Goal: Task Accomplishment & Management: Use online tool/utility

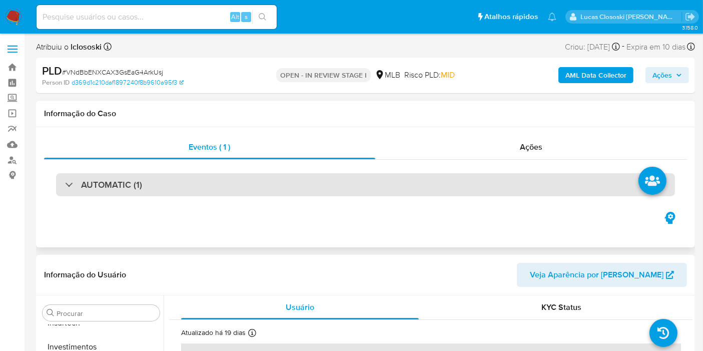
click at [315, 179] on div "AUTOMATIC (1)" at bounding box center [365, 184] width 619 height 23
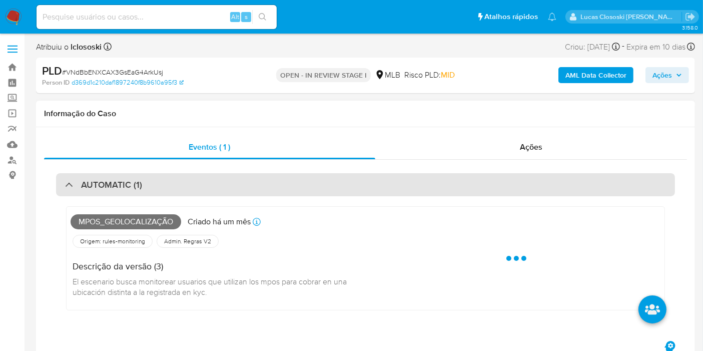
click at [331, 191] on div "AUTOMATIC (1)" at bounding box center [365, 184] width 619 height 23
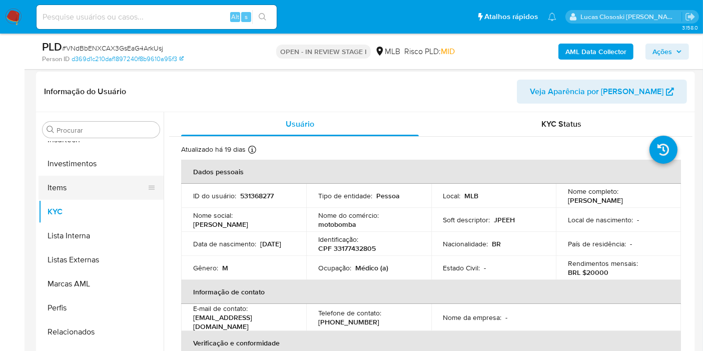
scroll to position [111, 0]
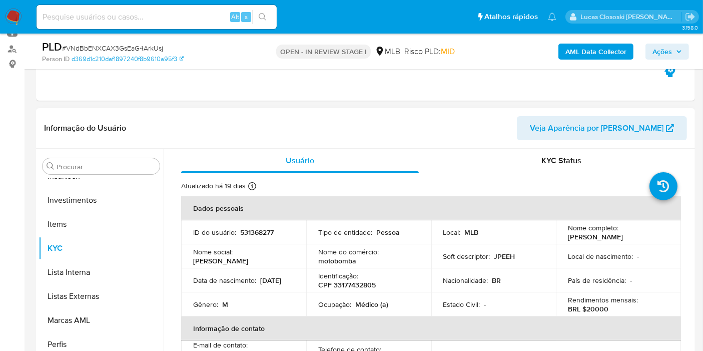
click at [355, 282] on p "CPF 33177432805" at bounding box center [347, 284] width 58 height 9
copy p "33177432805"
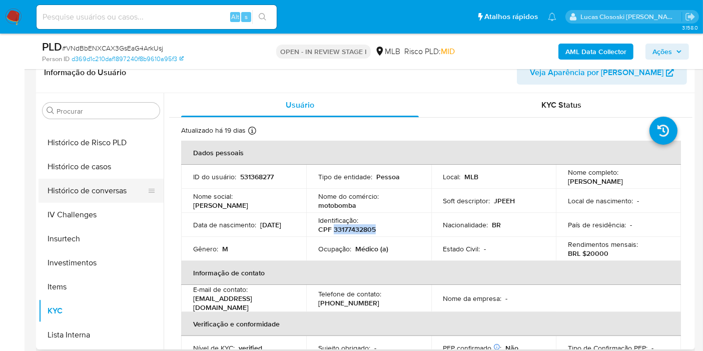
scroll to position [304, 0]
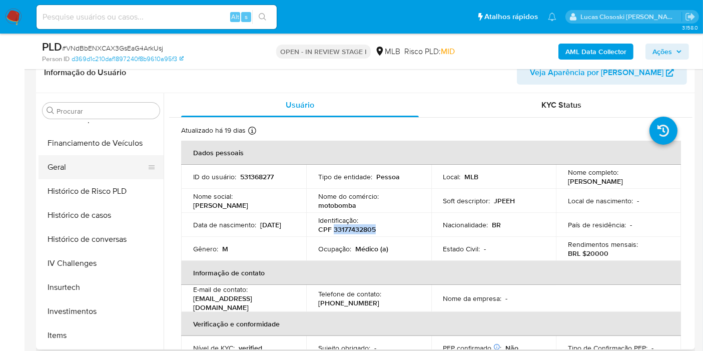
drag, startPoint x: 85, startPoint y: 165, endPoint x: 79, endPoint y: 164, distance: 5.6
click at [84, 165] on button "Geral" at bounding box center [97, 167] width 117 height 24
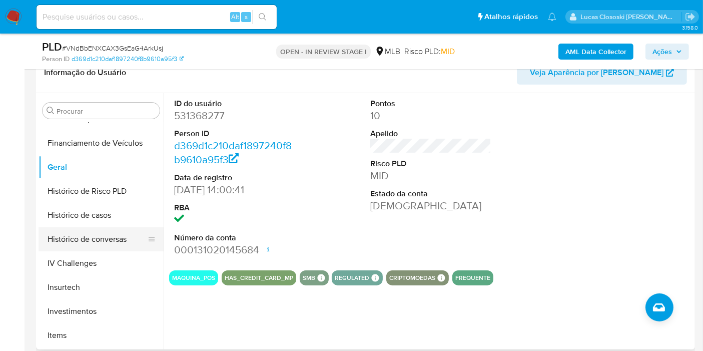
scroll to position [359, 0]
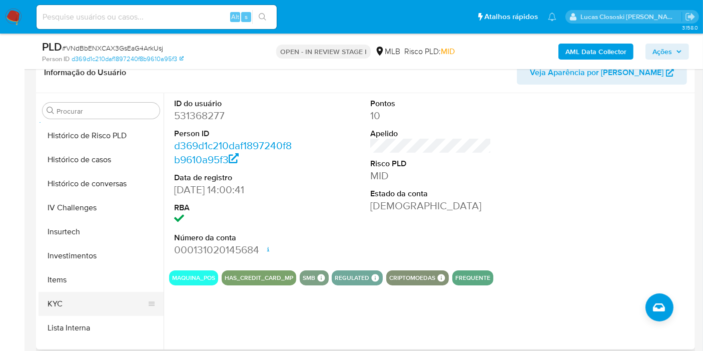
click at [77, 297] on button "KYC" at bounding box center [97, 304] width 117 height 24
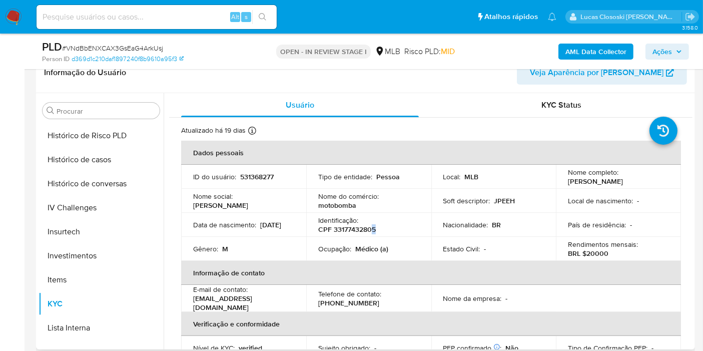
click at [372, 230] on p "CPF 33177432805" at bounding box center [347, 229] width 58 height 9
click at [367, 229] on p "CPF 33177432805" at bounding box center [347, 229] width 58 height 9
copy p "33177432805"
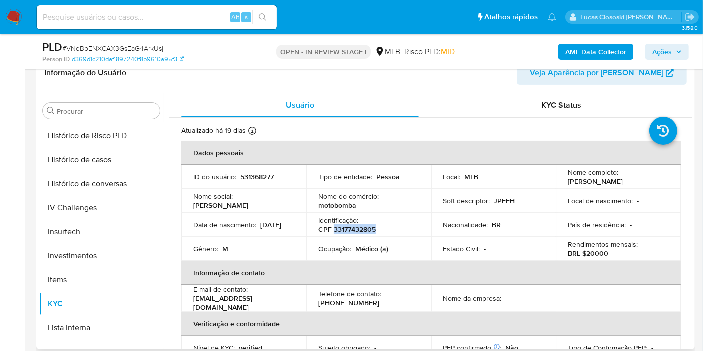
copy p "33177432805"
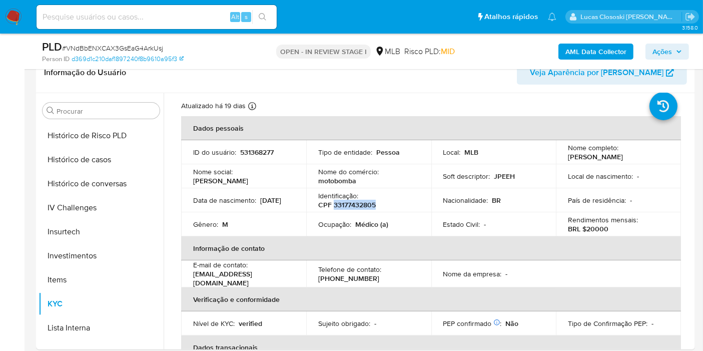
scroll to position [0, 0]
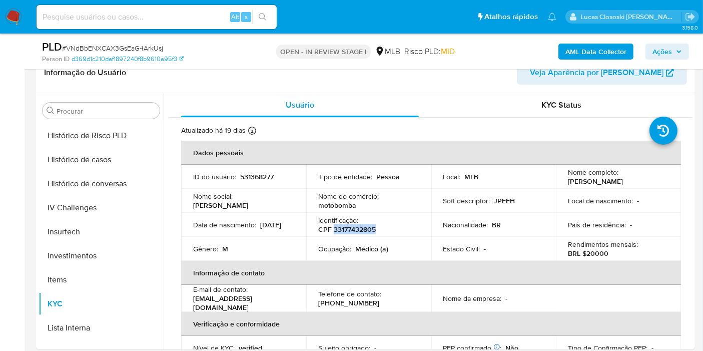
copy p "33177432805"
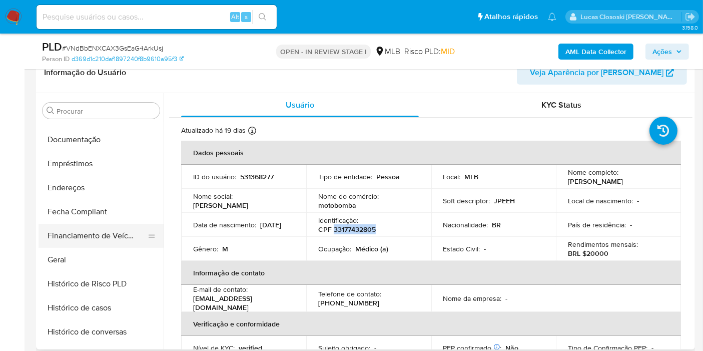
scroll to position [193, 0]
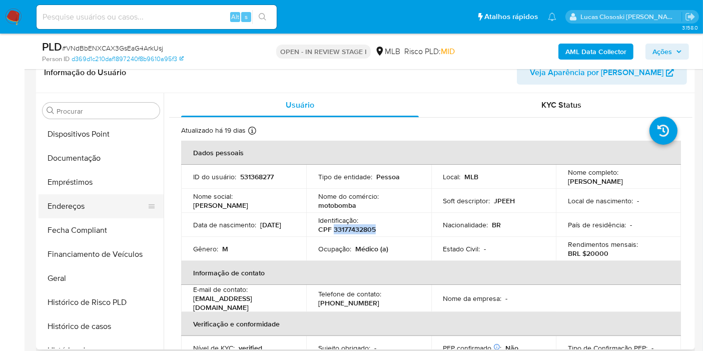
click at [77, 203] on button "Endereços" at bounding box center [97, 206] width 117 height 24
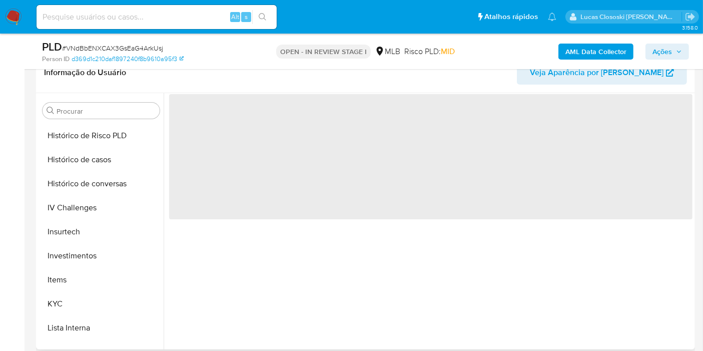
scroll to position [471, 0]
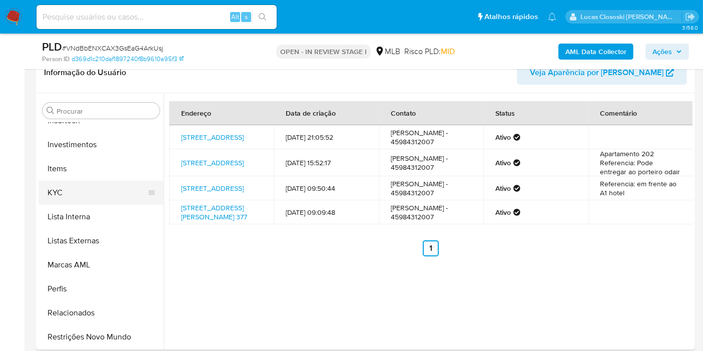
click at [86, 194] on button "KYC" at bounding box center [97, 193] width 117 height 24
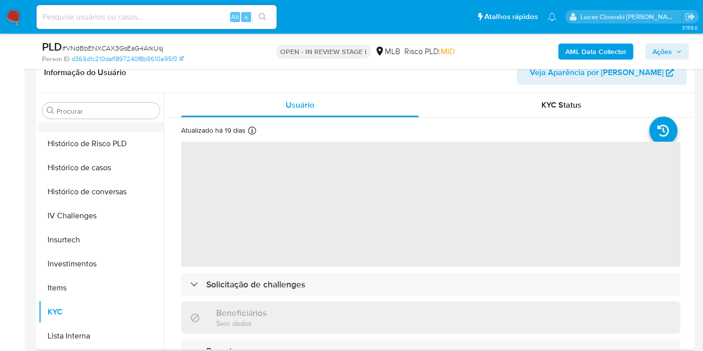
scroll to position [304, 0]
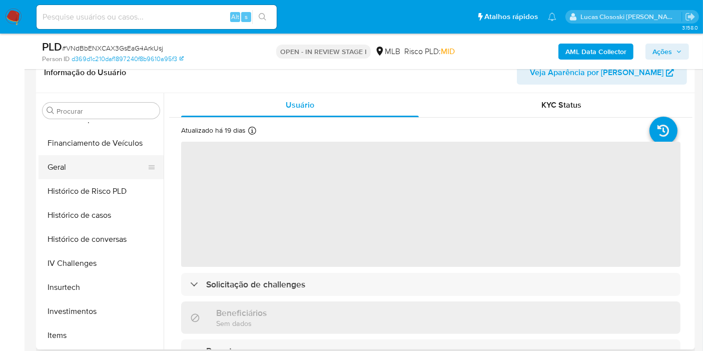
click at [89, 161] on button "Geral" at bounding box center [97, 167] width 117 height 24
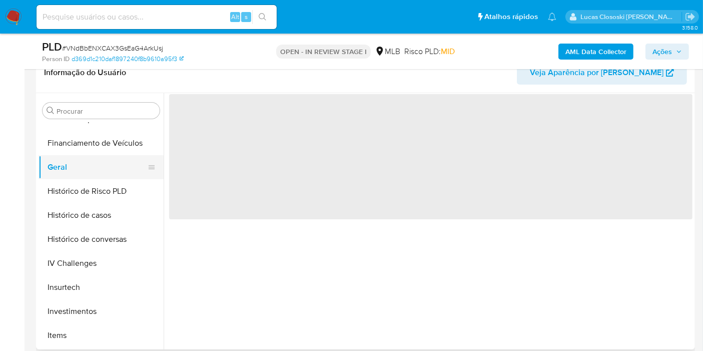
scroll to position [137, 0]
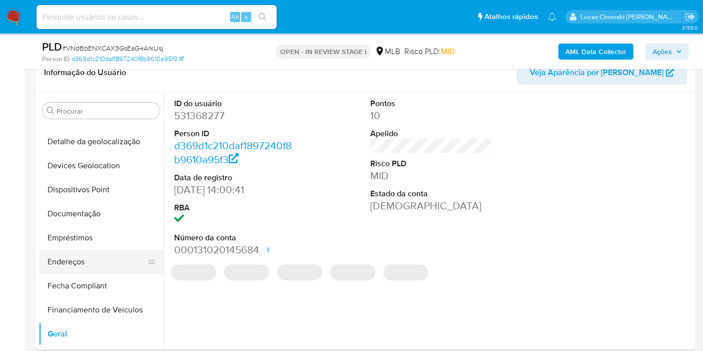
click at [87, 262] on button "Endereços" at bounding box center [97, 262] width 117 height 24
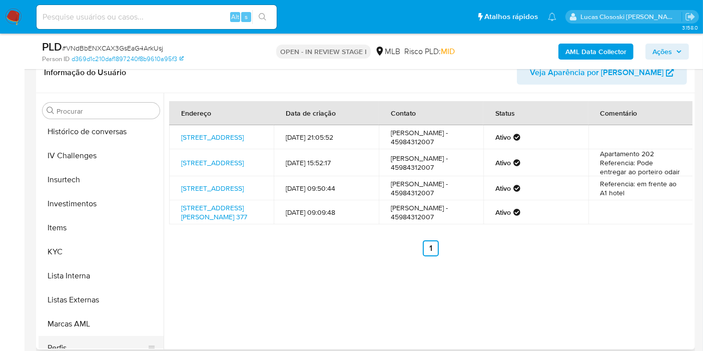
scroll to position [471, 0]
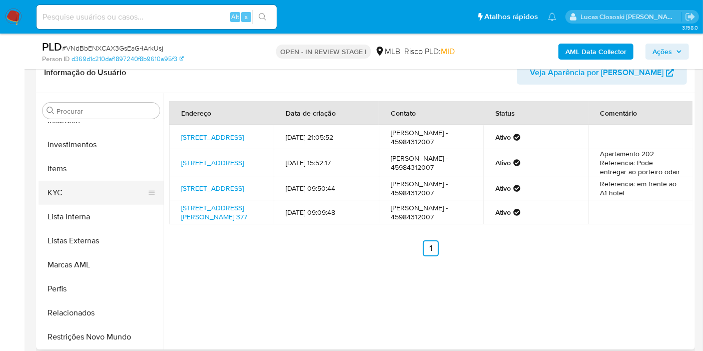
click at [81, 184] on button "KYC" at bounding box center [97, 193] width 117 height 24
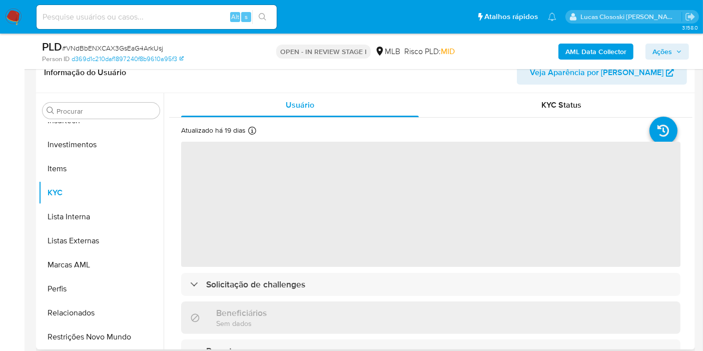
scroll to position [56, 0]
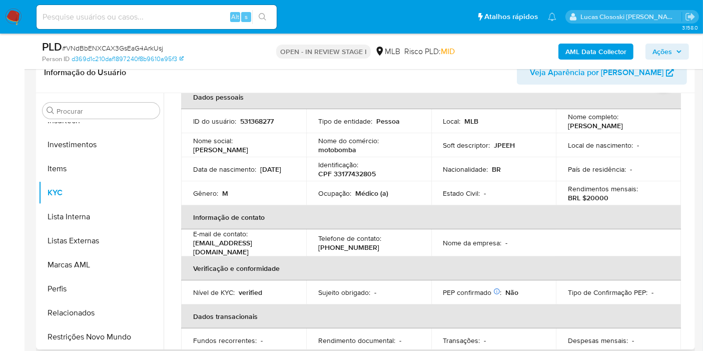
click at [352, 173] on p "CPF 33177432805" at bounding box center [347, 173] width 58 height 9
copy p "33177432805"
click at [575, 57] on b "AML Data Collector" at bounding box center [596, 52] width 61 height 16
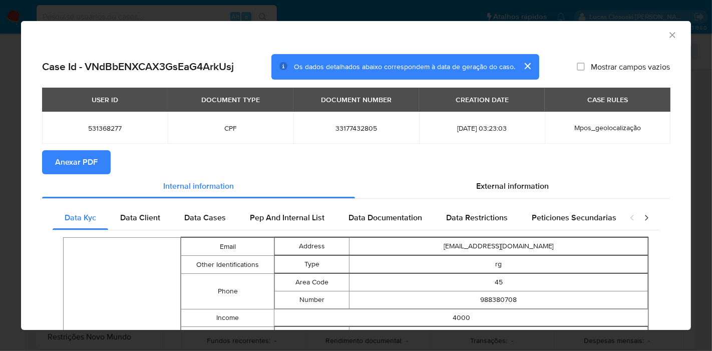
click at [62, 151] on span "Anexar PDF" at bounding box center [76, 162] width 43 height 22
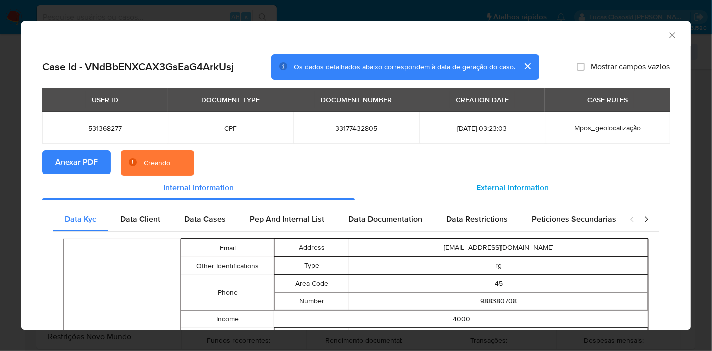
click at [476, 190] on span "External information" at bounding box center [512, 188] width 73 height 12
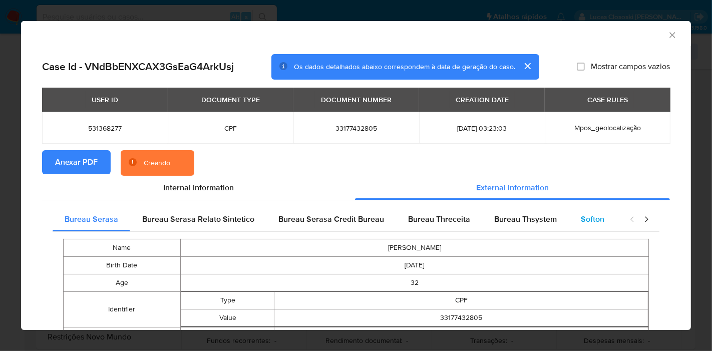
click at [569, 222] on div "Softon" at bounding box center [593, 219] width 48 height 24
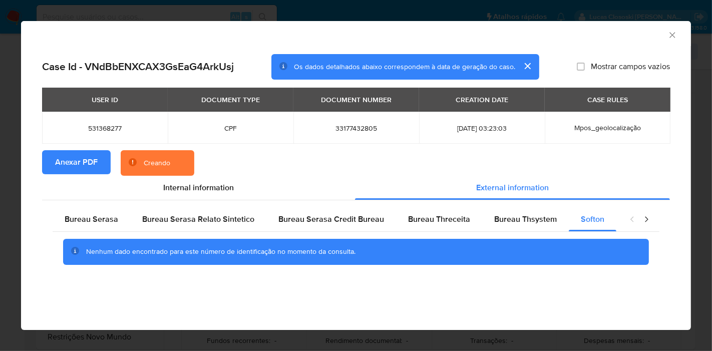
click at [660, 50] on div "Case Id - VNdBbENXCAX3GsEaG4ArkUsj Os dados detalhados abaixo correspondem à da…" at bounding box center [356, 173] width 670 height 254
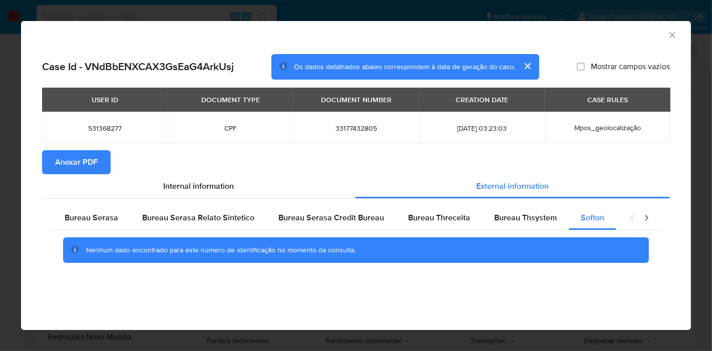
click at [668, 32] on icon "Fechar a janela" at bounding box center [672, 35] width 10 height 10
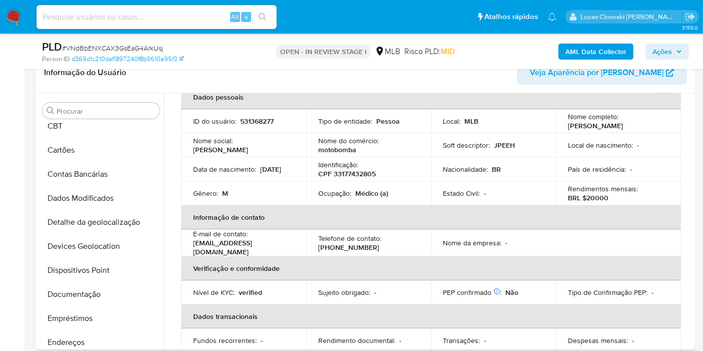
scroll to position [0, 0]
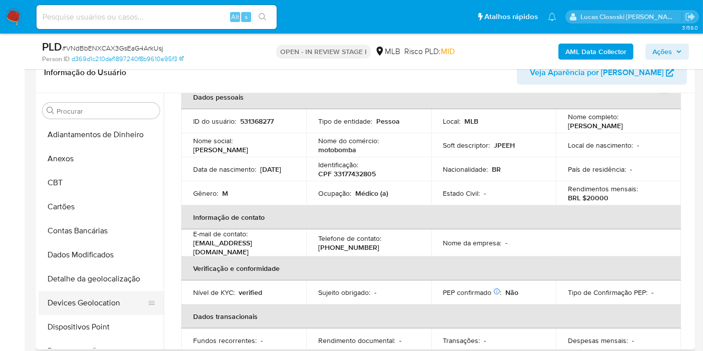
click at [98, 305] on button "Devices Geolocation" at bounding box center [97, 303] width 117 height 24
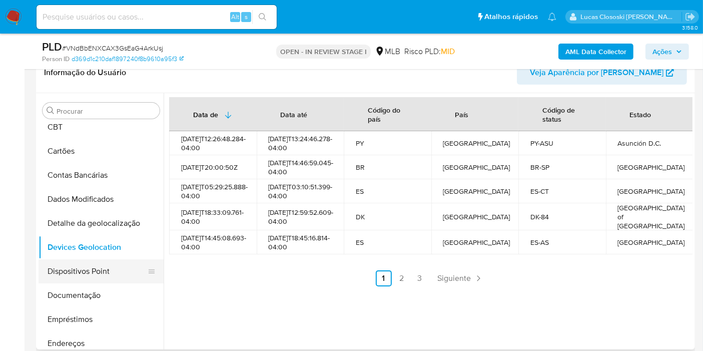
click at [99, 263] on button "Dispositivos Point" at bounding box center [97, 271] width 117 height 24
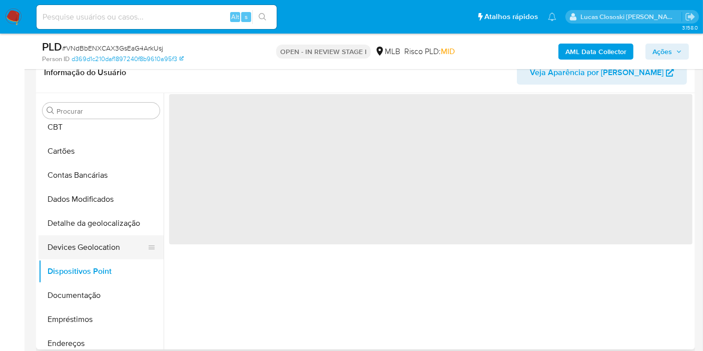
click at [98, 257] on button "Devices Geolocation" at bounding box center [97, 247] width 117 height 24
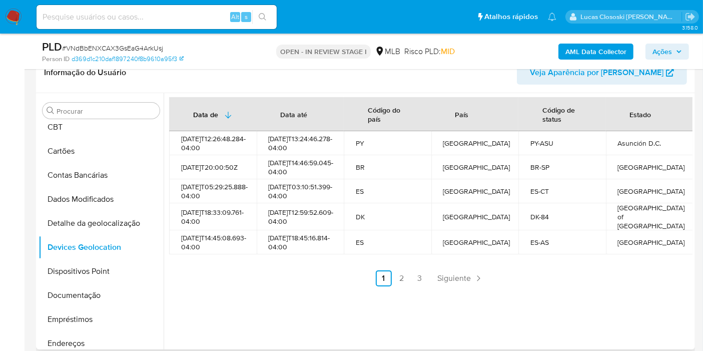
click at [596, 254] on td "ES-AS" at bounding box center [563, 242] width 88 height 24
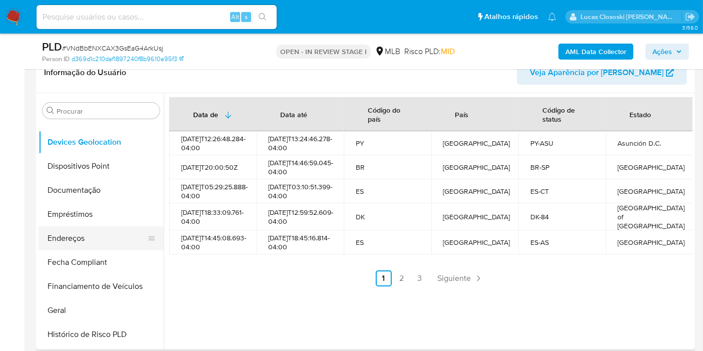
scroll to position [167, 0]
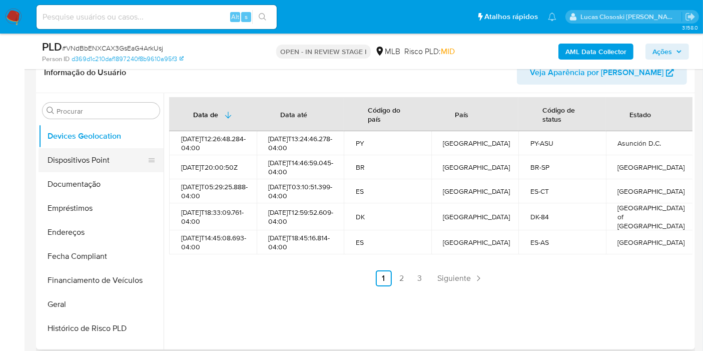
click at [97, 167] on button "Dispositivos Point" at bounding box center [97, 160] width 117 height 24
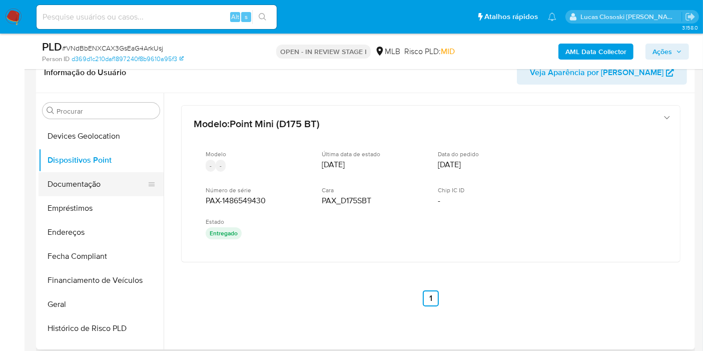
click at [107, 181] on button "Documentação" at bounding box center [97, 184] width 117 height 24
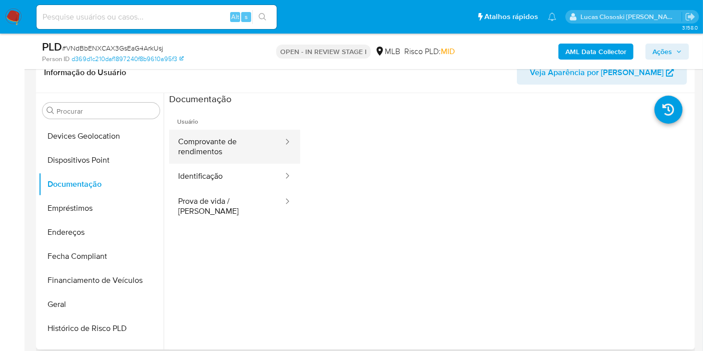
click at [214, 154] on button "Comprovante de rendimentos" at bounding box center [226, 147] width 115 height 34
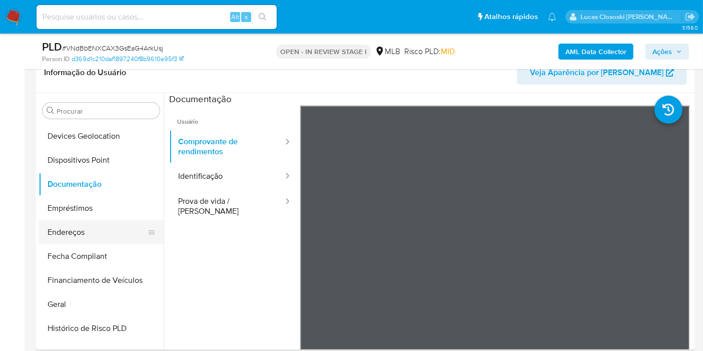
click at [77, 222] on button "Endereços" at bounding box center [97, 232] width 117 height 24
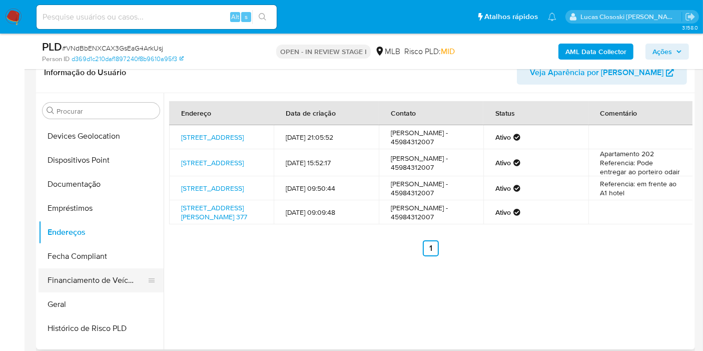
click at [63, 283] on button "Financiamento de Veículos" at bounding box center [97, 280] width 117 height 24
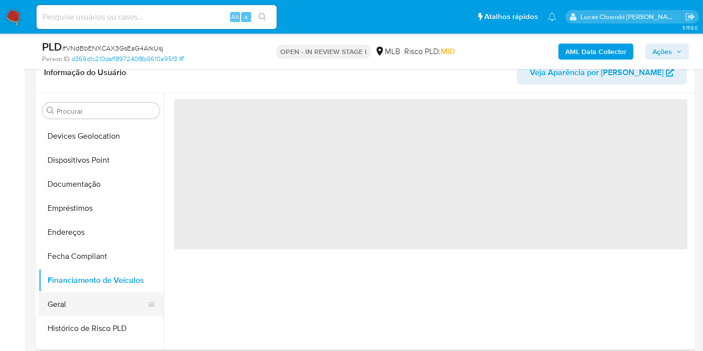
click at [63, 301] on button "Geral" at bounding box center [97, 304] width 117 height 24
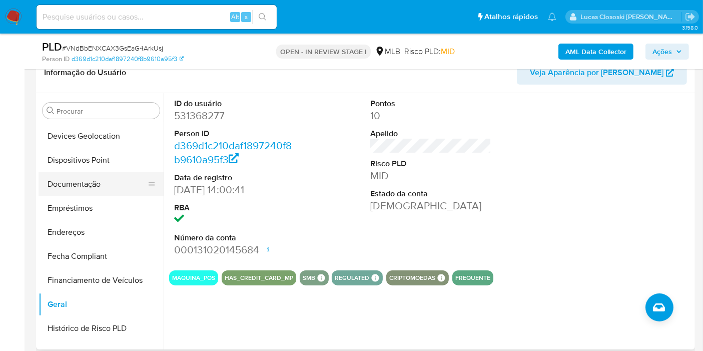
click at [86, 181] on button "Documentação" at bounding box center [97, 184] width 117 height 24
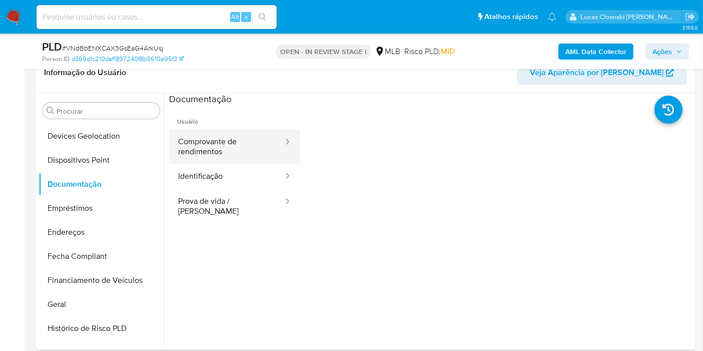
click at [255, 149] on button "Comprovante de rendimentos" at bounding box center [226, 147] width 115 height 34
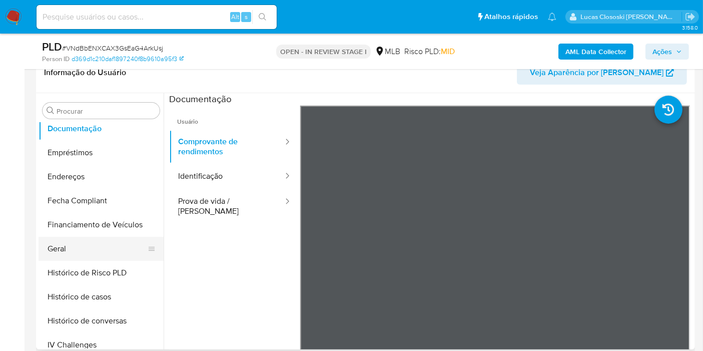
click at [101, 246] on button "Geral" at bounding box center [97, 249] width 117 height 24
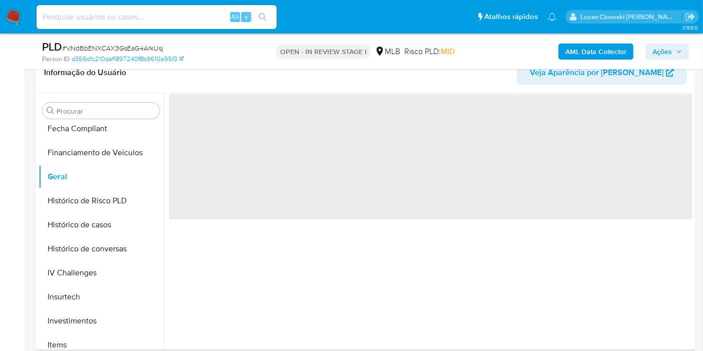
scroll to position [333, 0]
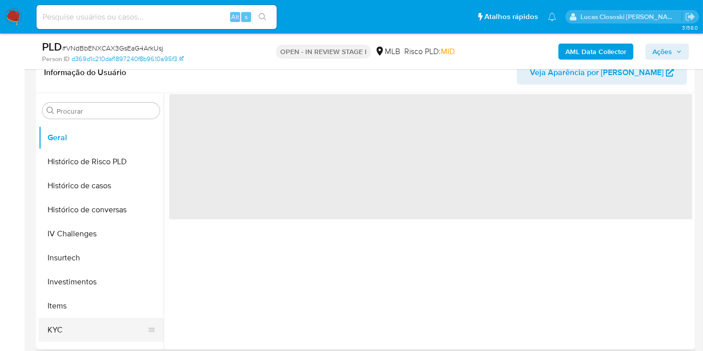
click at [72, 321] on button "KYC" at bounding box center [97, 330] width 117 height 24
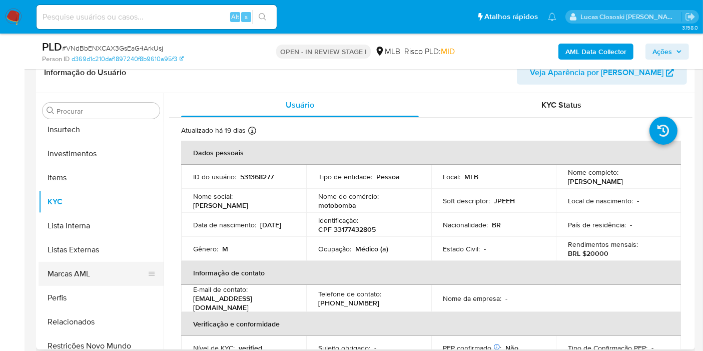
scroll to position [471, 0]
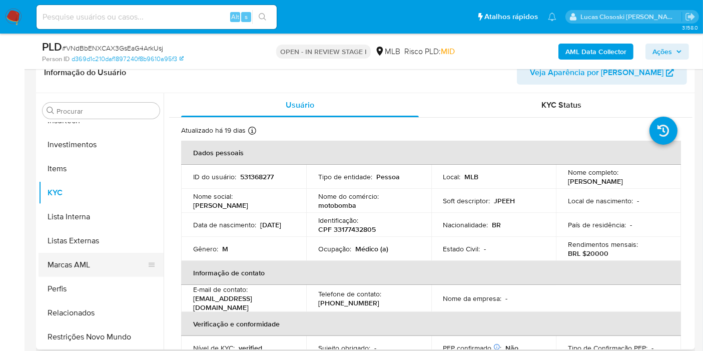
drag, startPoint x: 100, startPoint y: 331, endPoint x: 128, endPoint y: 261, distance: 74.8
click at [100, 331] on button "Restrições Novo Mundo" at bounding box center [101, 337] width 125 height 24
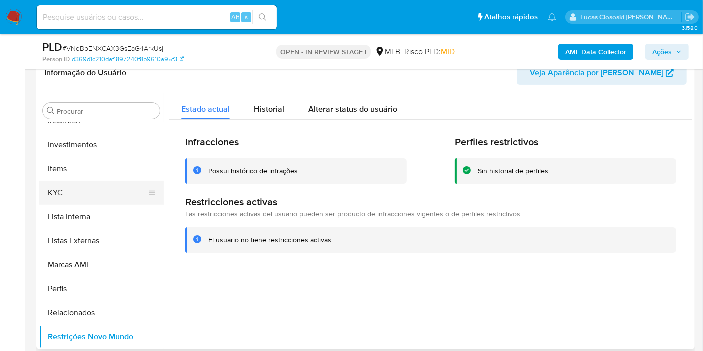
click at [73, 193] on button "KYC" at bounding box center [97, 193] width 117 height 24
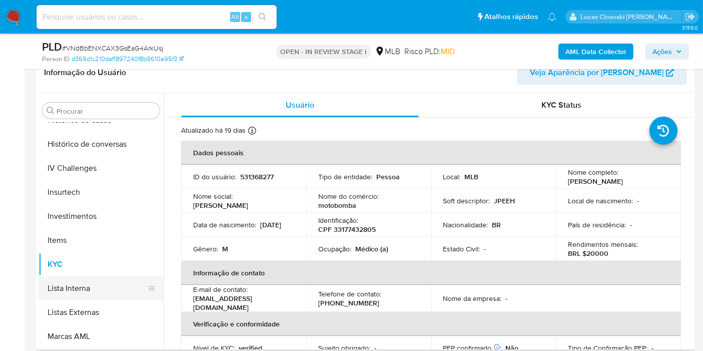
scroll to position [359, 0]
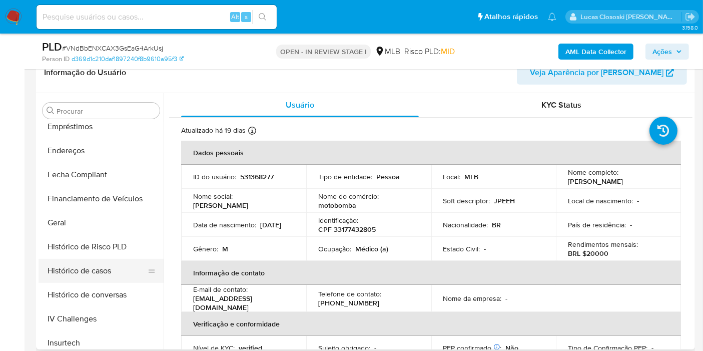
click at [81, 263] on button "Histórico de casos" at bounding box center [97, 271] width 117 height 24
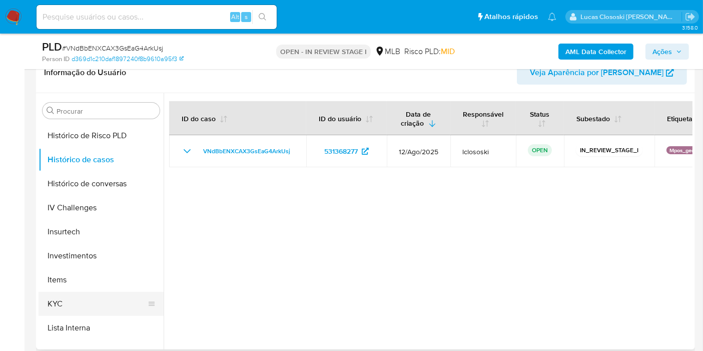
click at [77, 295] on button "KYC" at bounding box center [97, 304] width 117 height 24
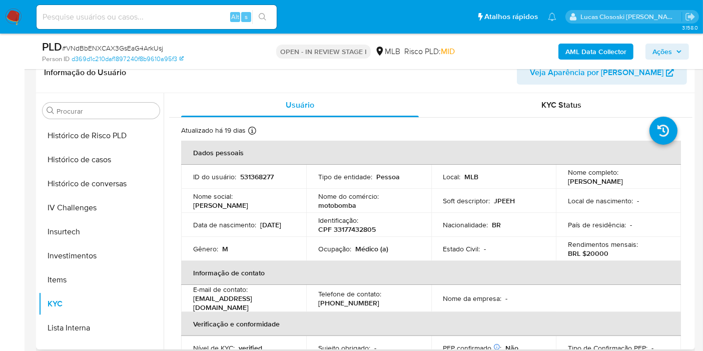
click at [360, 231] on p "CPF 33177432805" at bounding box center [347, 229] width 58 height 9
copy p "33177432805"
click at [136, 43] on div "PLD # VNdBbENXCAX3GsEaG4ArkUsj" at bounding box center [148, 47] width 212 height 15
click at [137, 48] on span "# VNdBbENXCAX3GsEaG4ArkUsj" at bounding box center [112, 48] width 101 height 10
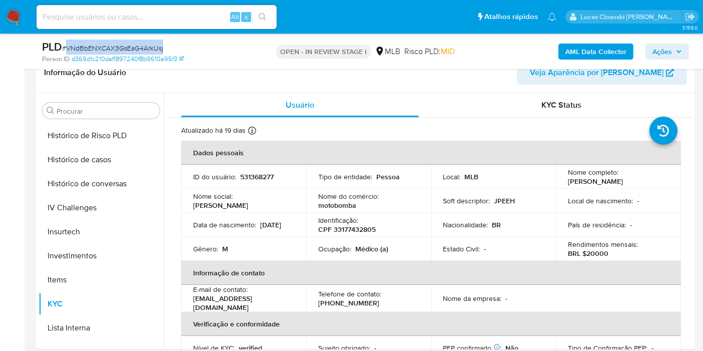
click at [137, 48] on span "# VNdBbENXCAX3GsEaG4ArkUsj" at bounding box center [112, 48] width 101 height 10
copy span "VNdBbENXCAX3GsEaG4ArkUsj"
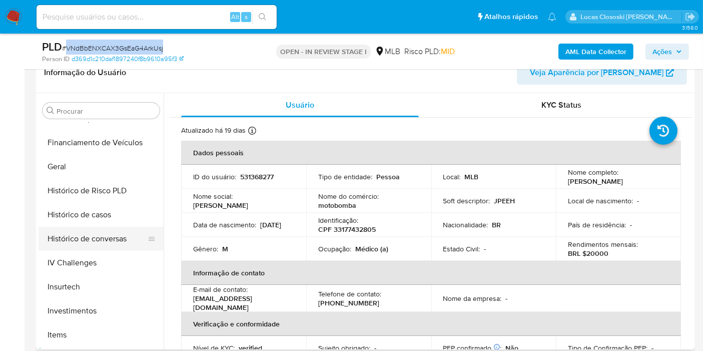
scroll to position [193, 0]
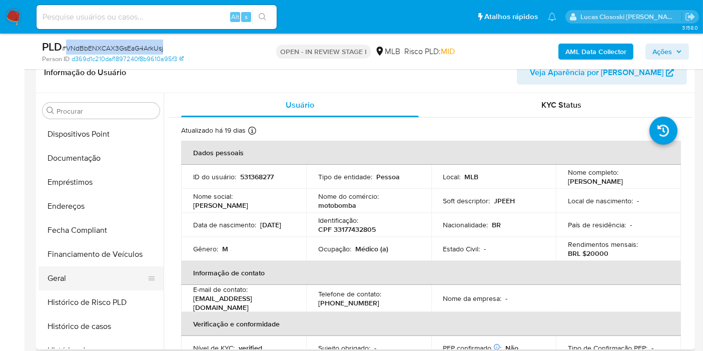
click at [84, 280] on button "Geral" at bounding box center [97, 278] width 117 height 24
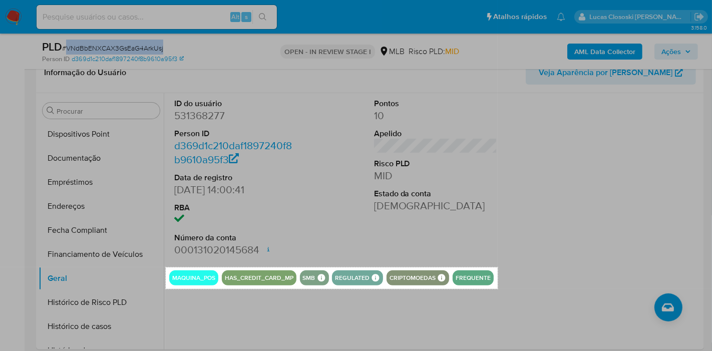
drag, startPoint x: 166, startPoint y: 267, endPoint x: 498, endPoint y: 289, distance: 332.7
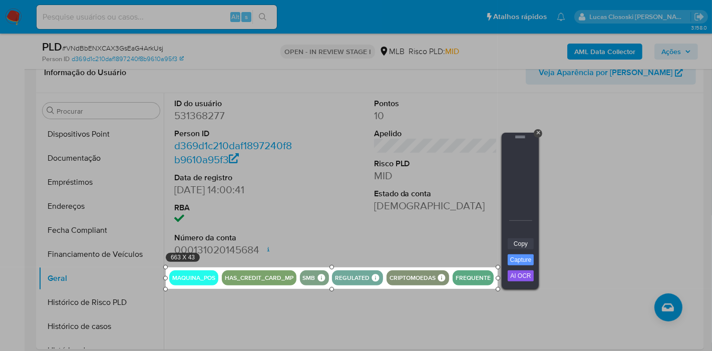
click at [526, 247] on link "Copy" at bounding box center [521, 243] width 26 height 11
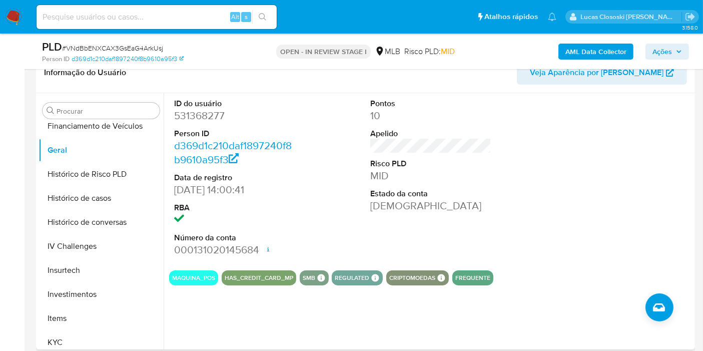
scroll to position [415, 0]
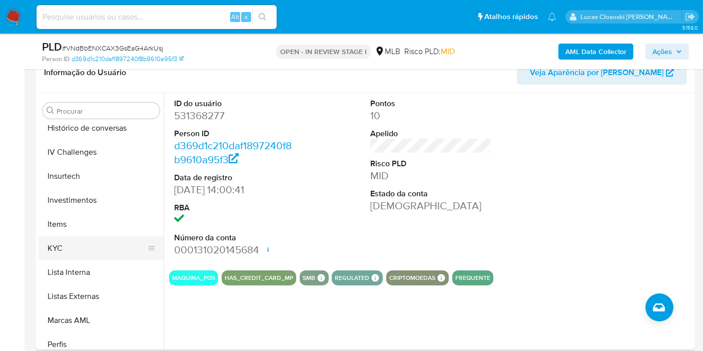
click at [81, 256] on button "KYC" at bounding box center [97, 248] width 117 height 24
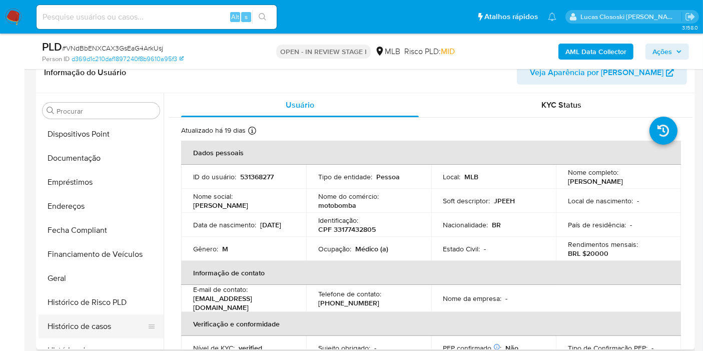
scroll to position [81, 0]
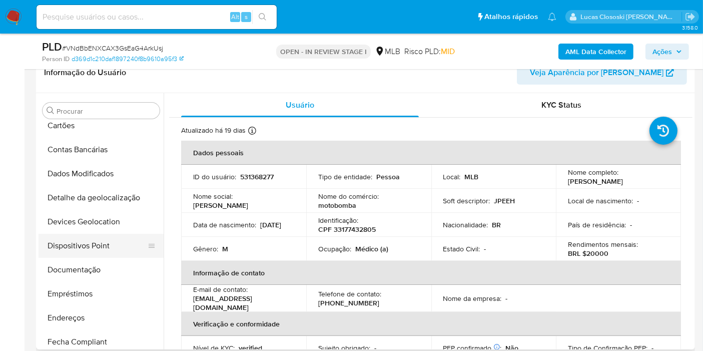
click at [89, 242] on button "Dispositivos Point" at bounding box center [97, 246] width 117 height 24
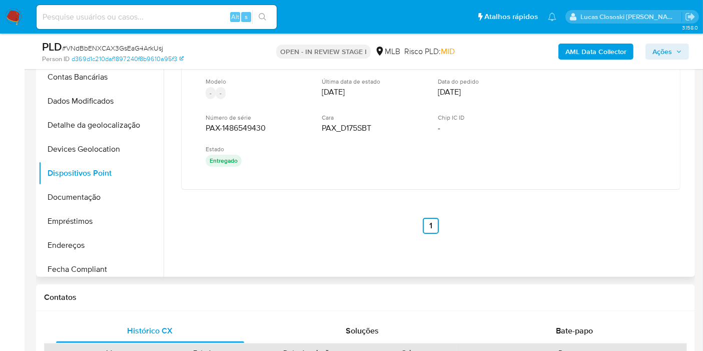
scroll to position [167, 0]
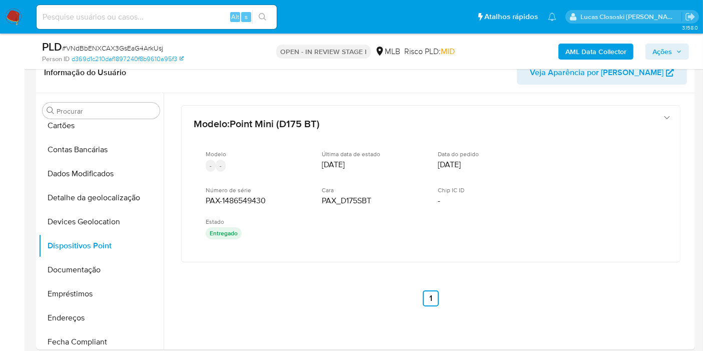
drag, startPoint x: 268, startPoint y: 271, endPoint x: 438, endPoint y: 65, distance: 266.8
click at [201, 198] on div "Modelo : Point Mini (D175 BT) Modelo - - Última data de estado 27/03/2025 Data …" at bounding box center [431, 205] width 524 height 225
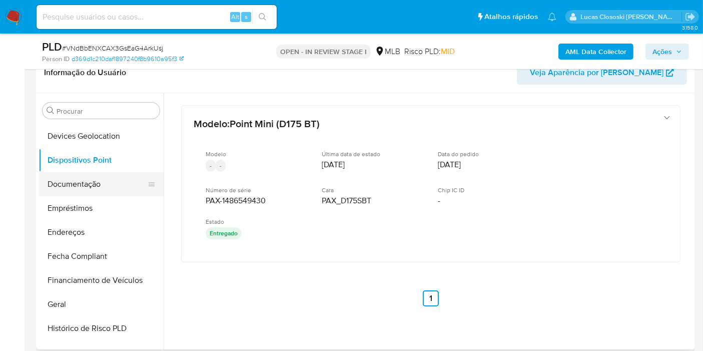
click at [99, 188] on button "Documentação" at bounding box center [97, 184] width 117 height 24
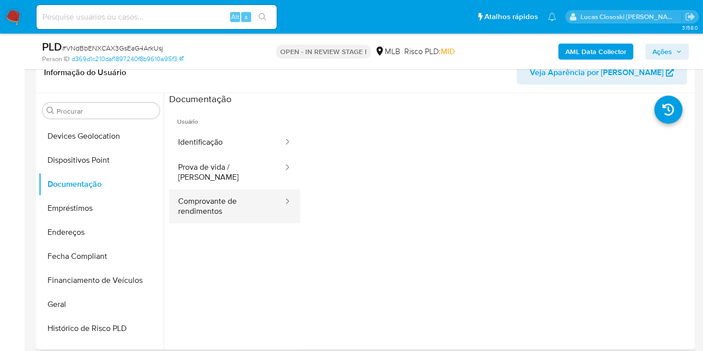
click at [219, 203] on button "Comprovante de rendimentos" at bounding box center [226, 206] width 115 height 34
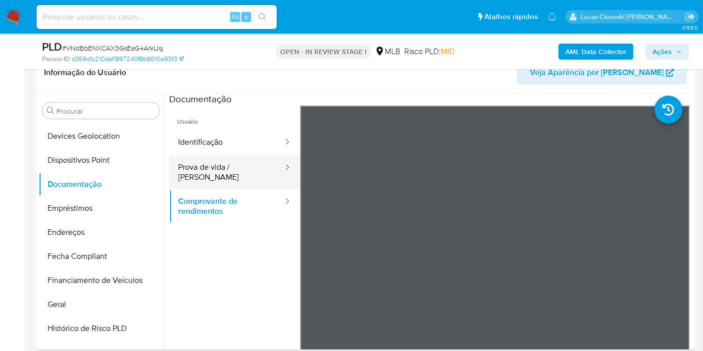
click at [212, 171] on button "Prova de vida / Selfie" at bounding box center [226, 172] width 115 height 34
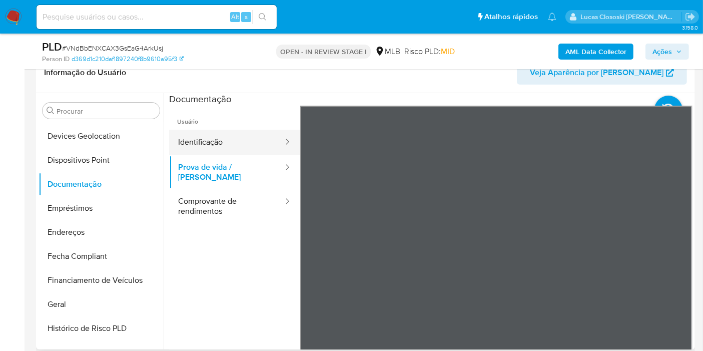
click at [214, 142] on button "Identificação" at bounding box center [226, 143] width 115 height 26
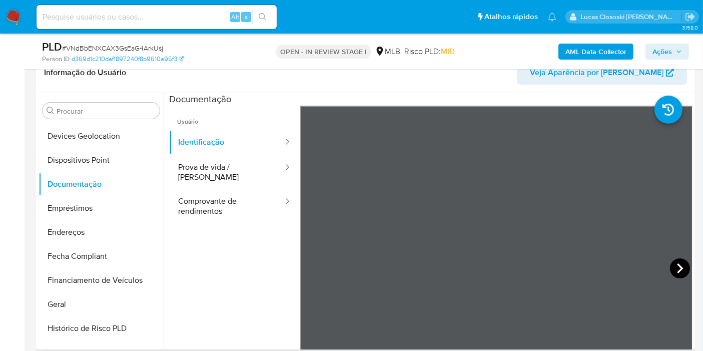
click at [681, 265] on icon at bounding box center [680, 268] width 20 height 20
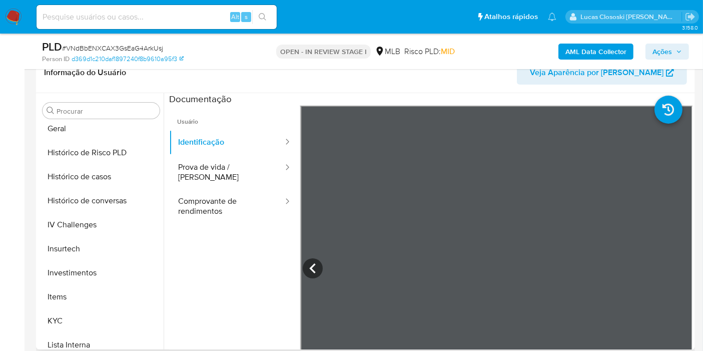
scroll to position [471, 0]
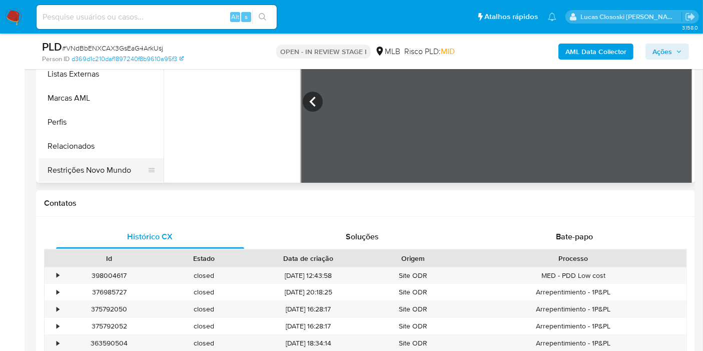
click at [106, 174] on button "Restrições Novo Mundo" at bounding box center [97, 170] width 117 height 24
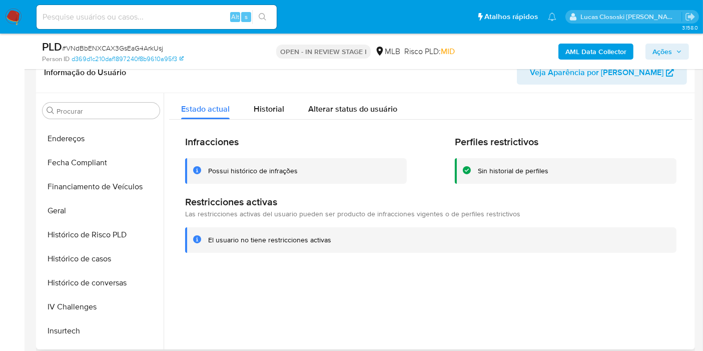
scroll to position [193, 0]
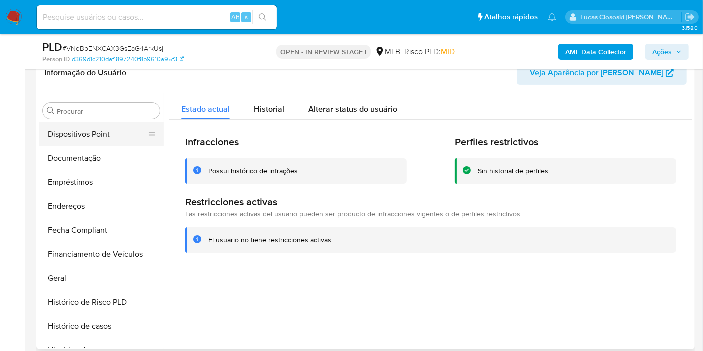
click at [82, 134] on button "Dispositivos Point" at bounding box center [97, 134] width 117 height 24
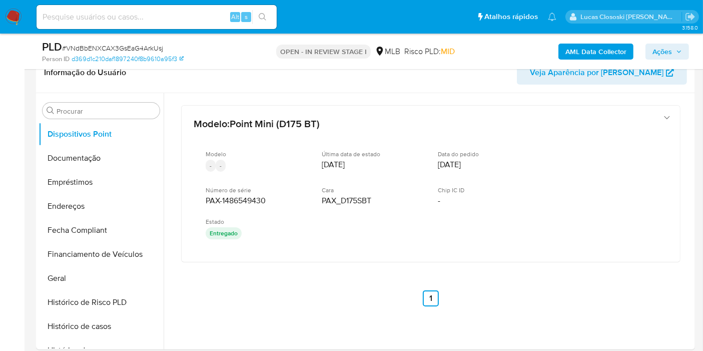
click at [667, 53] on span "Ações" at bounding box center [663, 52] width 20 height 16
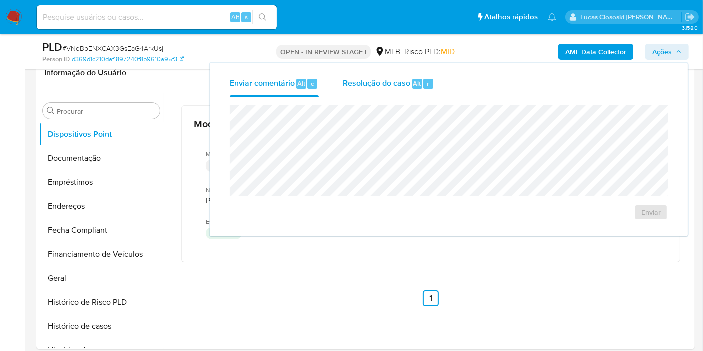
click at [364, 87] on span "Resolução do caso" at bounding box center [377, 83] width 68 height 12
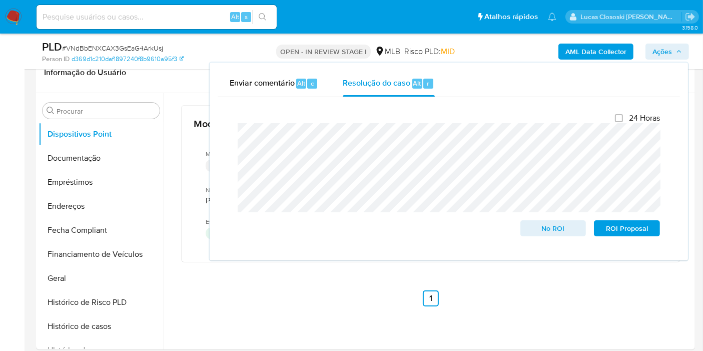
click at [676, 53] on span "Ações" at bounding box center [668, 52] width 30 height 14
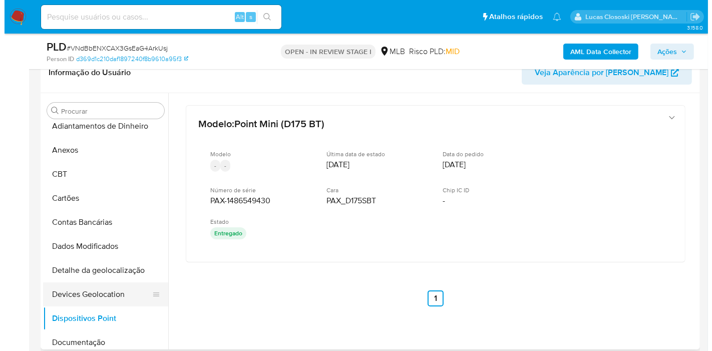
scroll to position [0, 0]
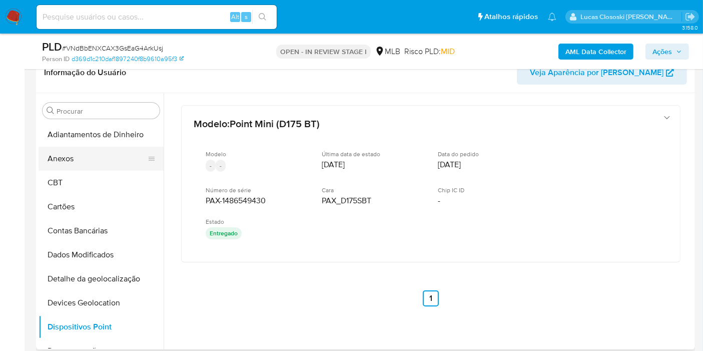
click at [99, 165] on button "Anexos" at bounding box center [97, 159] width 117 height 24
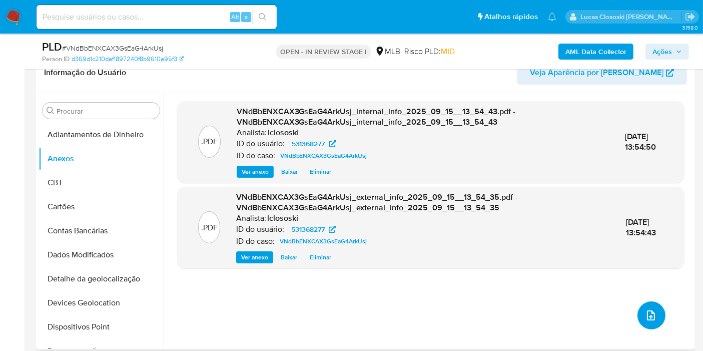
click at [649, 304] on button "upload-file" at bounding box center [652, 315] width 28 height 28
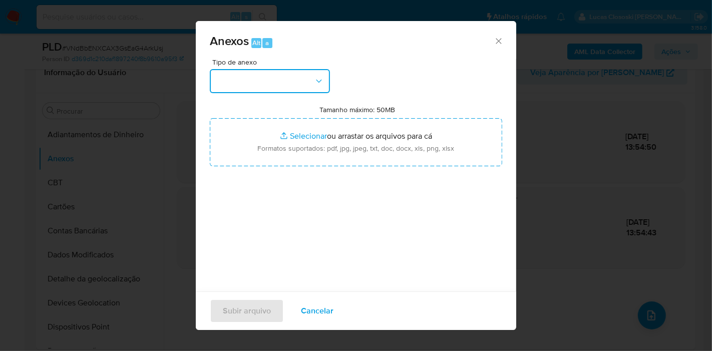
click at [310, 86] on button "button" at bounding box center [270, 81] width 120 height 24
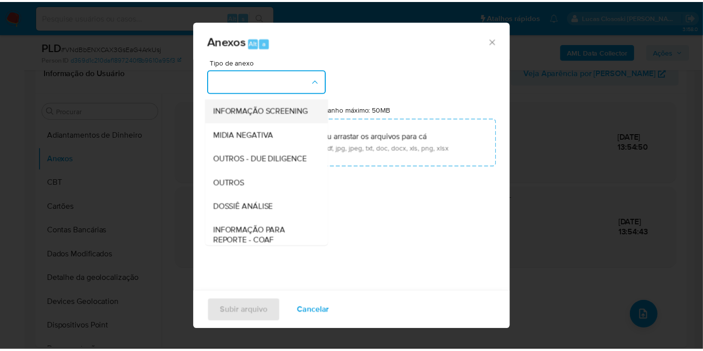
scroll to position [111, 0]
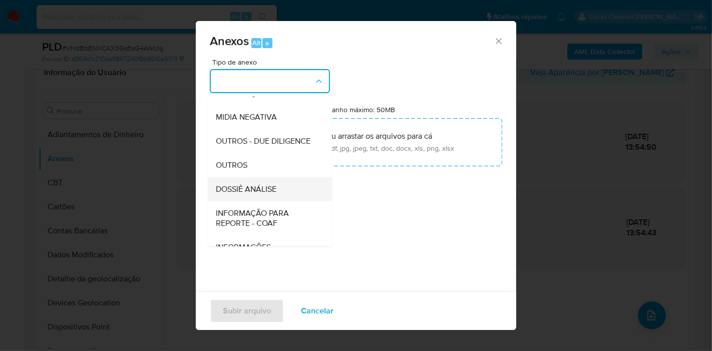
click at [257, 194] on span "DOSSIÊ ANÁLISE" at bounding box center [246, 189] width 61 height 10
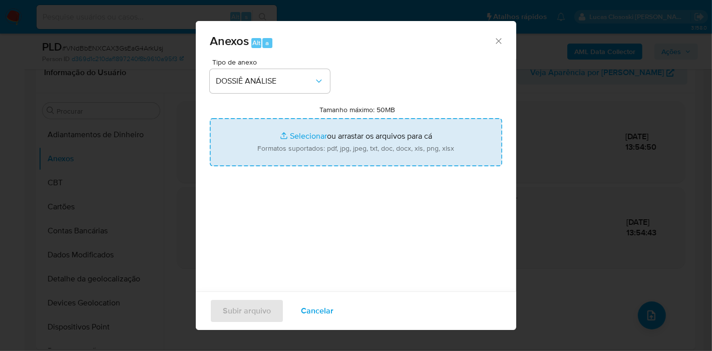
click at [264, 141] on input "Tamanho máximo: 50MB Selecionar arquivos" at bounding box center [356, 142] width 292 height 48
type input "C:\fakepath\Mulan 531368277_2025_09_15_11_06_21.xlsx"
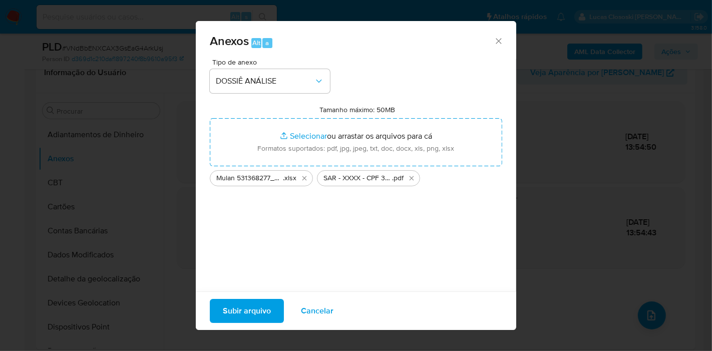
click at [260, 312] on span "Subir arquivo" at bounding box center [247, 311] width 48 height 22
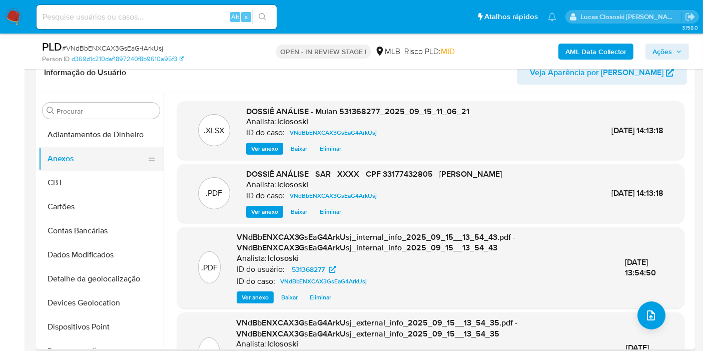
click at [84, 174] on button "CBT" at bounding box center [101, 183] width 125 height 24
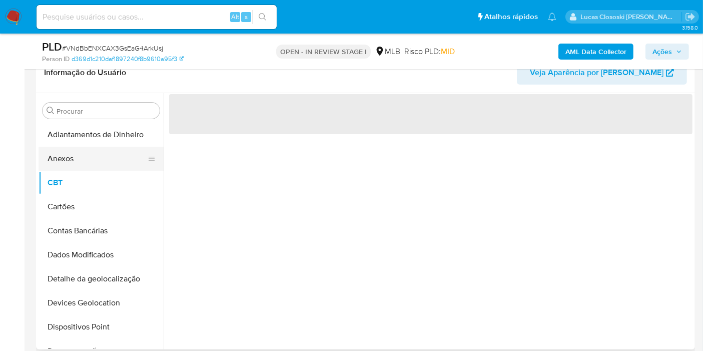
click at [79, 152] on button "Anexos" at bounding box center [97, 159] width 117 height 24
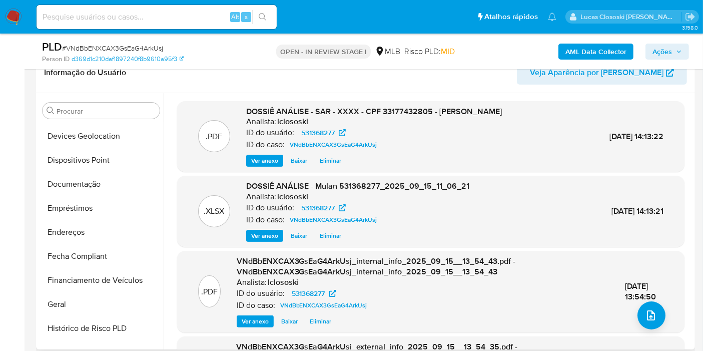
scroll to position [278, 0]
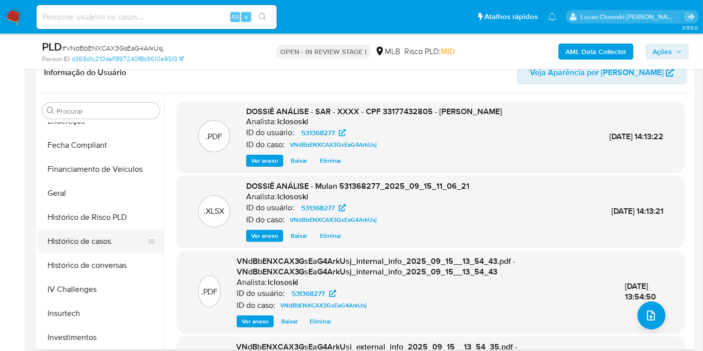
click at [103, 248] on button "Histórico de casos" at bounding box center [97, 241] width 117 height 24
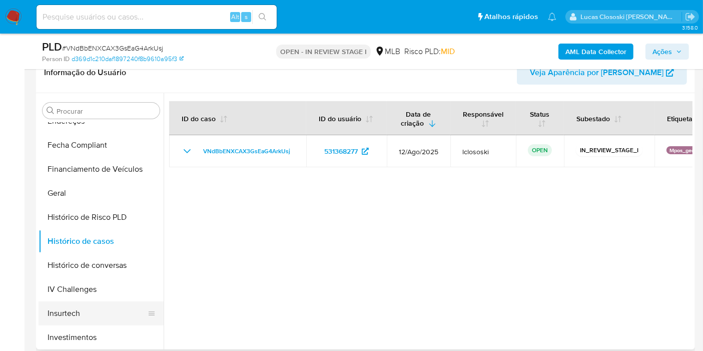
scroll to position [389, 0]
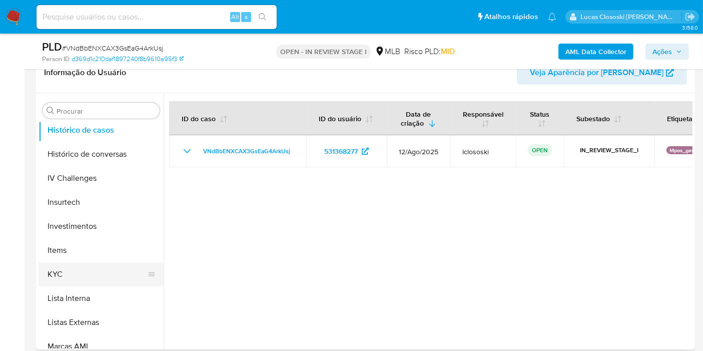
click at [75, 274] on button "KYC" at bounding box center [97, 274] width 117 height 24
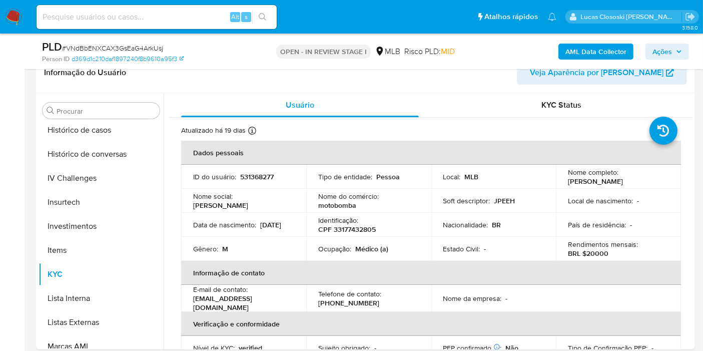
click at [654, 38] on div "PLD # VNdBbENXCAX3GsEaG4ArkUsj Person ID d369d1c210daf1897240f8b9610a95f3 OPEN …" at bounding box center [365, 52] width 659 height 36
click at [657, 42] on div "AML Data Collector Ações" at bounding box center [582, 52] width 213 height 24
click at [657, 49] on span "Ações" at bounding box center [663, 52] width 20 height 16
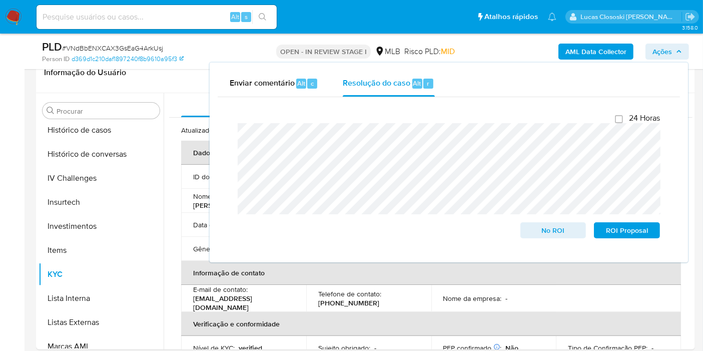
click at [659, 52] on span "Ações" at bounding box center [663, 52] width 20 height 16
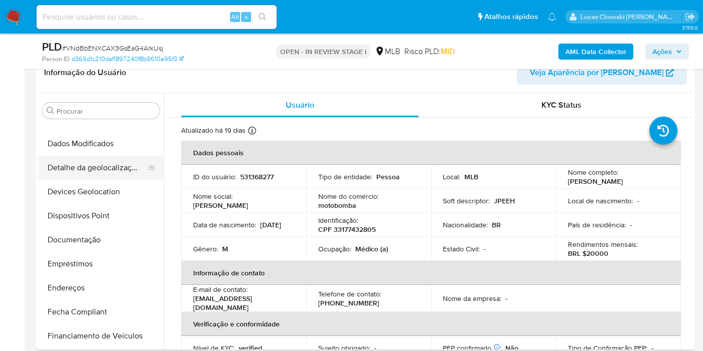
scroll to position [0, 0]
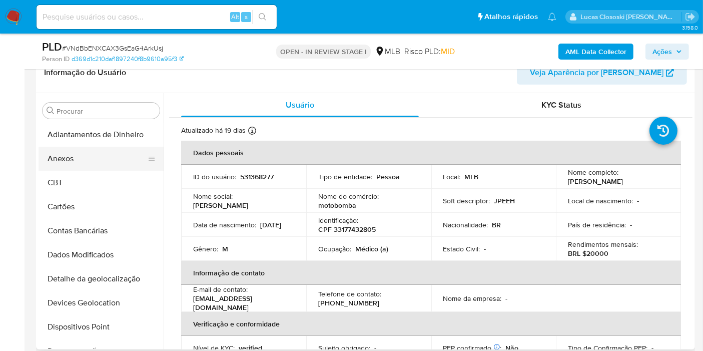
click at [59, 168] on button "Anexos" at bounding box center [97, 159] width 117 height 24
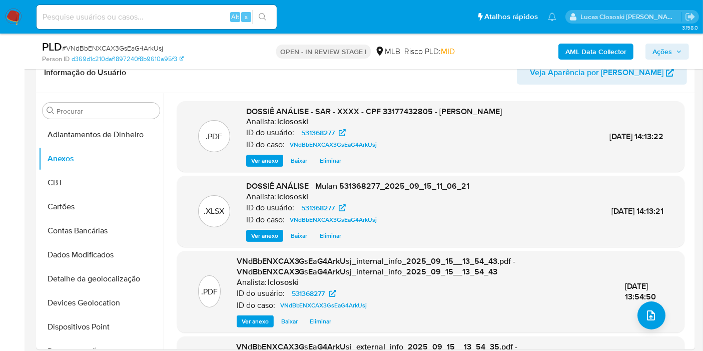
click at [669, 59] on span "Ações" at bounding box center [663, 52] width 20 height 16
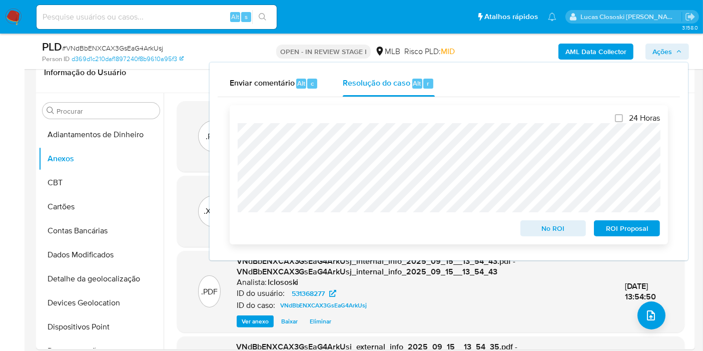
click at [647, 230] on span "ROI Proposal" at bounding box center [627, 228] width 52 height 14
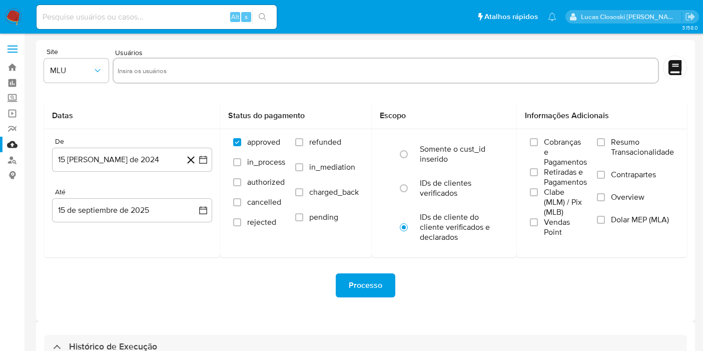
select select "10"
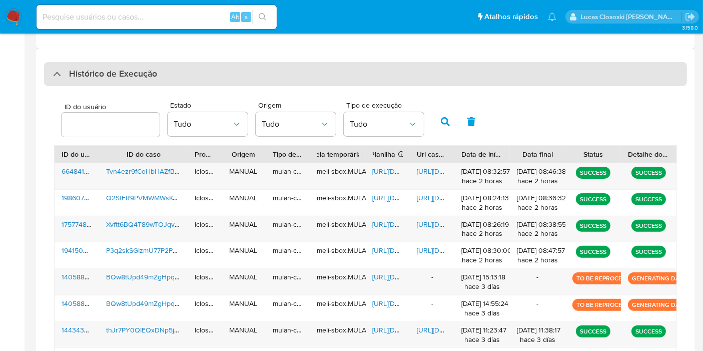
click at [228, 64] on div "Histórico de Execução" at bounding box center [365, 74] width 643 height 24
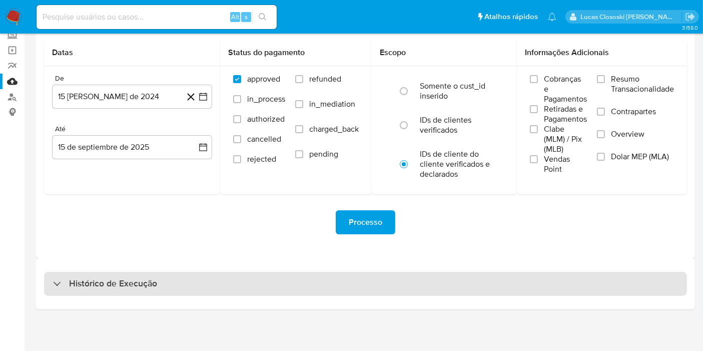
click at [271, 287] on div "Histórico de Execução" at bounding box center [365, 284] width 643 height 24
select select "10"
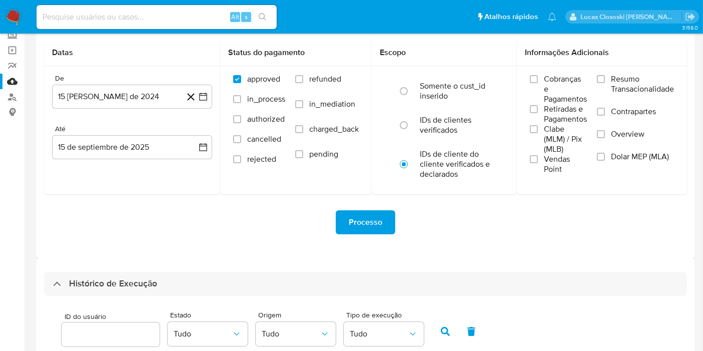
scroll to position [273, 0]
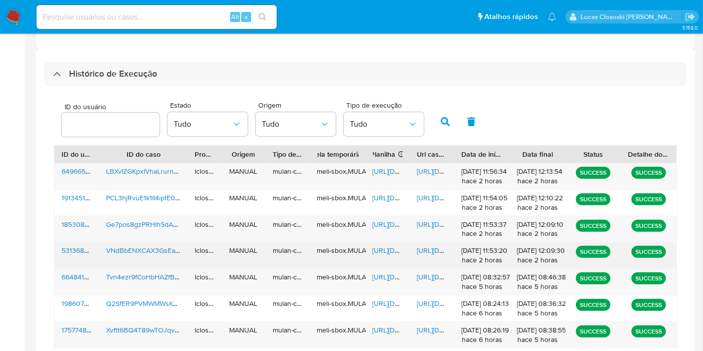
click at [394, 250] on span "[URL][DOMAIN_NAME]" at bounding box center [407, 250] width 69 height 10
click at [430, 245] on span "[URL][DOMAIN_NAME]" at bounding box center [451, 250] width 69 height 10
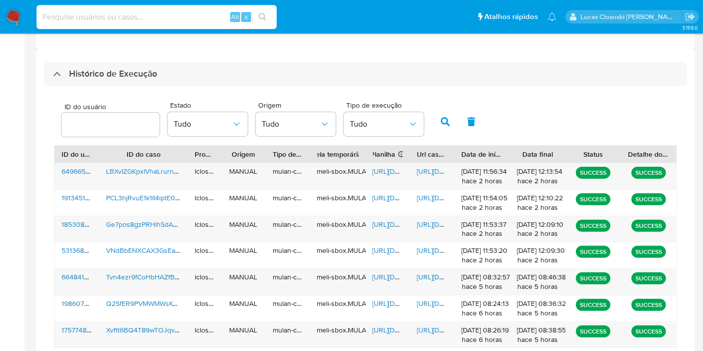
click at [143, 15] on input at bounding box center [157, 17] width 240 height 13
paste input "41331715865"
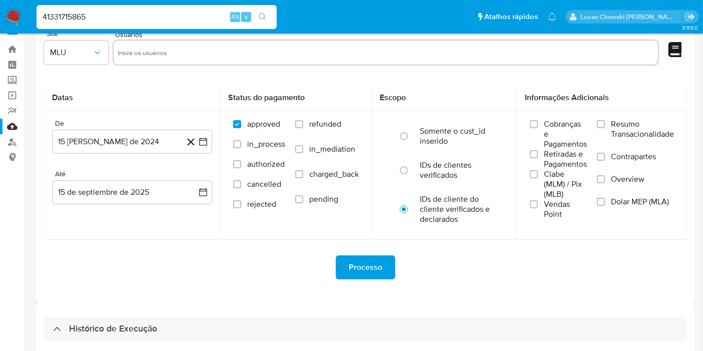
scroll to position [0, 0]
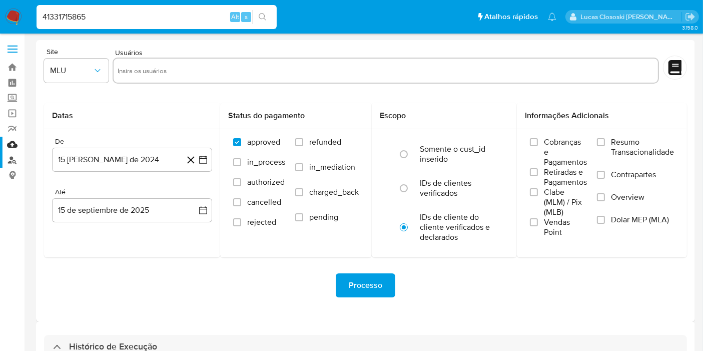
type input "41331715865"
click at [12, 154] on link "Localizador de pessoas" at bounding box center [59, 160] width 119 height 16
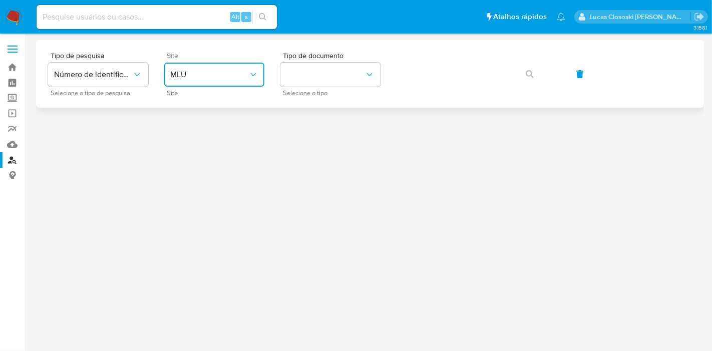
click at [206, 83] on button "MLU" at bounding box center [214, 75] width 100 height 24
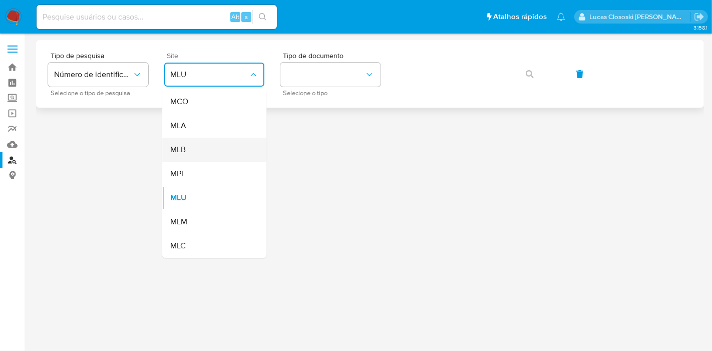
click at [184, 153] on span "MLB" at bounding box center [178, 150] width 16 height 10
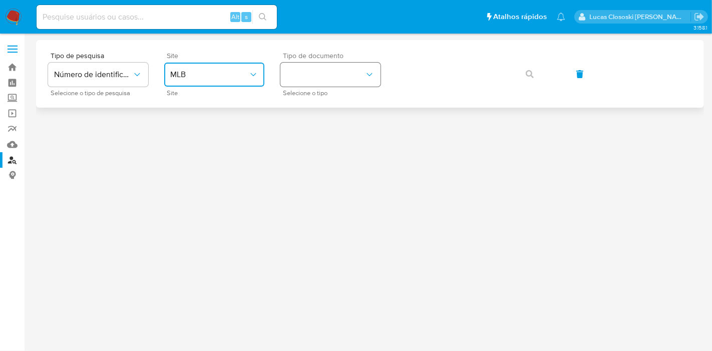
click at [323, 69] on button "identificationType" at bounding box center [330, 75] width 100 height 24
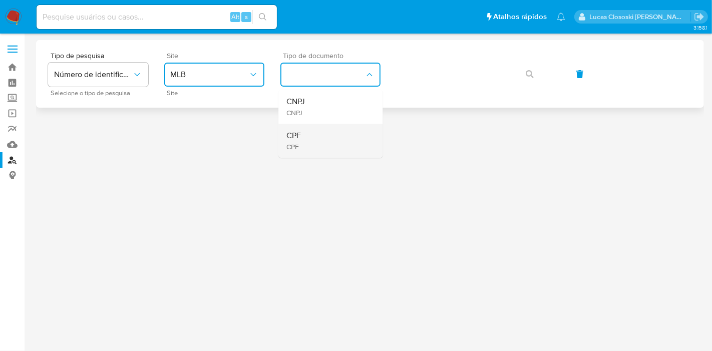
click at [313, 141] on div "CPF CPF" at bounding box center [327, 141] width 82 height 34
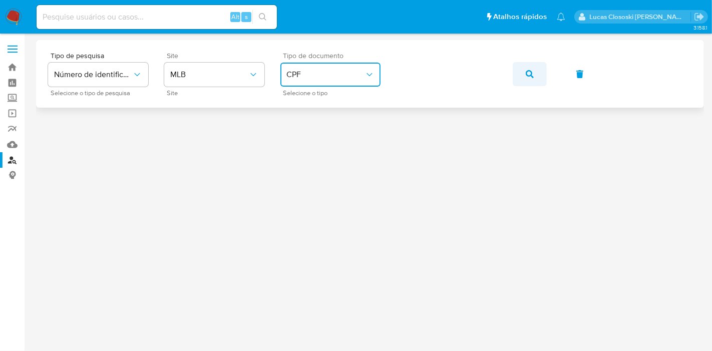
click at [536, 75] on button "button" at bounding box center [530, 74] width 34 height 24
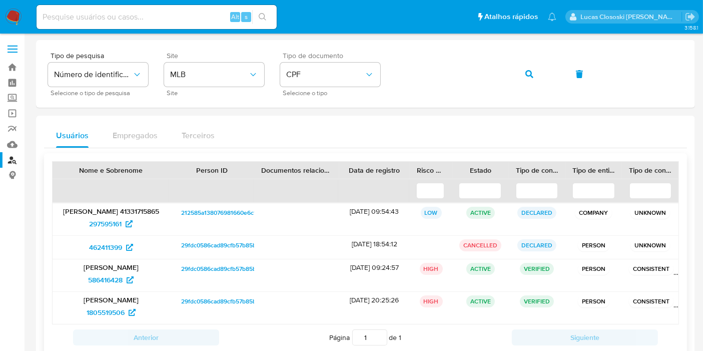
scroll to position [56, 0]
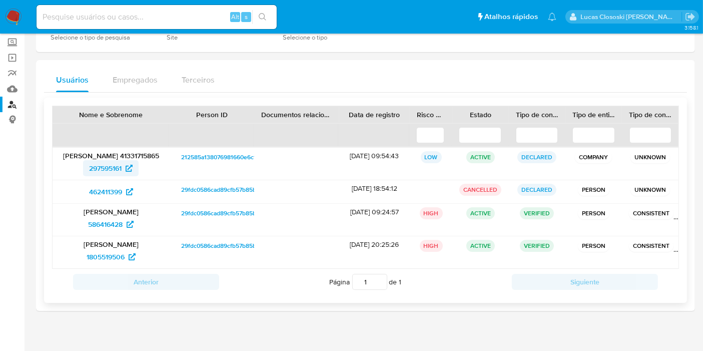
click at [106, 167] on span "297595161" at bounding box center [105, 168] width 33 height 16
click at [101, 217] on span "586416428" at bounding box center [105, 224] width 35 height 16
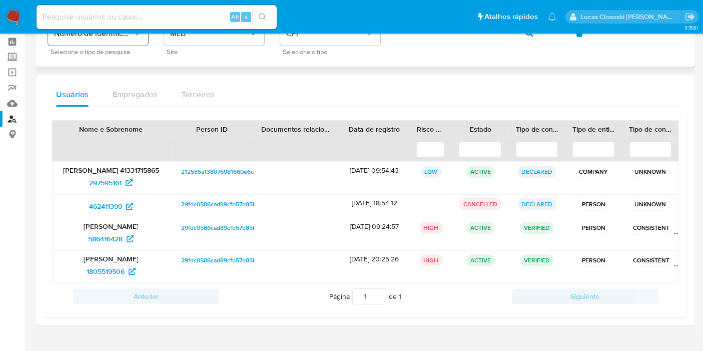
scroll to position [0, 0]
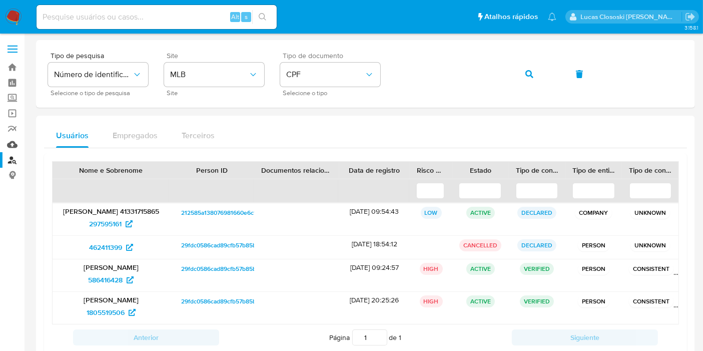
click at [14, 137] on link "Mulan" at bounding box center [59, 145] width 119 height 16
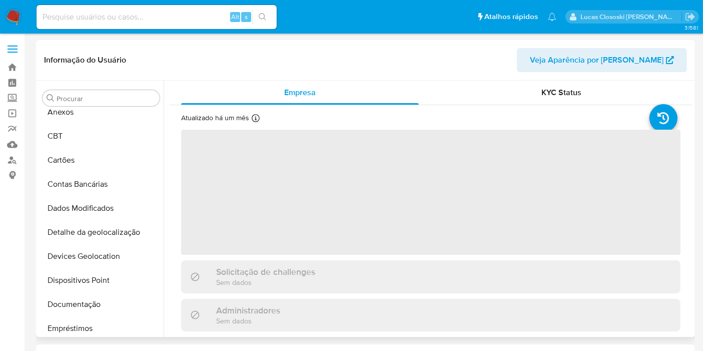
select select "10"
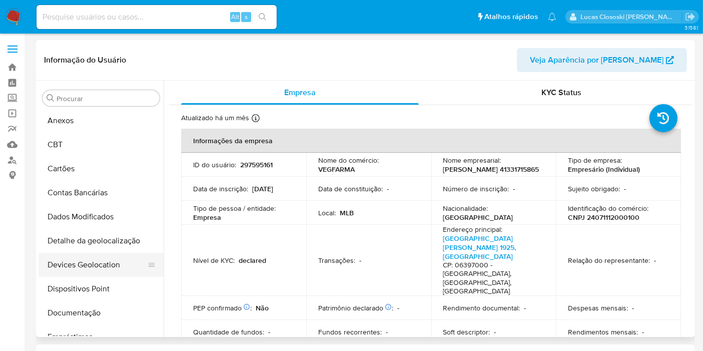
scroll to position [81, 0]
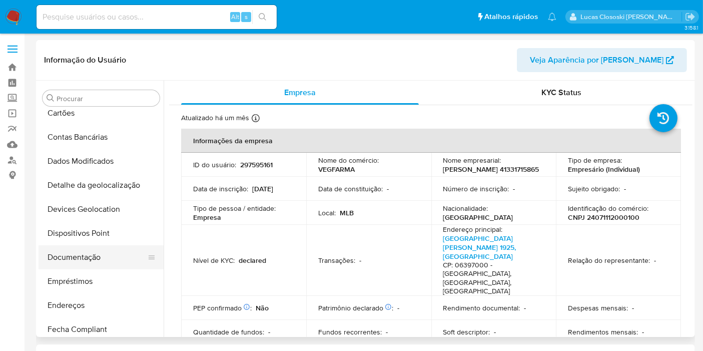
click at [81, 251] on button "Documentação" at bounding box center [97, 257] width 117 height 24
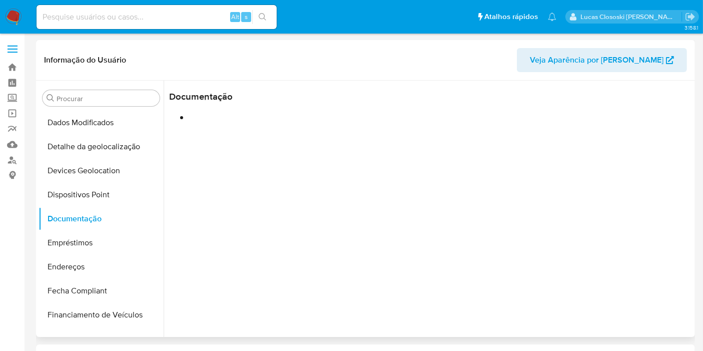
scroll to position [137, 0]
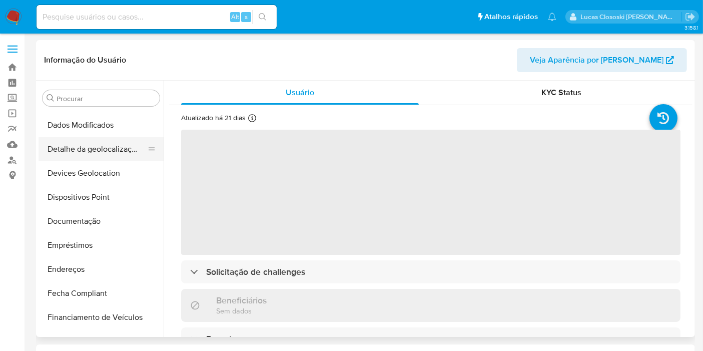
scroll to position [81, 0]
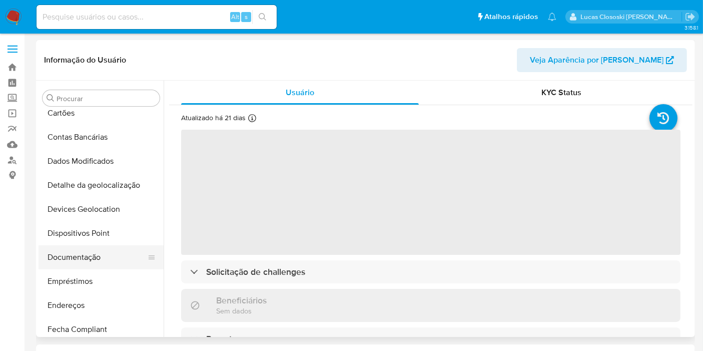
select select "10"
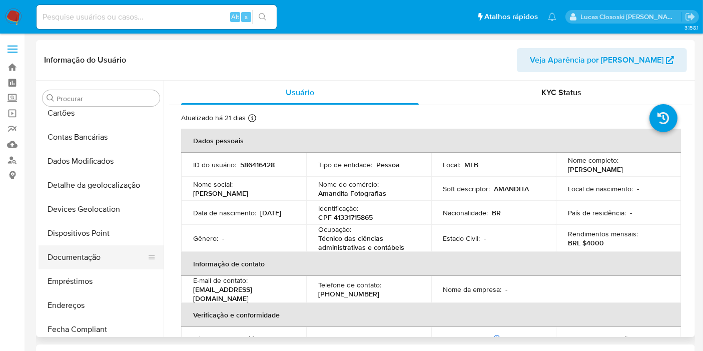
click at [97, 259] on button "Documentação" at bounding box center [97, 257] width 117 height 24
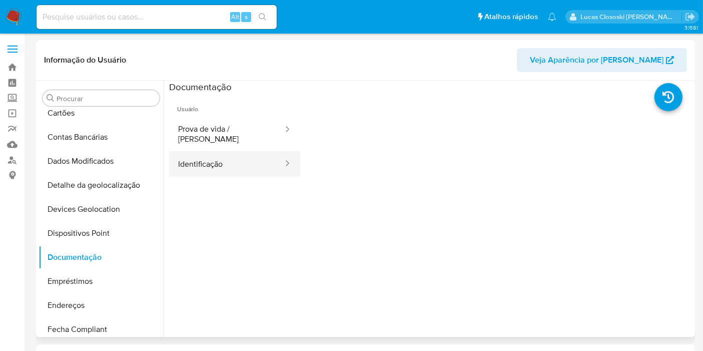
click at [219, 154] on button "Identificação" at bounding box center [226, 164] width 115 height 26
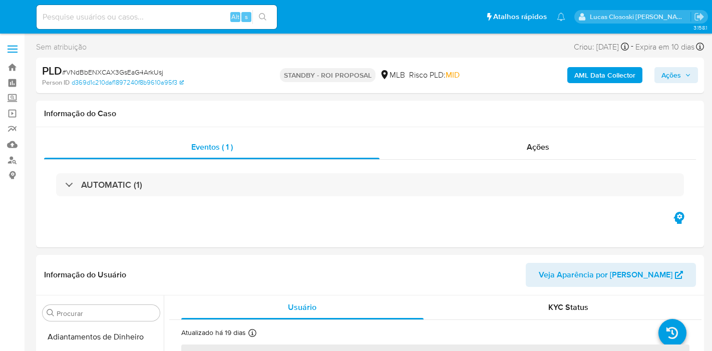
select select "10"
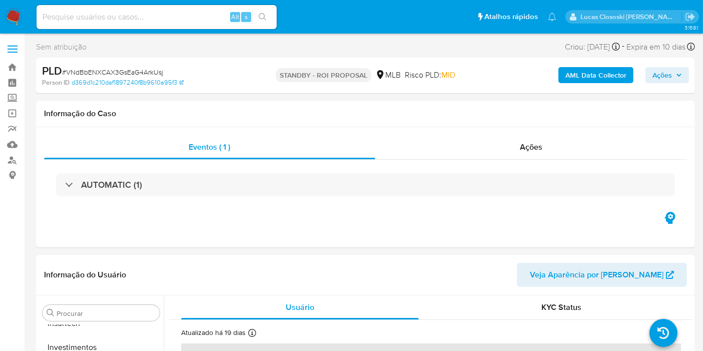
scroll to position [471, 0]
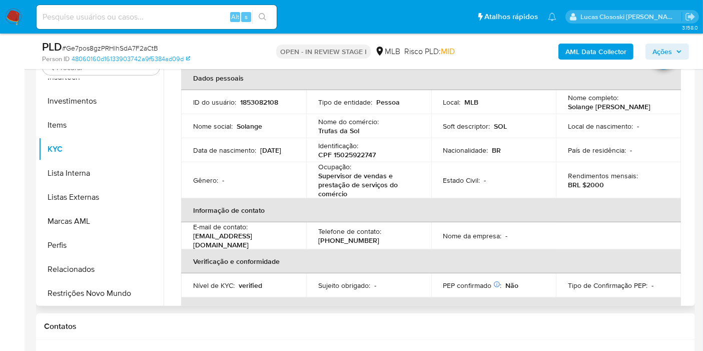
scroll to position [21, 0]
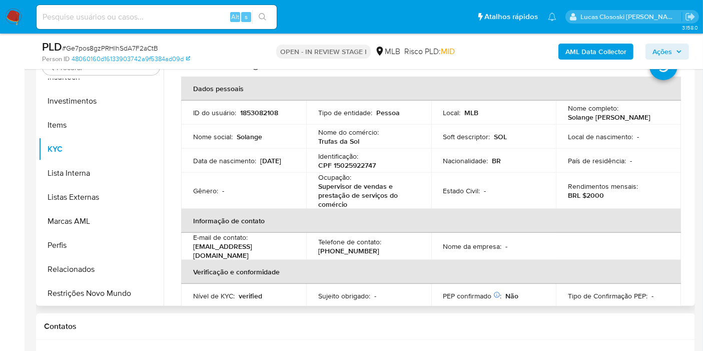
click at [353, 163] on p "CPF 15025922747" at bounding box center [347, 165] width 58 height 9
copy p "15025922747"
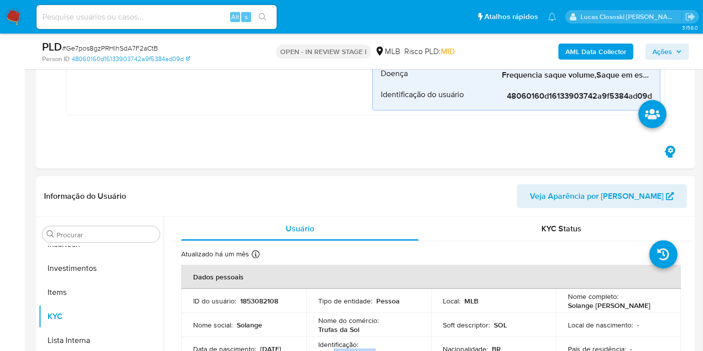
scroll to position [556, 0]
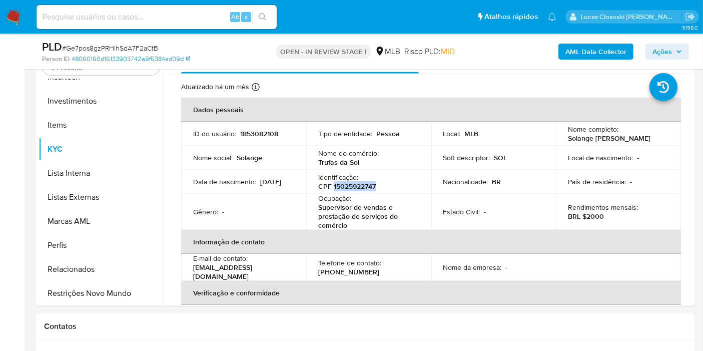
copy p "15025922747"
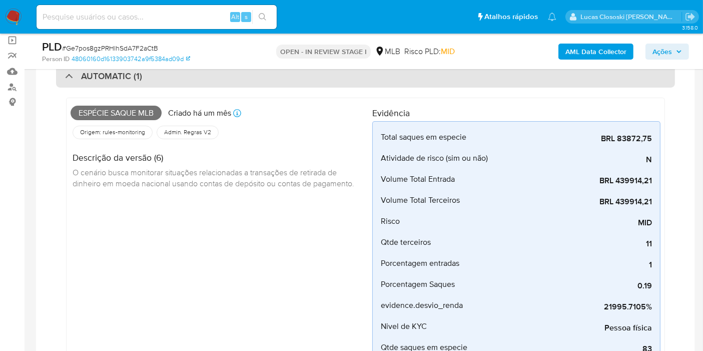
scroll to position [56, 0]
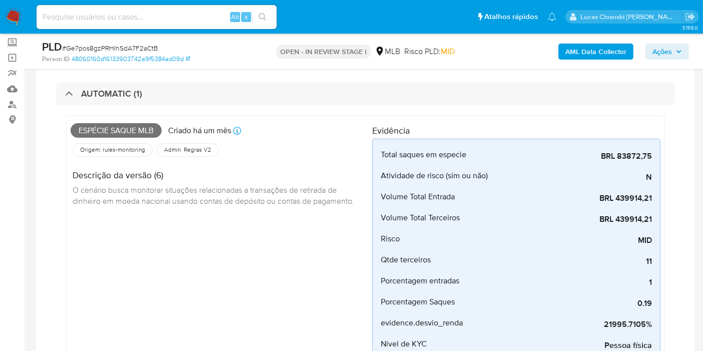
click at [616, 54] on b "AML Data Collector" at bounding box center [596, 52] width 61 height 16
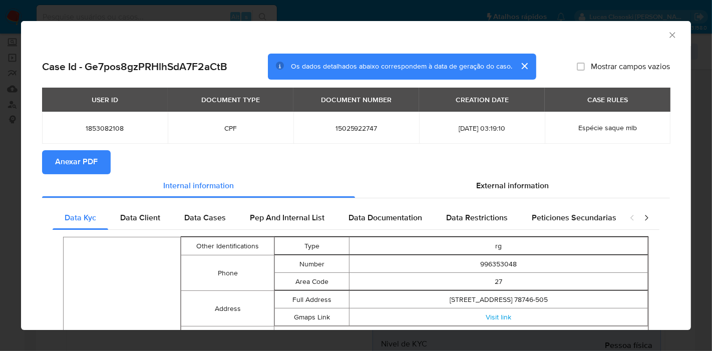
click at [75, 151] on span "Anexar PDF" at bounding box center [76, 162] width 43 height 22
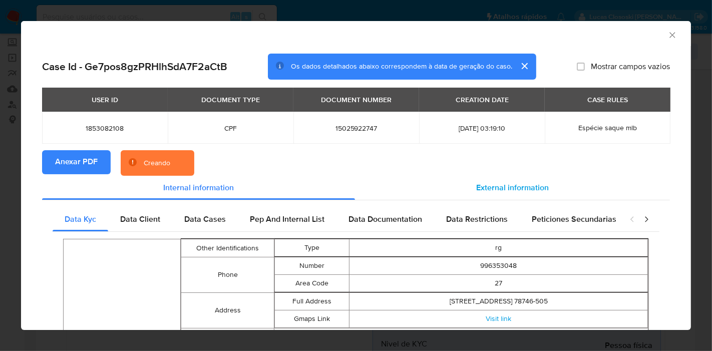
click at [495, 199] on div "External information" at bounding box center [512, 188] width 315 height 24
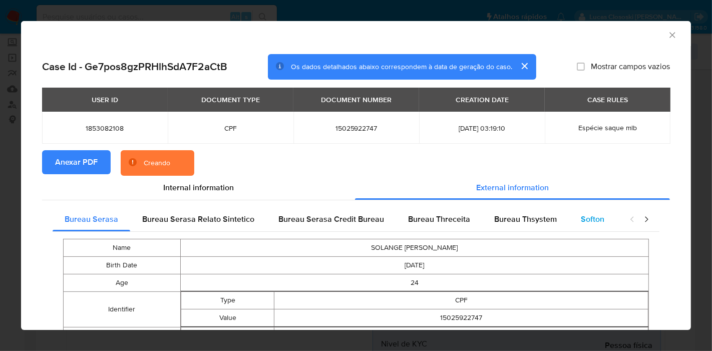
click at [589, 221] on span "Softon" at bounding box center [593, 219] width 24 height 12
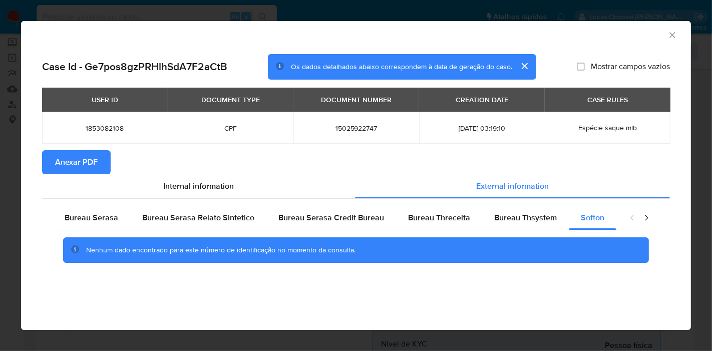
click at [671, 30] on icon "Fechar a janela" at bounding box center [672, 35] width 10 height 10
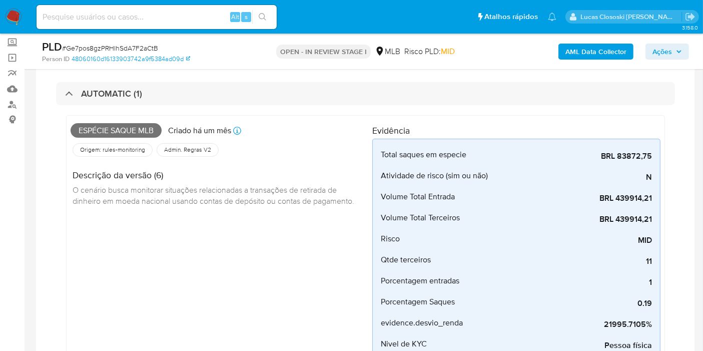
click at [217, 110] on div "Espécie saque mlb Criado há um mês Criado: 12/08/2025 00:19:10 Origem: rules-mo…" at bounding box center [365, 284] width 619 height 358
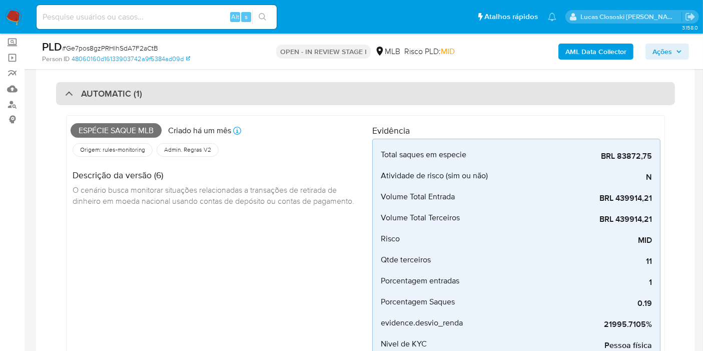
click at [216, 99] on div "AUTOMATIC (1)" at bounding box center [365, 93] width 619 height 23
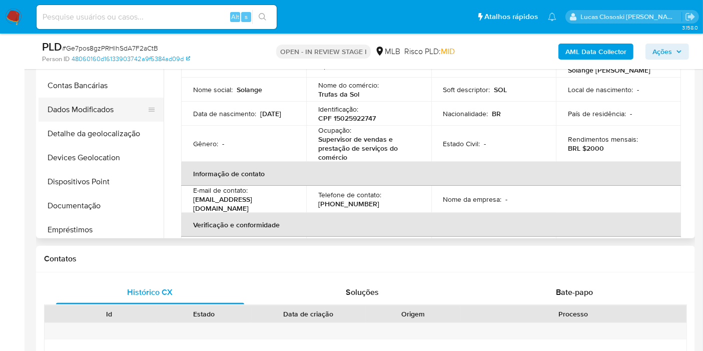
scroll to position [0, 0]
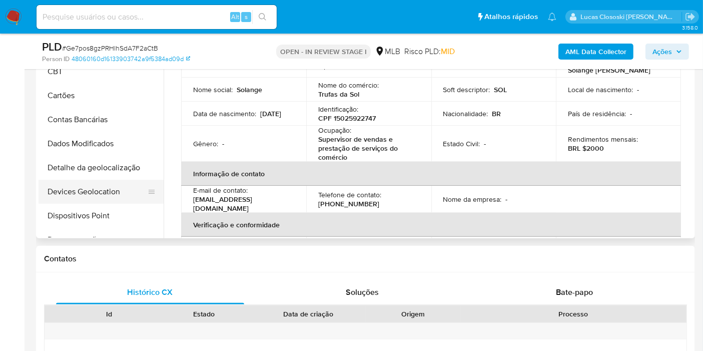
click at [90, 194] on button "Devices Geolocation" at bounding box center [97, 192] width 117 height 24
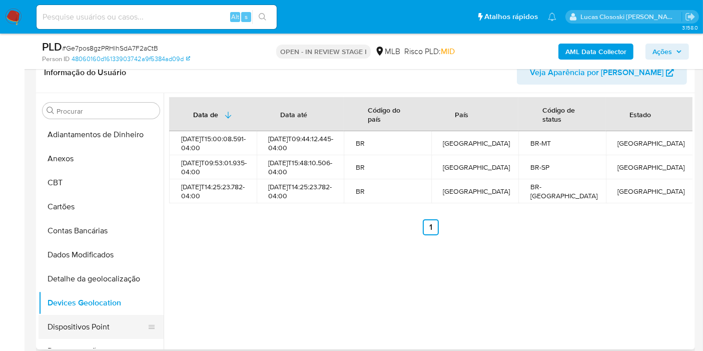
scroll to position [56, 0]
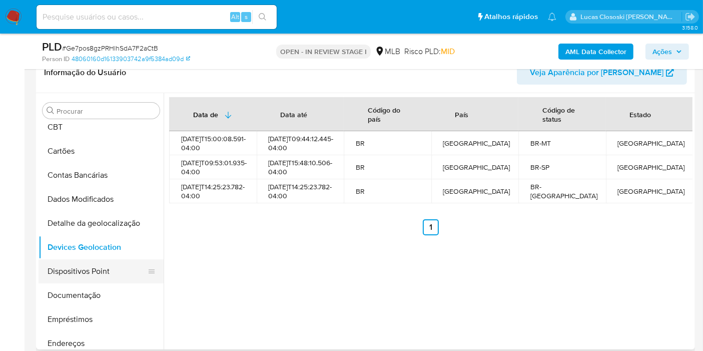
click at [97, 270] on button "Dispositivos Point" at bounding box center [97, 271] width 117 height 24
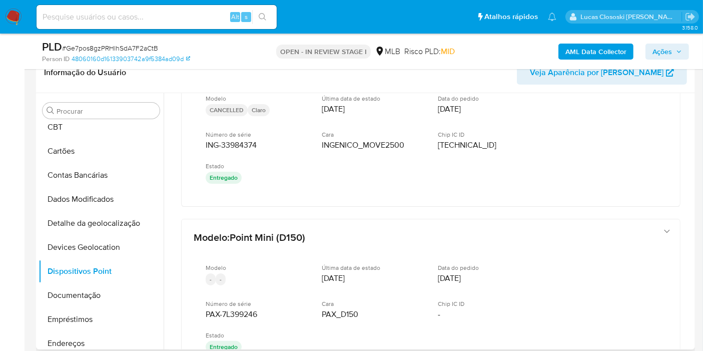
scroll to position [167, 0]
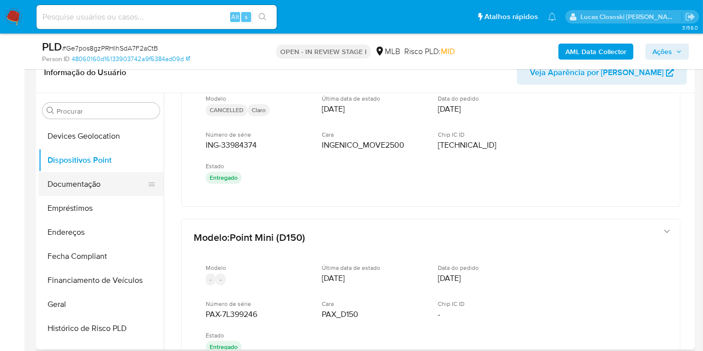
click at [87, 180] on button "Documentação" at bounding box center [97, 184] width 117 height 24
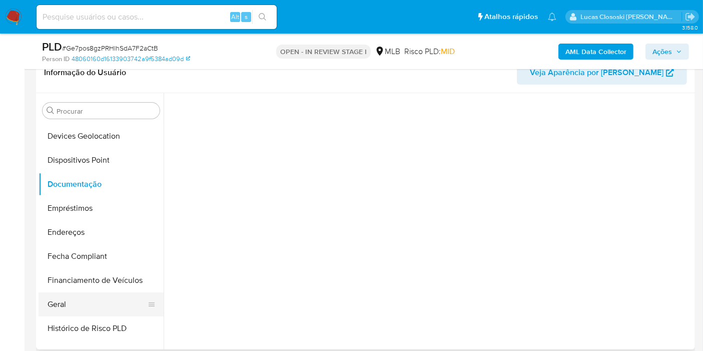
scroll to position [0, 0]
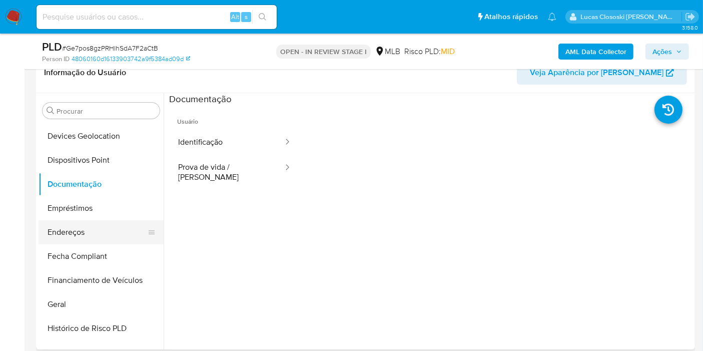
drag, startPoint x: 98, startPoint y: 292, endPoint x: 128, endPoint y: 235, distance: 64.1
click at [98, 292] on button "Geral" at bounding box center [101, 304] width 125 height 24
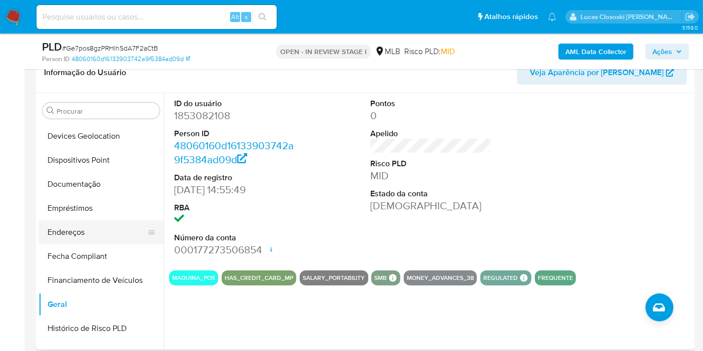
click at [85, 221] on button "Endereços" at bounding box center [97, 232] width 117 height 24
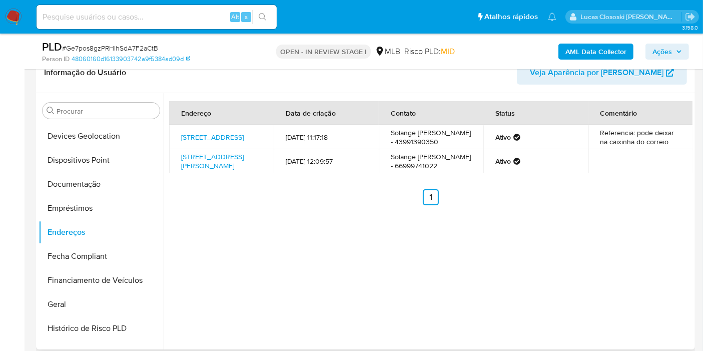
click at [221, 258] on div "Endereço Data de criação Contato Status Comentário Rua A-6 3045, Rondonópolis, …" at bounding box center [428, 221] width 529 height 256
click at [78, 300] on button "Geral" at bounding box center [97, 304] width 117 height 24
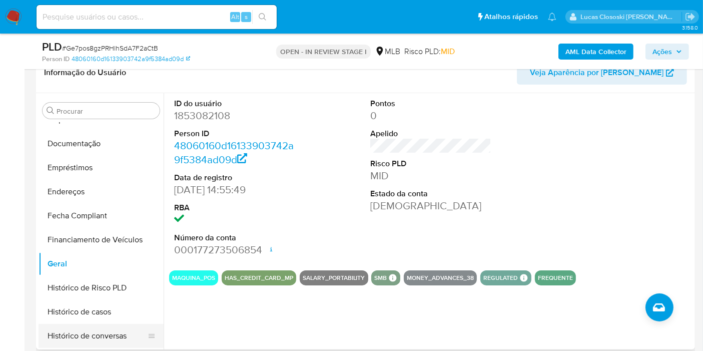
scroll to position [278, 0]
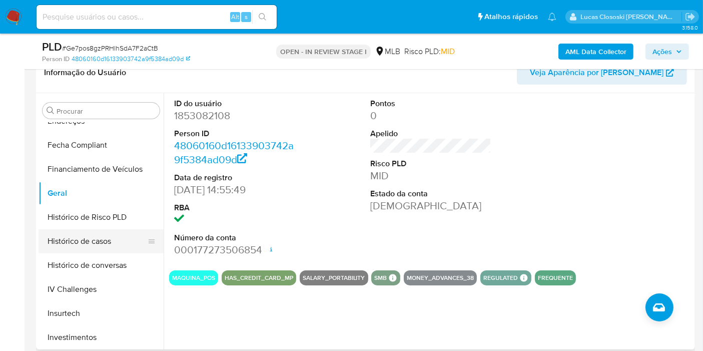
click at [70, 240] on button "Histórico de casos" at bounding box center [97, 241] width 117 height 24
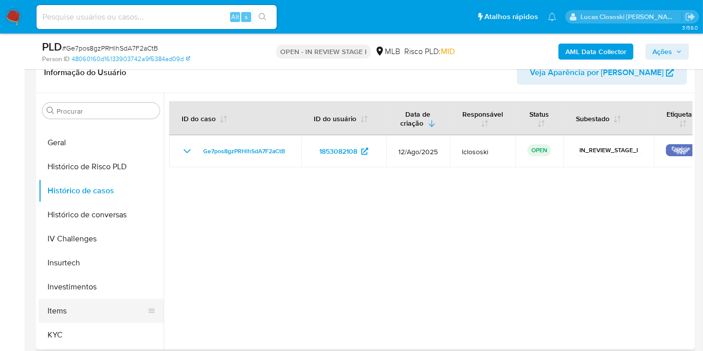
scroll to position [389, 0]
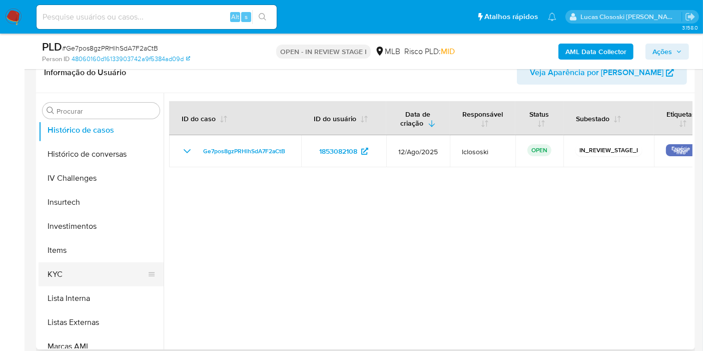
click at [66, 275] on button "KYC" at bounding box center [97, 274] width 117 height 24
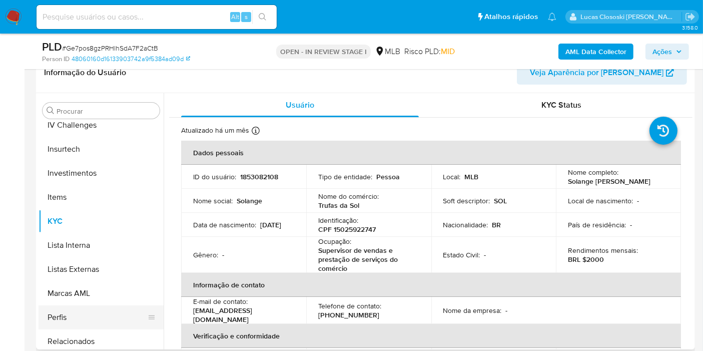
scroll to position [471, 0]
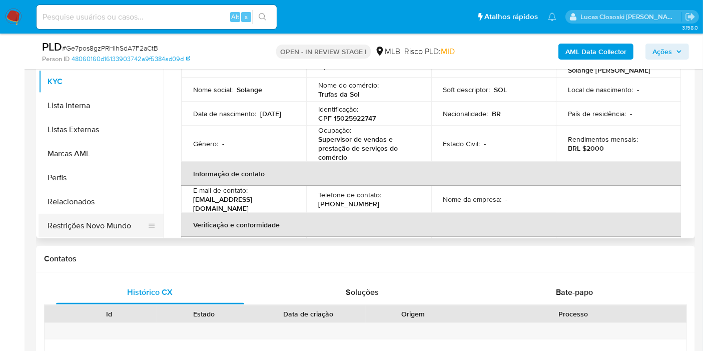
click at [115, 233] on button "Restrições Novo Mundo" at bounding box center [97, 226] width 117 height 24
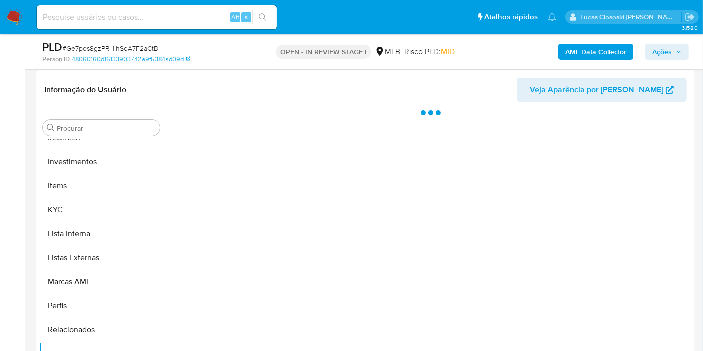
scroll to position [167, 0]
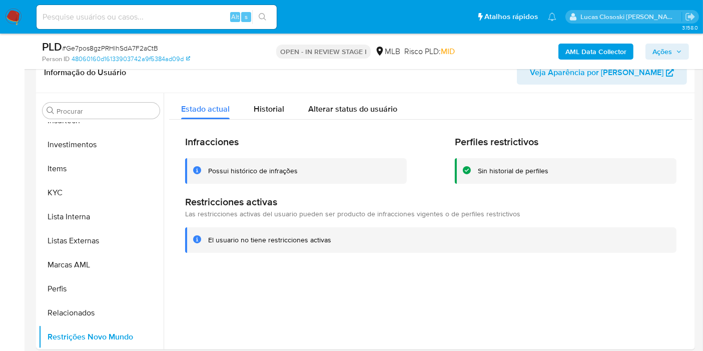
click at [146, 45] on span "# Ge7pos8gzPRHlhSdA7F2aCtB" at bounding box center [110, 48] width 96 height 10
copy span "Ge7pos8gzPRHlhSdA7F2aCtB"
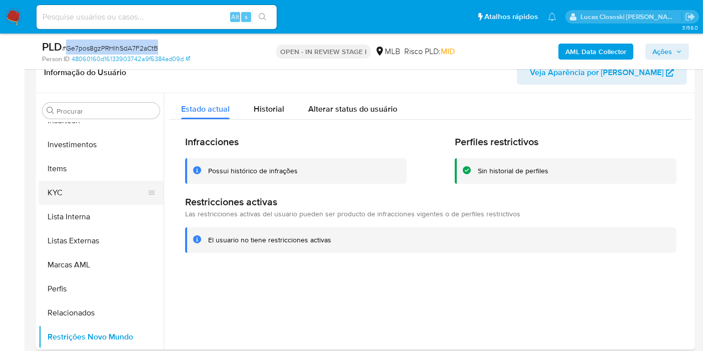
click at [108, 190] on button "KYC" at bounding box center [97, 193] width 117 height 24
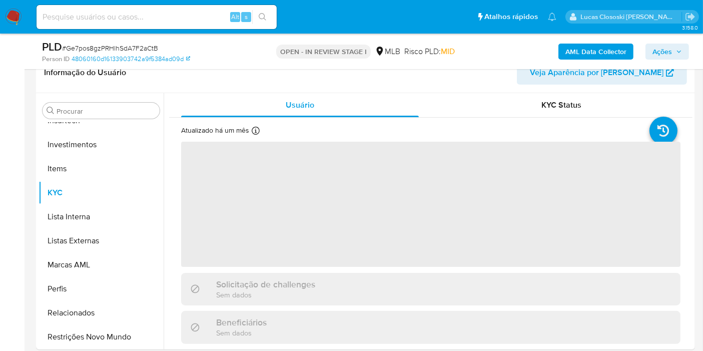
click at [244, 62] on div "Person ID 48060160d16133903742a9f5384ad09d" at bounding box center [148, 59] width 213 height 9
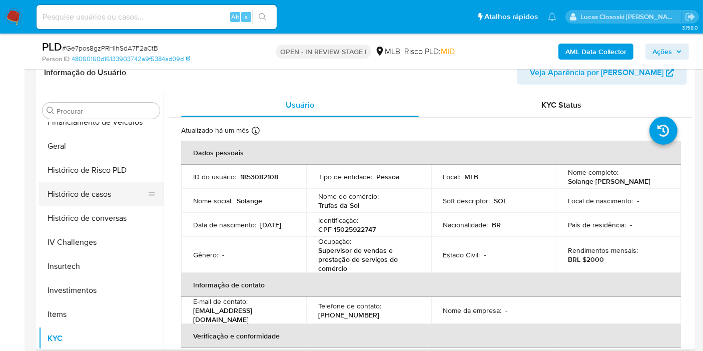
scroll to position [304, 0]
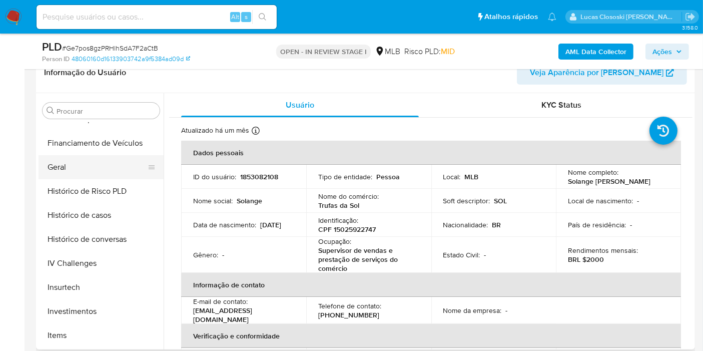
click at [64, 156] on button "Geral" at bounding box center [97, 167] width 117 height 24
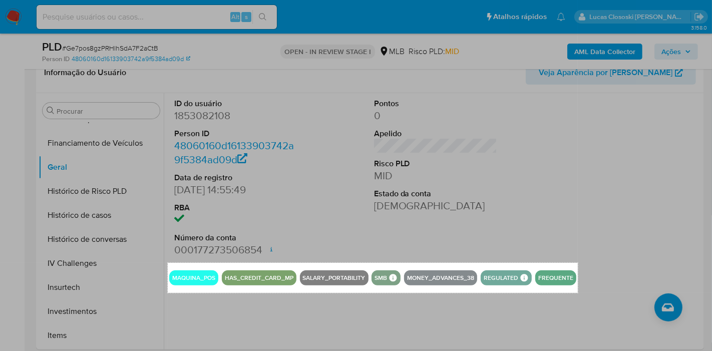
drag, startPoint x: 168, startPoint y: 262, endPoint x: 578, endPoint y: 293, distance: 410.7
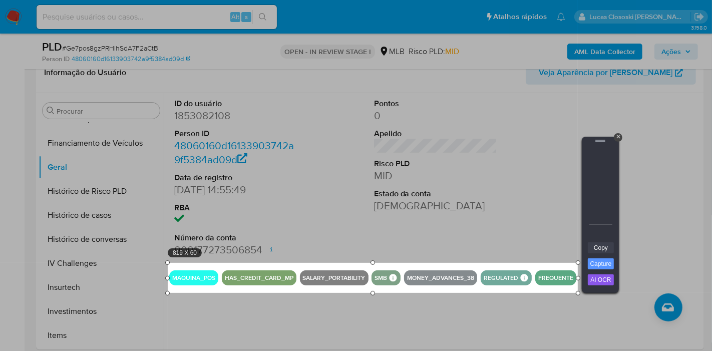
click at [597, 249] on link "Copy" at bounding box center [601, 247] width 26 height 11
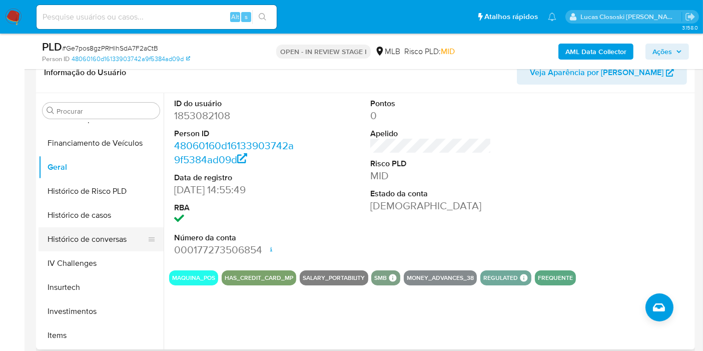
scroll to position [471, 0]
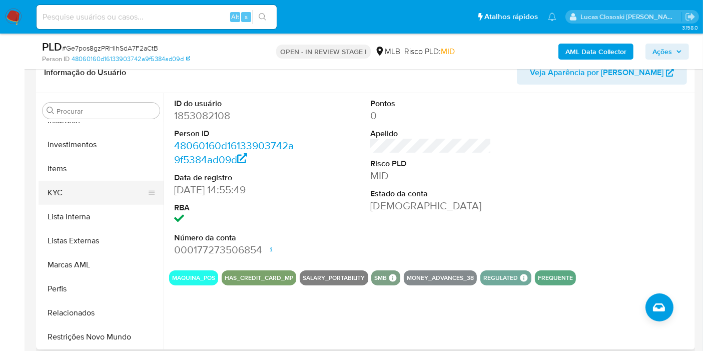
click at [81, 198] on button "KYC" at bounding box center [97, 193] width 117 height 24
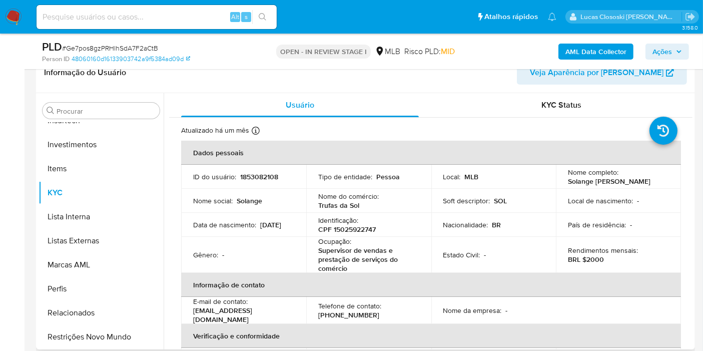
click at [344, 266] on p "Supervisor de vendas e prestação de serviços do comércio" at bounding box center [366, 259] width 97 height 27
copy p "upervisor de vendas e prestação de serviços do comércio"
drag, startPoint x: 351, startPoint y: 266, endPoint x: 321, endPoint y: 252, distance: 32.7
click at [321, 252] on p "Supervisor de vendas e prestação de serviços do comércio" at bounding box center [366, 259] width 97 height 27
click at [666, 51] on span "Ações" at bounding box center [663, 52] width 20 height 16
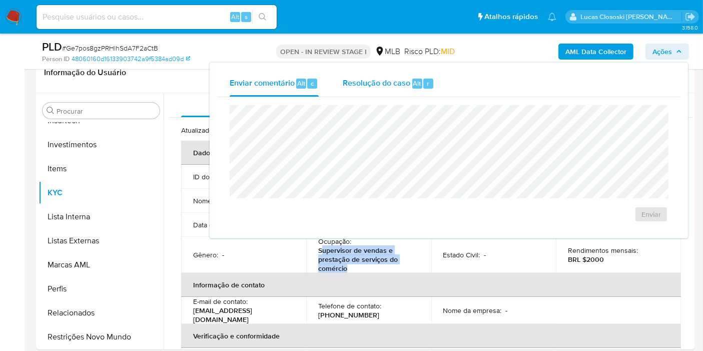
click at [410, 89] on div "Resolução do caso Alt r" at bounding box center [389, 84] width 92 height 26
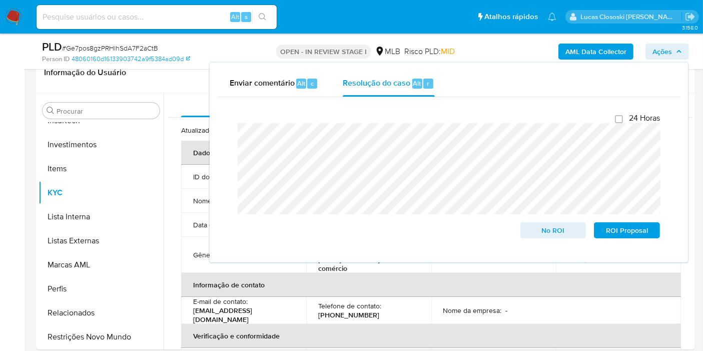
click at [656, 51] on span "Ações" at bounding box center [663, 52] width 20 height 16
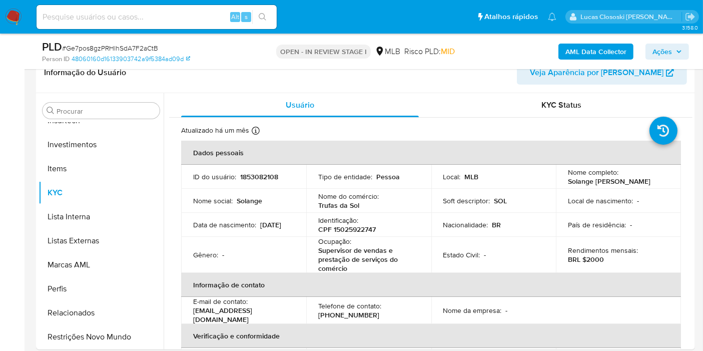
click at [666, 48] on span "Ações" at bounding box center [663, 52] width 20 height 16
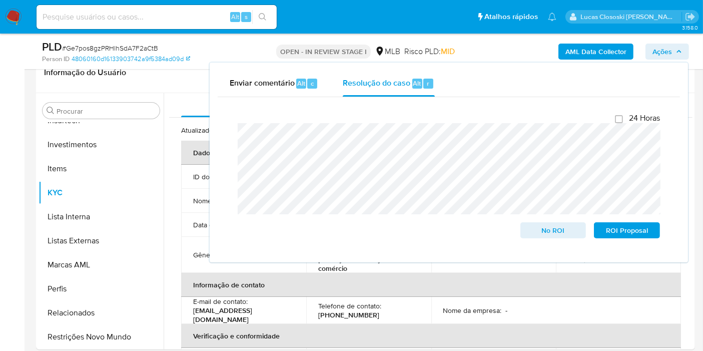
click at [671, 51] on span "Ações" at bounding box center [663, 52] width 20 height 16
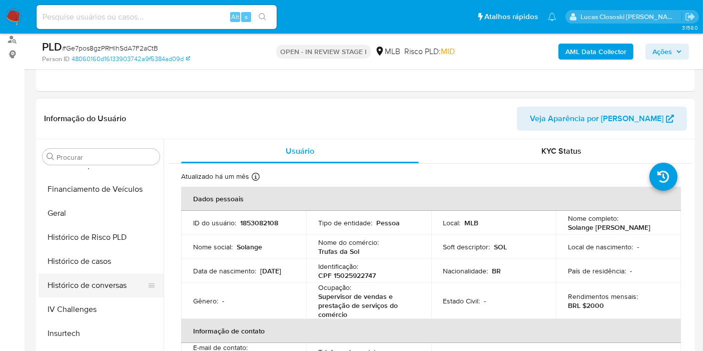
scroll to position [167, 0]
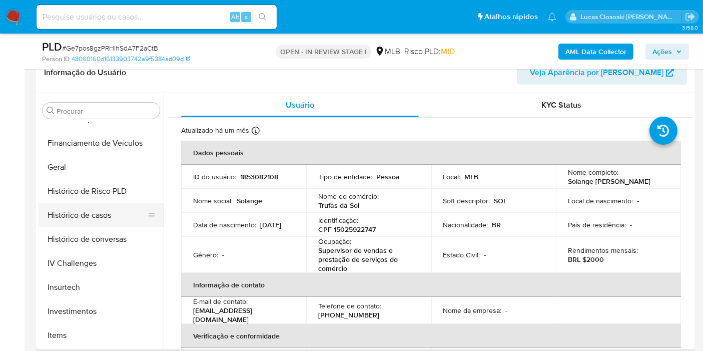
click at [94, 215] on button "Histórico de casos" at bounding box center [97, 215] width 117 height 24
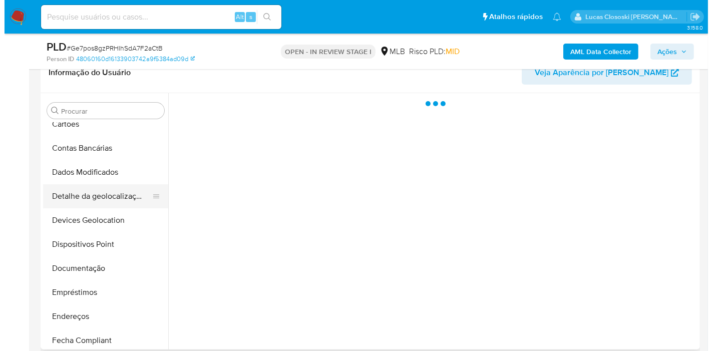
scroll to position [26, 0]
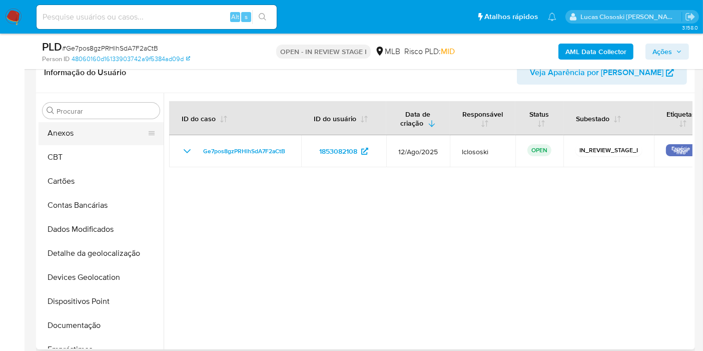
click at [86, 125] on button "Anexos" at bounding box center [97, 133] width 117 height 24
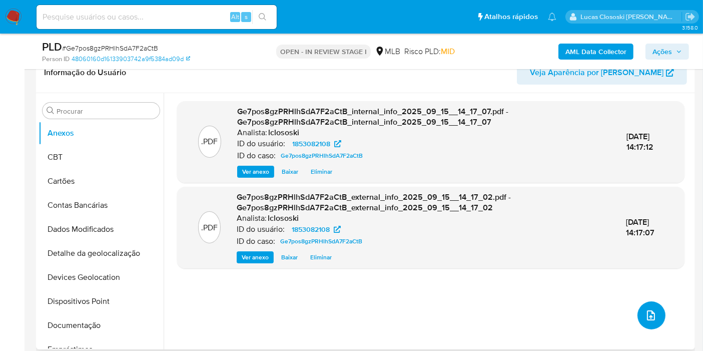
click at [648, 318] on icon "upload-file" at bounding box center [651, 315] width 8 height 10
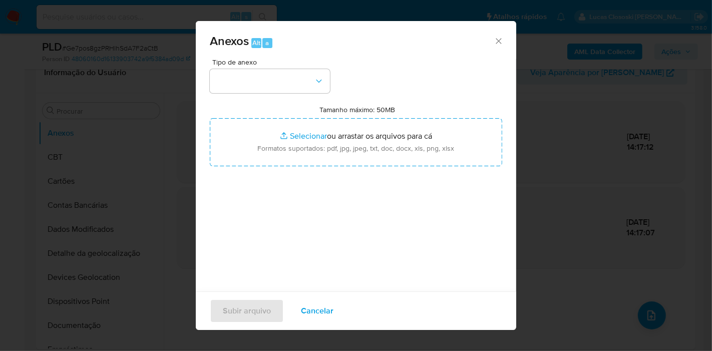
click at [310, 94] on div "Tipo de anexo Tamanho máximo: 50MB Selecionar arquivos Selecionar ou arrastar o…" at bounding box center [356, 177] width 292 height 236
click at [308, 86] on button "button" at bounding box center [270, 81] width 120 height 24
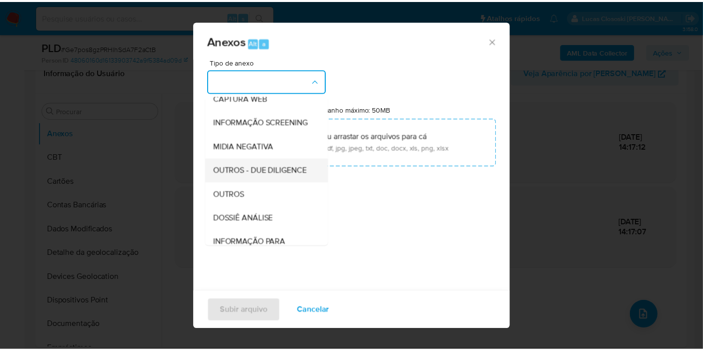
scroll to position [111, 0]
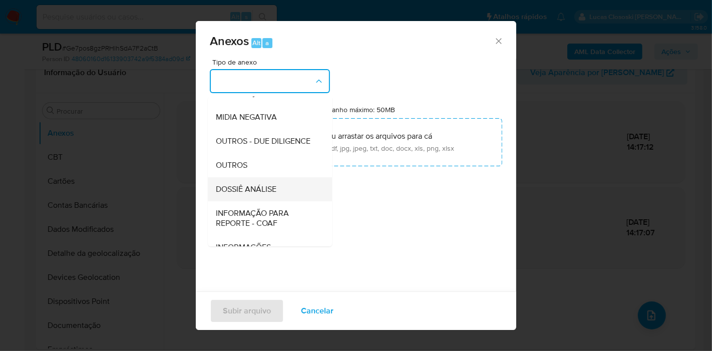
click at [268, 199] on div "DOSSIÊ ANÁLISE" at bounding box center [267, 189] width 102 height 24
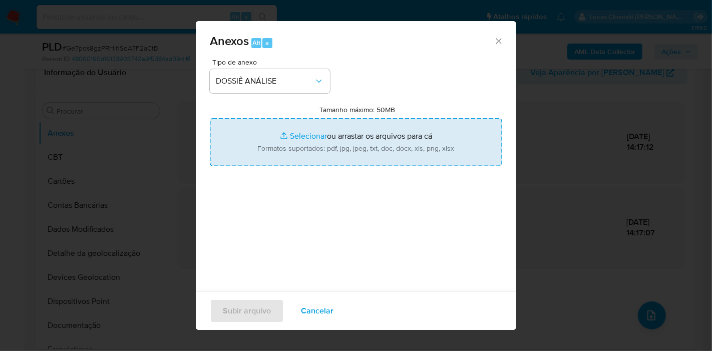
click at [291, 135] on input "Tamanho máximo: 50MB Selecionar arquivos" at bounding box center [356, 142] width 292 height 48
type input "C:\fakepath\Mulan 1853082108_2025_09_15_11_05_17.xlsx"
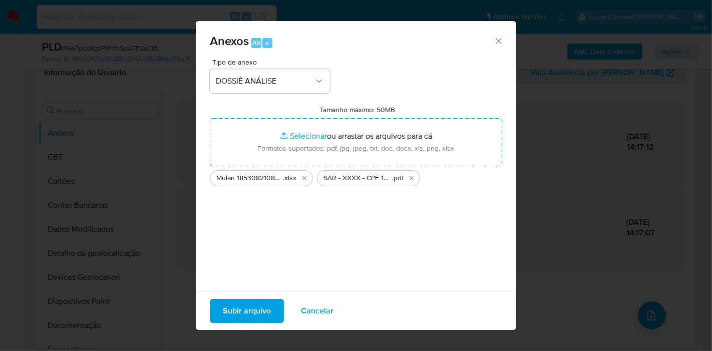
drag, startPoint x: 291, startPoint y: 135, endPoint x: 247, endPoint y: 310, distance: 180.7
click at [247, 310] on span "Subir arquivo" at bounding box center [247, 311] width 48 height 22
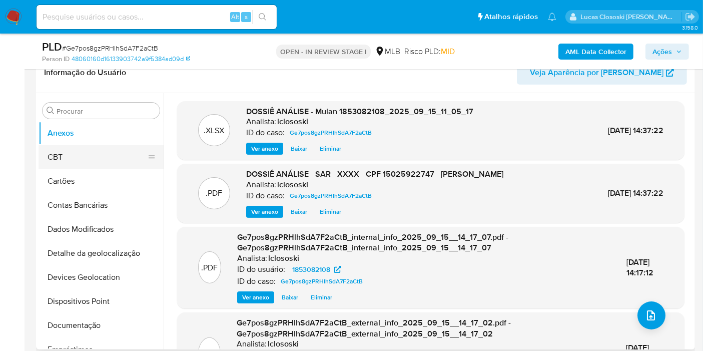
click at [76, 158] on button "CBT" at bounding box center [97, 157] width 117 height 24
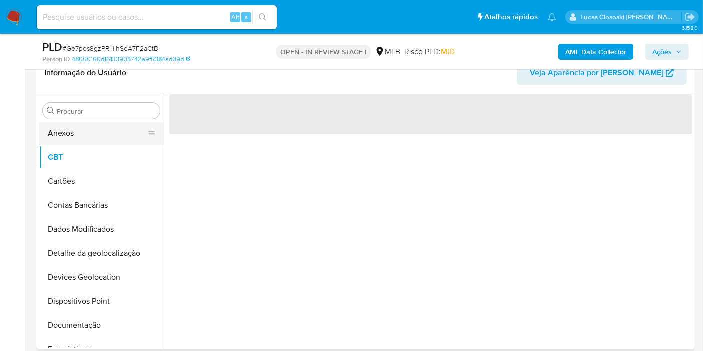
click at [82, 137] on button "Anexos" at bounding box center [97, 133] width 117 height 24
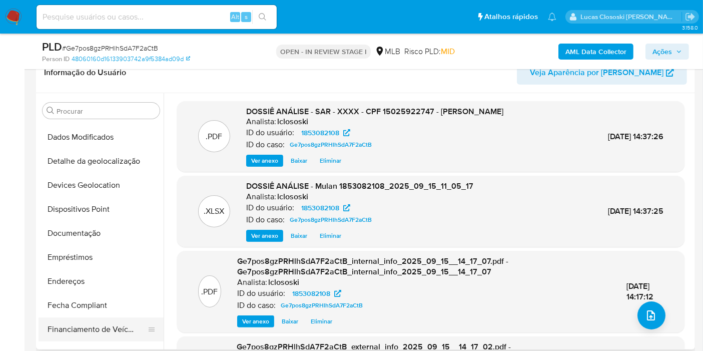
scroll to position [193, 0]
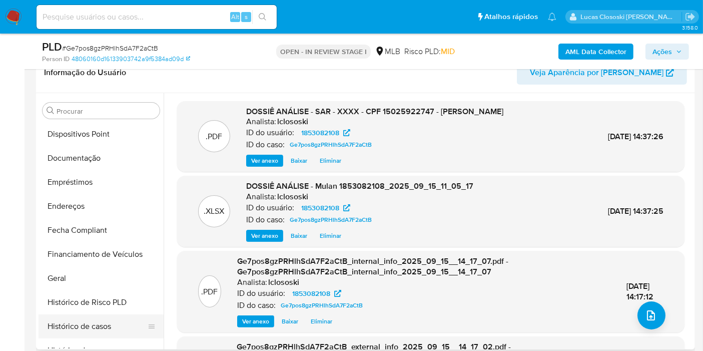
click at [91, 331] on button "Histórico de casos" at bounding box center [97, 326] width 117 height 24
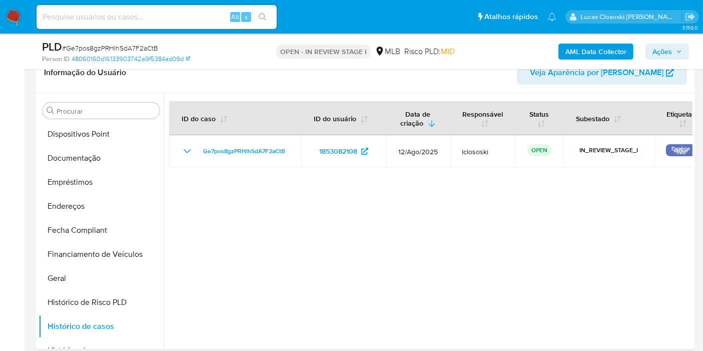
click at [679, 52] on icon "button" at bounding box center [679, 51] width 4 height 3
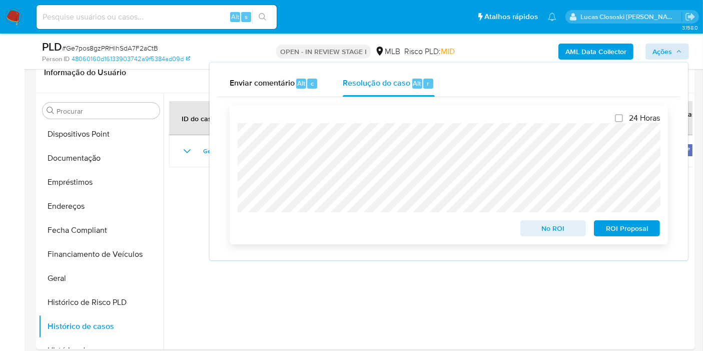
click at [632, 227] on span "ROI Proposal" at bounding box center [627, 228] width 52 height 14
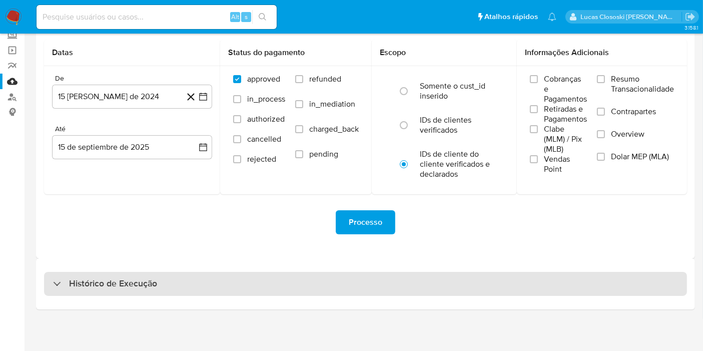
click at [225, 291] on div "Histórico de Execução" at bounding box center [365, 284] width 643 height 24
select select "10"
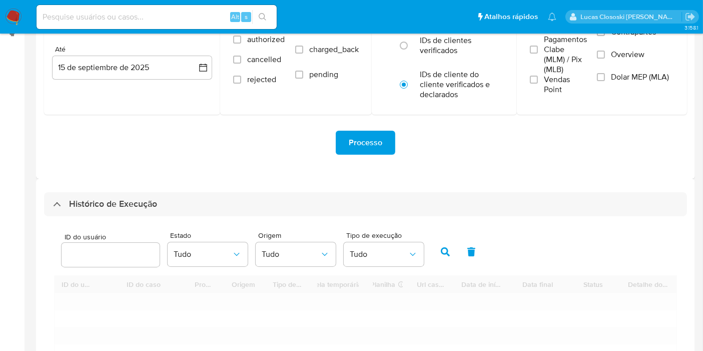
scroll to position [230, 0]
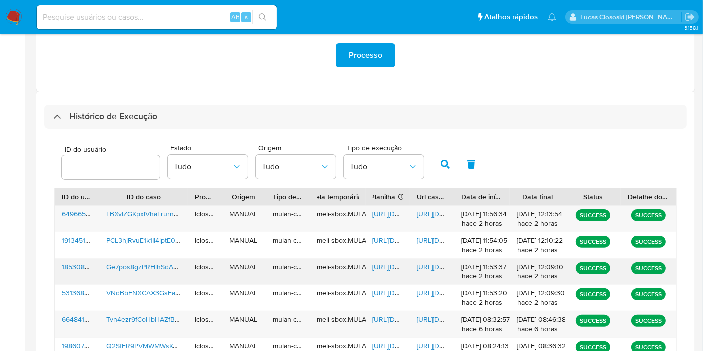
click at [389, 265] on span "[URL][DOMAIN_NAME]" at bounding box center [407, 267] width 69 height 10
click at [430, 264] on span "[URL][DOMAIN_NAME]" at bounding box center [451, 267] width 69 height 10
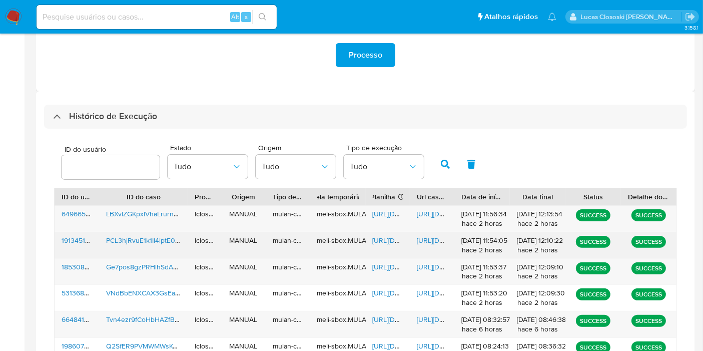
click at [379, 244] on span "[URL][DOMAIN_NAME]" at bounding box center [407, 240] width 69 height 10
click at [431, 232] on div "[URL][DOMAIN_NAME]" at bounding box center [432, 245] width 45 height 26
click at [432, 235] on span "https://docs.google.com/document/d/1Tq7Zl6v9Y7m9L6NHF8m5kKTTBqDgeDUpf7LHeZizVPM…" at bounding box center [451, 240] width 69 height 10
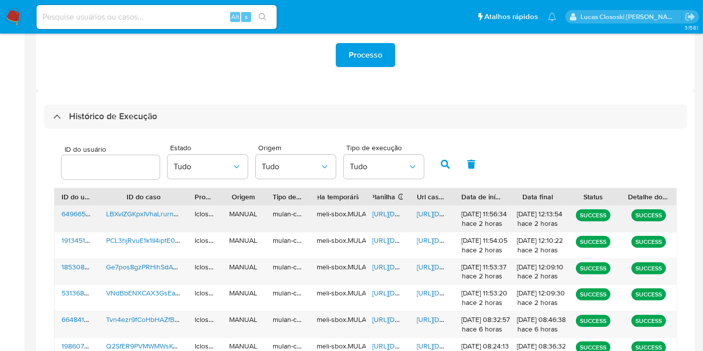
click at [418, 213] on span "https://docs.google.com/document/d/1y46oV20tqIbgBVwcDhngGeKWlD_4K_QCa7NqrIVzu7o…" at bounding box center [451, 214] width 69 height 10
click at [383, 215] on span "https://docs.google.com/spreadsheets/d/1-5eSooQXi5m4-v4YPEQ-rK3l5hQjx6biPFHG-b-…" at bounding box center [407, 214] width 69 height 10
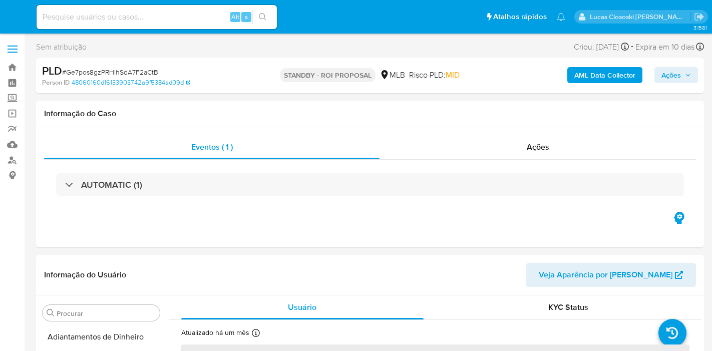
select select "10"
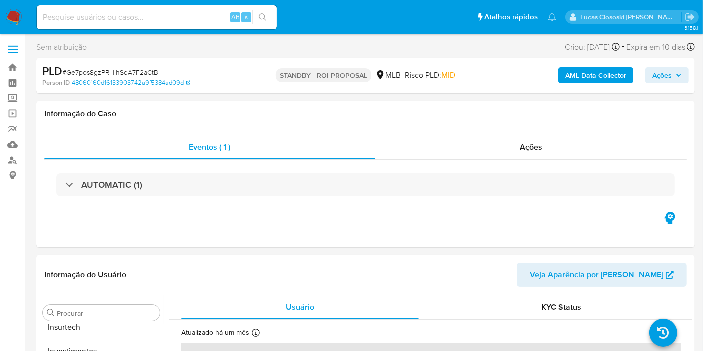
scroll to position [471, 0]
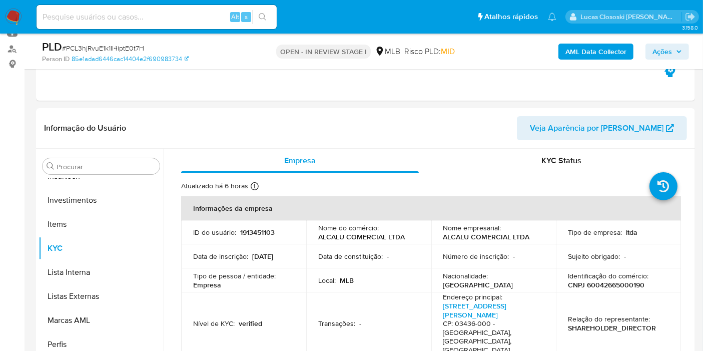
scroll to position [222, 0]
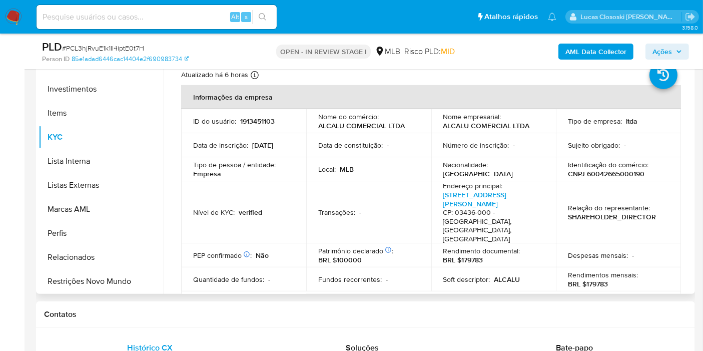
click at [613, 171] on p "CNPJ 60042665000190" at bounding box center [606, 173] width 77 height 9
copy p "60042665000190"
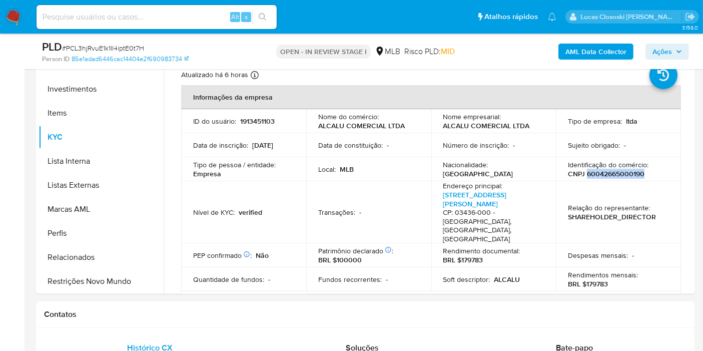
click at [594, 49] on b "AML Data Collector" at bounding box center [596, 52] width 61 height 16
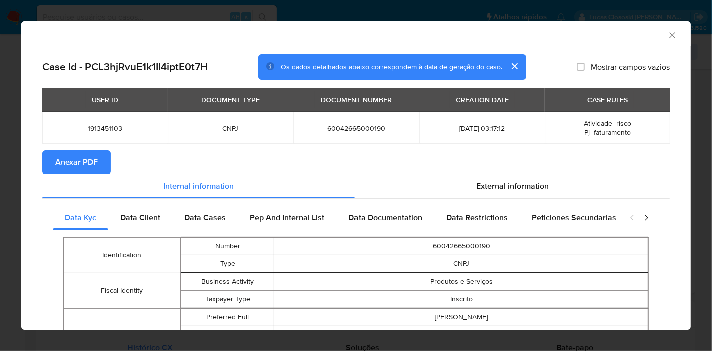
click at [78, 165] on span "Anexar PDF" at bounding box center [76, 162] width 43 height 22
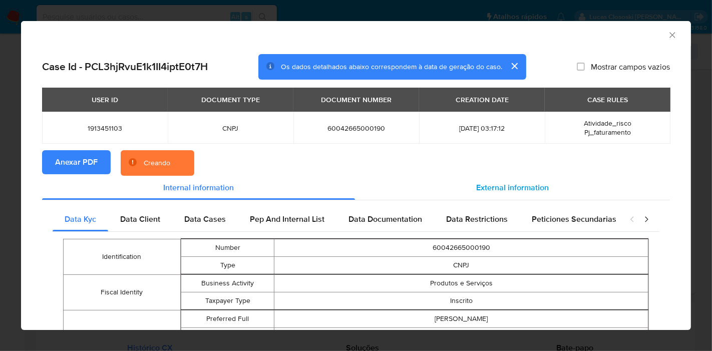
click at [541, 189] on span "External information" at bounding box center [512, 188] width 73 height 12
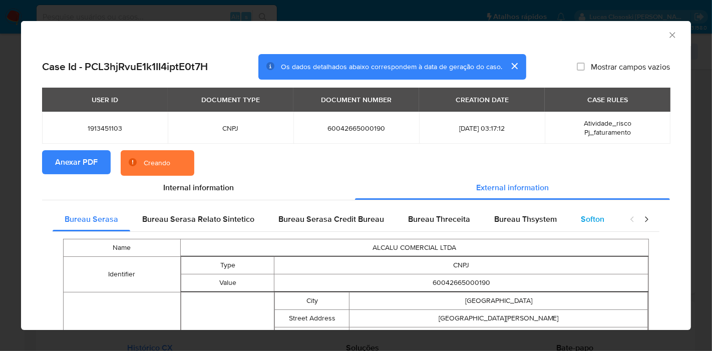
click at [585, 222] on span "Softon" at bounding box center [593, 219] width 24 height 12
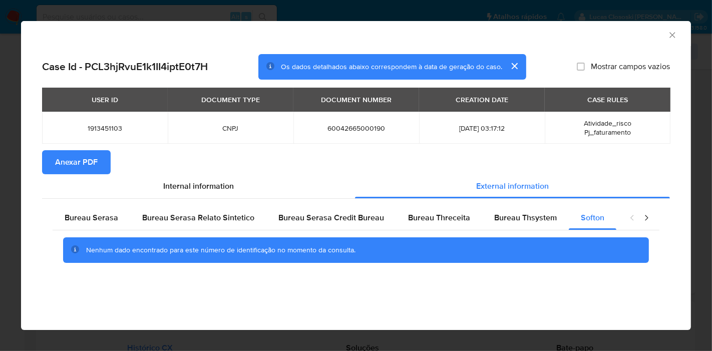
click at [670, 32] on icon "Fechar a janela" at bounding box center [672, 35] width 10 height 10
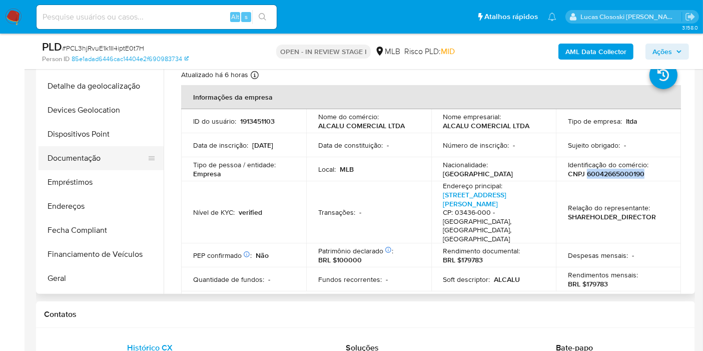
scroll to position [0, 0]
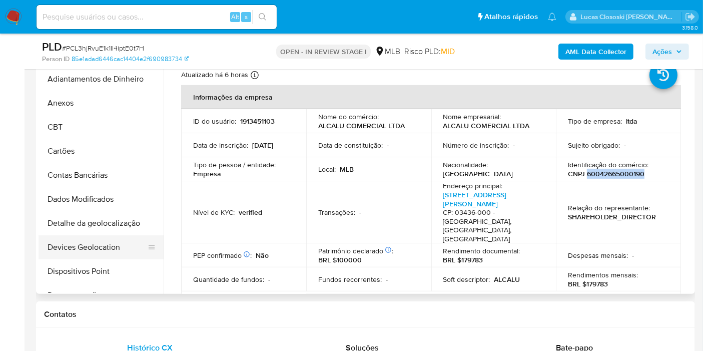
click at [86, 238] on button "Devices Geolocation" at bounding box center [97, 247] width 117 height 24
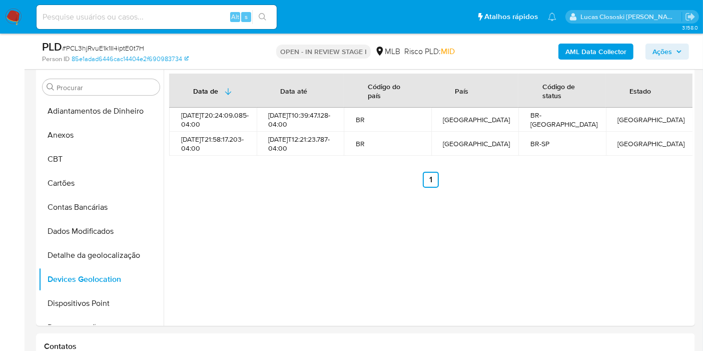
scroll to position [192, 0]
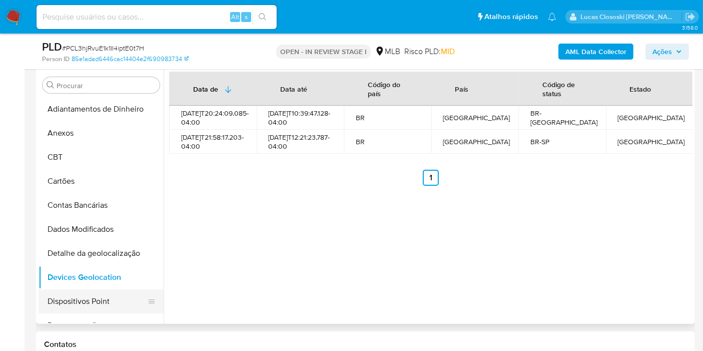
click at [80, 291] on button "Dispositivos Point" at bounding box center [97, 301] width 117 height 24
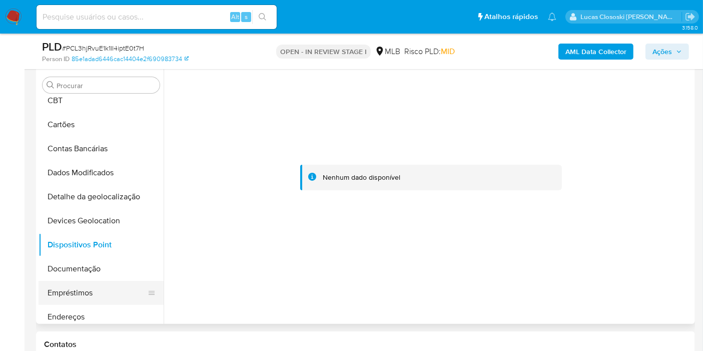
scroll to position [111, 0]
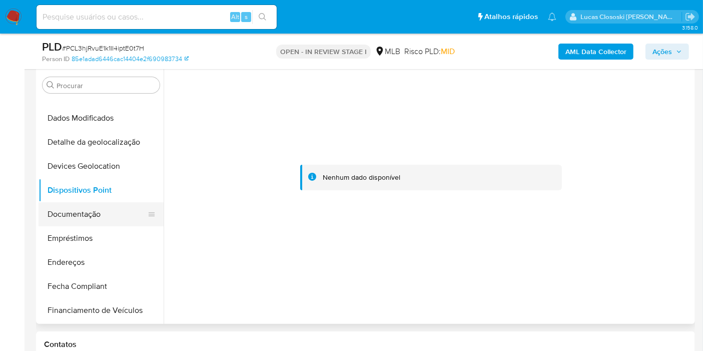
click at [102, 215] on button "Documentação" at bounding box center [97, 214] width 117 height 24
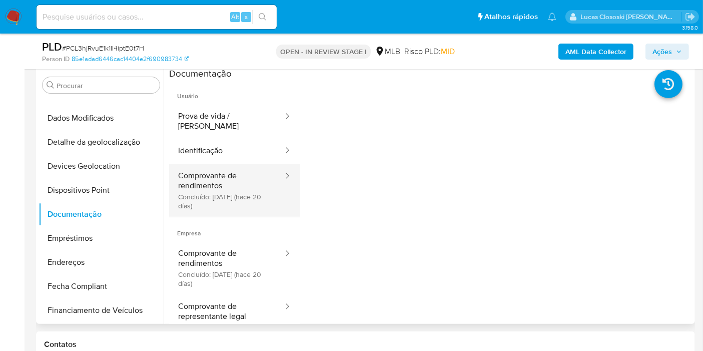
click at [232, 202] on button "Comprovante de rendimentos Concluído: 26/08/2025 (hace 20 días)" at bounding box center [226, 190] width 115 height 53
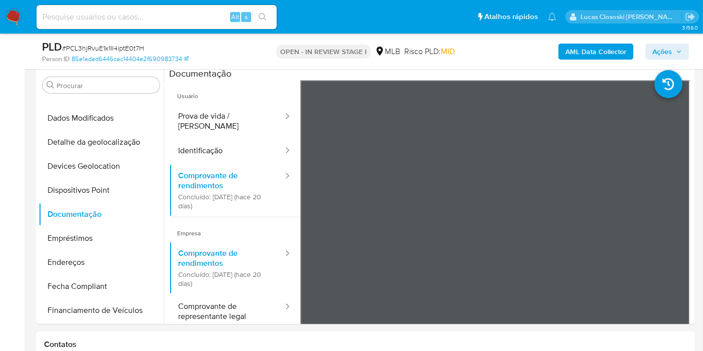
click at [299, 65] on div "PLD # PCL3hjRvuE1k1II4iptE0t7H Person ID 85e1adad6446cac14404e2f690983734 OPEN …" at bounding box center [365, 52] width 659 height 36
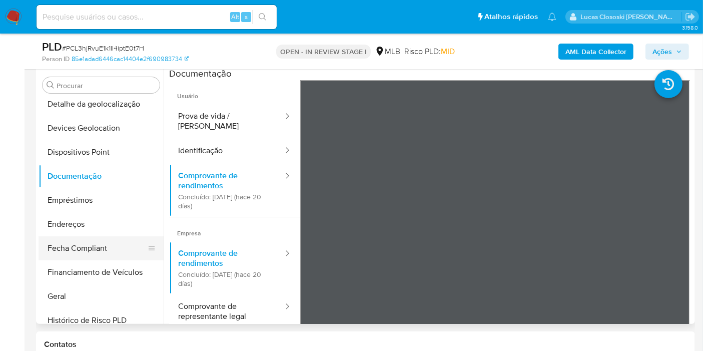
scroll to position [167, 0]
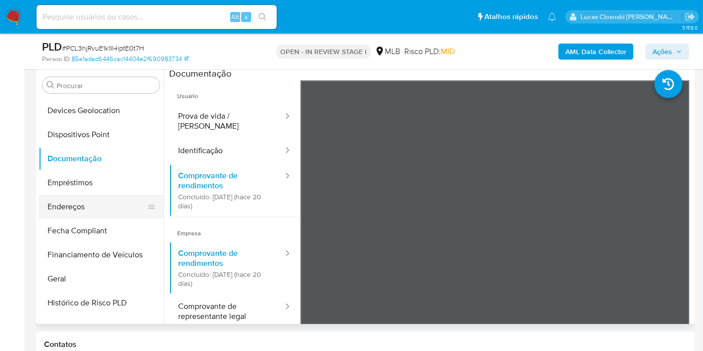
click at [84, 212] on button "Endereços" at bounding box center [97, 207] width 117 height 24
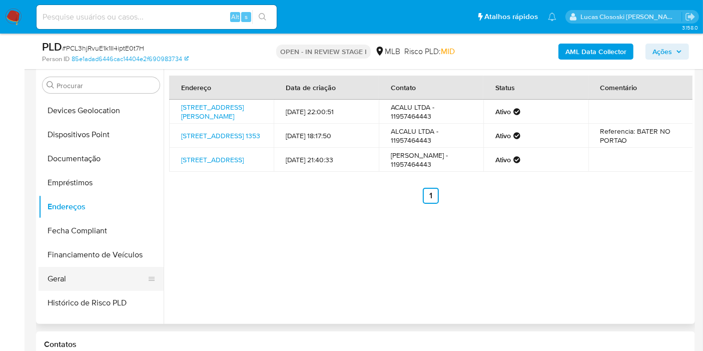
click at [71, 284] on button "Geral" at bounding box center [97, 279] width 117 height 24
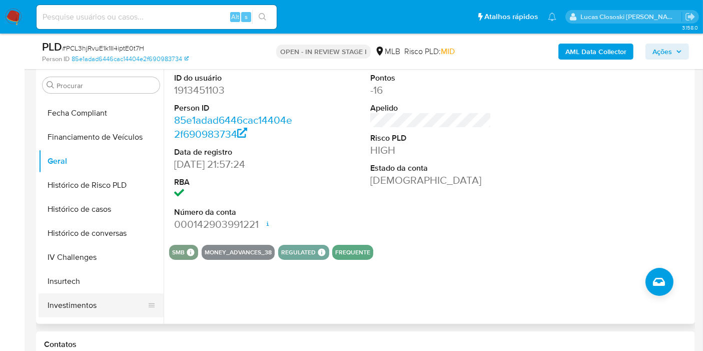
scroll to position [333, 0]
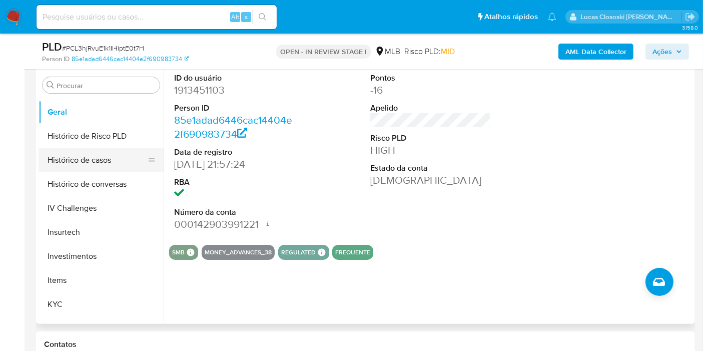
click at [107, 157] on button "Histórico de casos" at bounding box center [97, 160] width 117 height 24
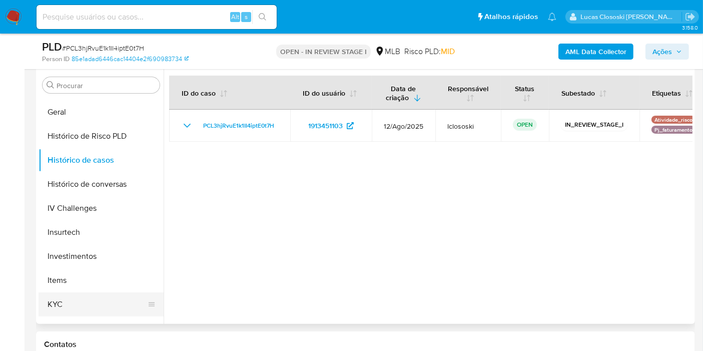
click at [61, 306] on button "KYC" at bounding box center [97, 304] width 117 height 24
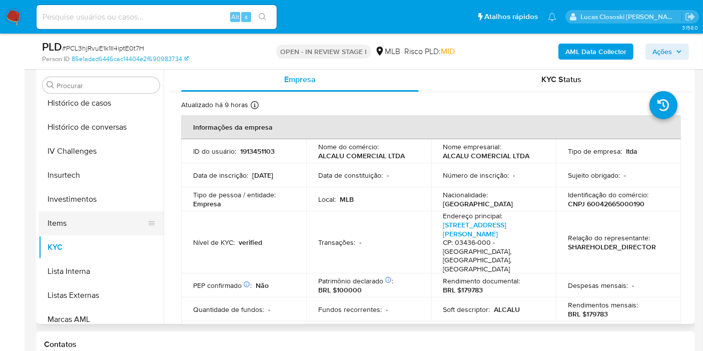
scroll to position [471, 0]
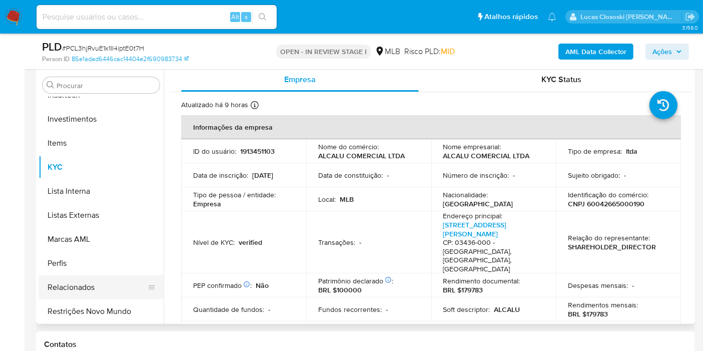
click at [111, 294] on button "Relacionados" at bounding box center [97, 287] width 117 height 24
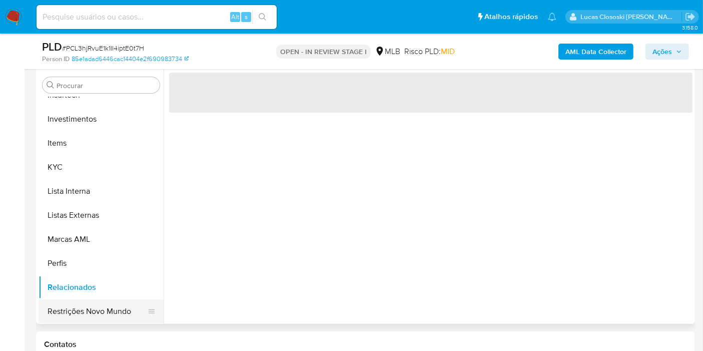
drag, startPoint x: 128, startPoint y: 292, endPoint x: 127, endPoint y: 298, distance: 6.1
click at [128, 293] on button "Relacionados" at bounding box center [101, 287] width 125 height 24
click at [126, 306] on button "Restrições Novo Mundo" at bounding box center [97, 311] width 117 height 24
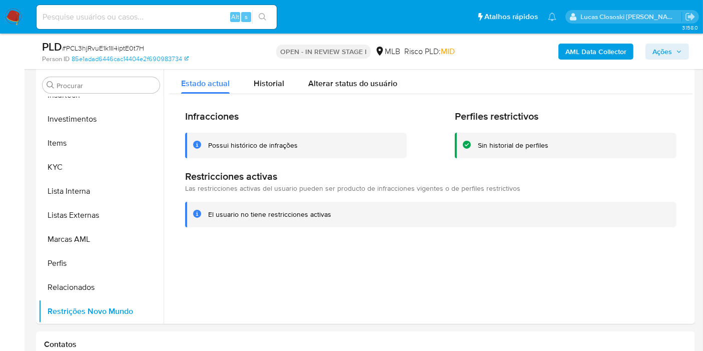
click at [130, 44] on span "# PCL3hjRvuE1k1II4iptE0t7H" at bounding box center [103, 48] width 82 height 10
copy span "PCL3hjRvuE1k1II4iptE0t7H"
click at [77, 168] on button "KYC" at bounding box center [97, 167] width 117 height 24
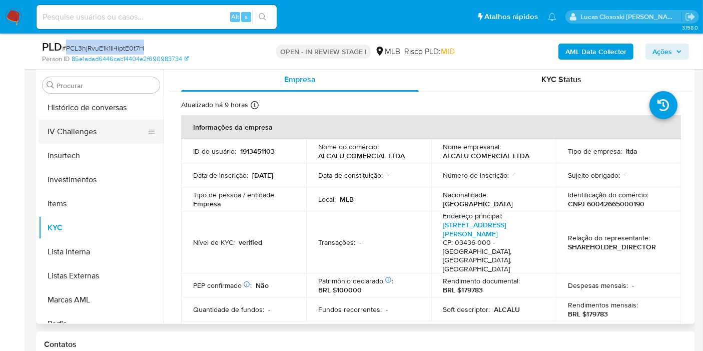
scroll to position [359, 0]
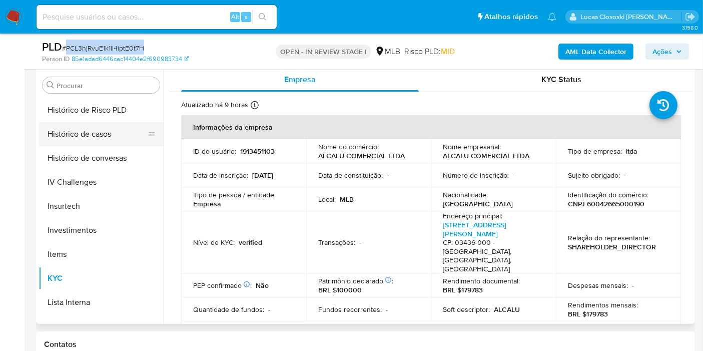
click at [80, 133] on button "Histórico de casos" at bounding box center [97, 134] width 117 height 24
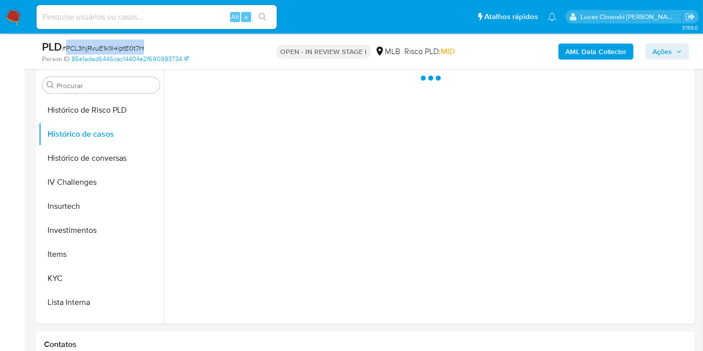
click at [205, 44] on div "PLD # PCL3hjRvuE1k1II4iptE0t7H" at bounding box center [148, 47] width 212 height 15
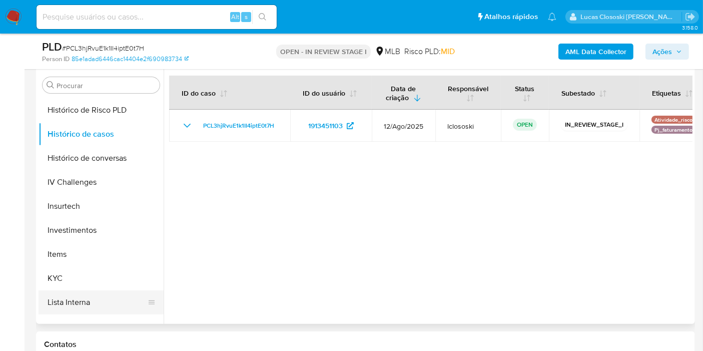
click at [74, 296] on button "Lista Interna" at bounding box center [97, 302] width 117 height 24
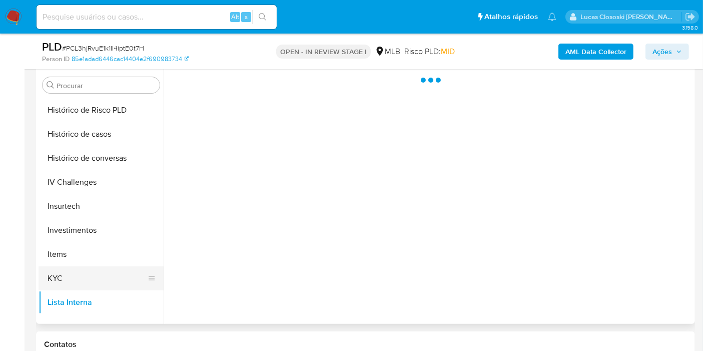
click at [73, 279] on button "KYC" at bounding box center [97, 278] width 117 height 24
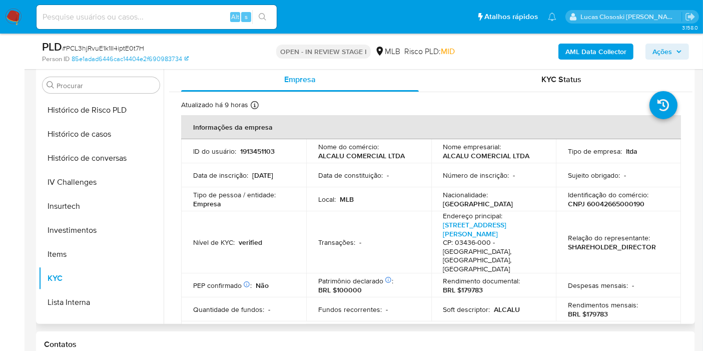
click at [606, 205] on p "CNPJ 60042665000190" at bounding box center [606, 203] width 77 height 9
copy p "60042665000190"
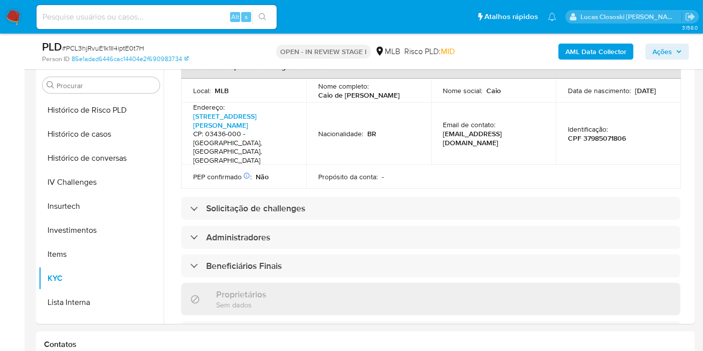
scroll to position [211, 0]
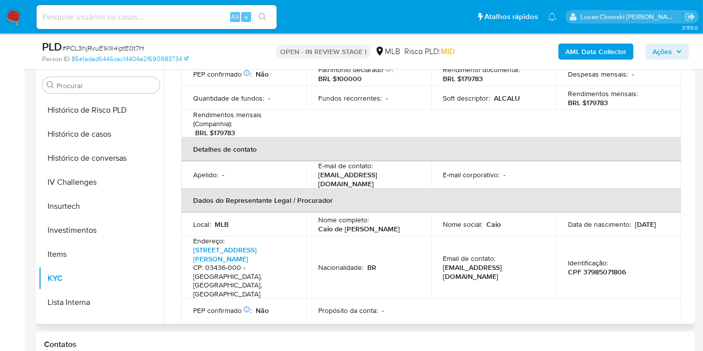
click at [597, 267] on p "CPF 37985071806" at bounding box center [597, 271] width 58 height 9
copy p "37985071806"
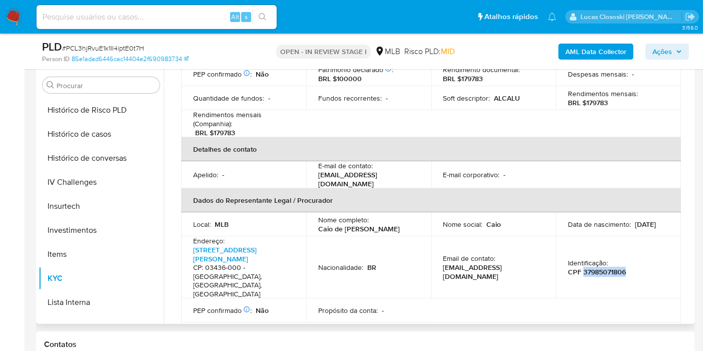
scroll to position [100, 0]
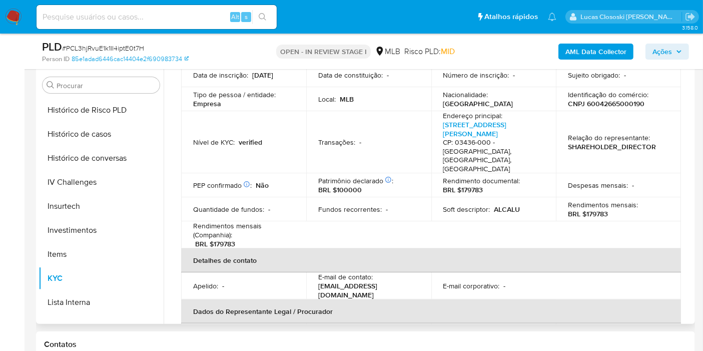
click at [618, 112] on td "Relação do representante : SHAREHOLDER_DIRECTOR" at bounding box center [618, 142] width 125 height 62
click at [618, 108] on p "CNPJ 60042665000190" at bounding box center [606, 103] width 77 height 9
copy p "60042665000190"
click at [641, 200] on div "Rendimentos mensais : BRL $179783" at bounding box center [618, 209] width 101 height 18
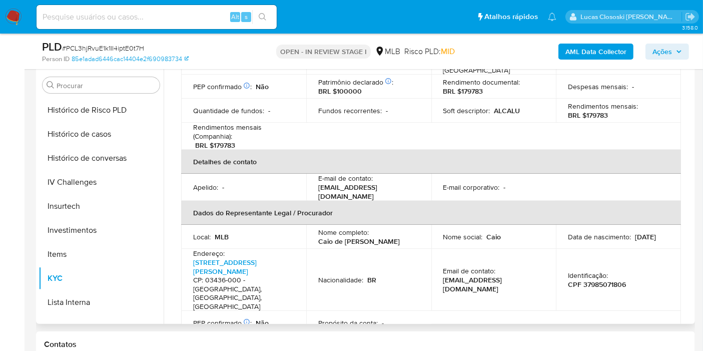
scroll to position [222, 0]
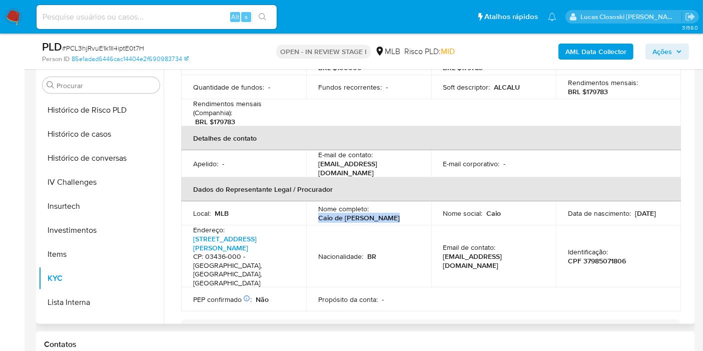
copy p "Caio de Lima Ansanelo"
drag, startPoint x: 391, startPoint y: 197, endPoint x: 313, endPoint y: 196, distance: 78.1
click at [313, 201] on td "Nome completo : Caio de Lima Ansanelo" at bounding box center [368, 213] width 125 height 24
click at [114, 47] on span "# PCL3hjRvuE1k1II4iptE0t7H" at bounding box center [103, 48] width 82 height 10
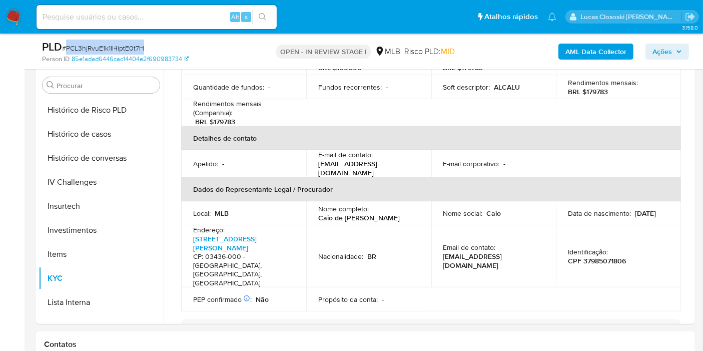
copy span "PCL3hjRvuE1k1II4iptE0t7H"
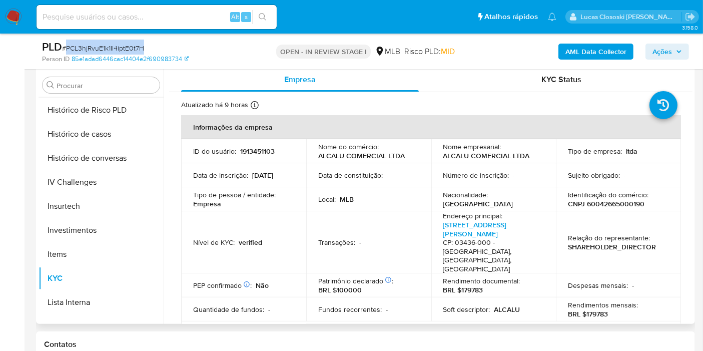
scroll to position [248, 0]
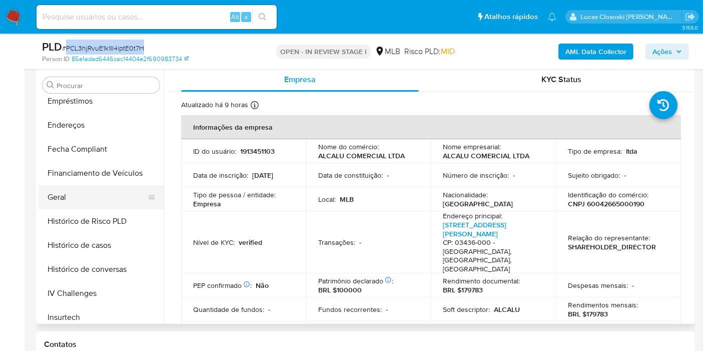
click at [107, 185] on button "Geral" at bounding box center [97, 197] width 117 height 24
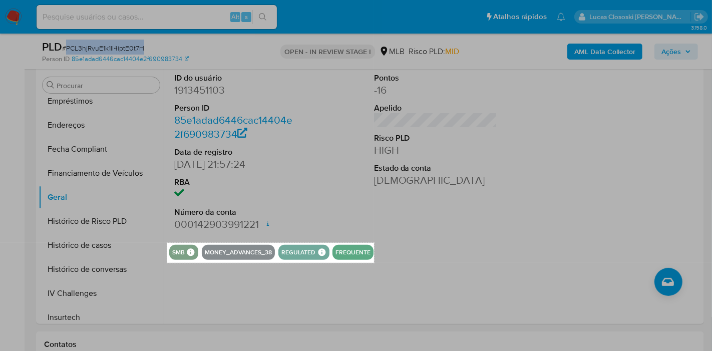
drag, startPoint x: 167, startPoint y: 242, endPoint x: 374, endPoint y: 262, distance: 207.7
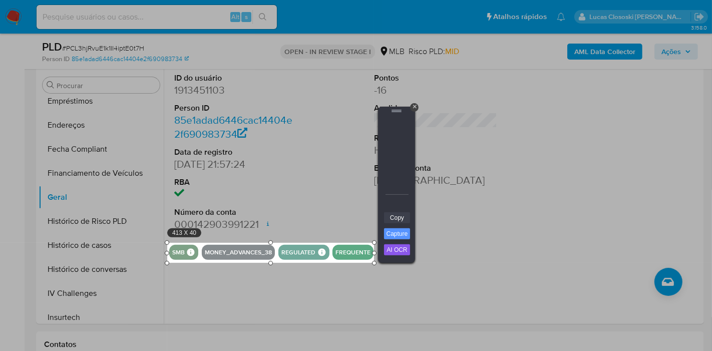
click at [400, 217] on link "Copy" at bounding box center [397, 217] width 26 height 11
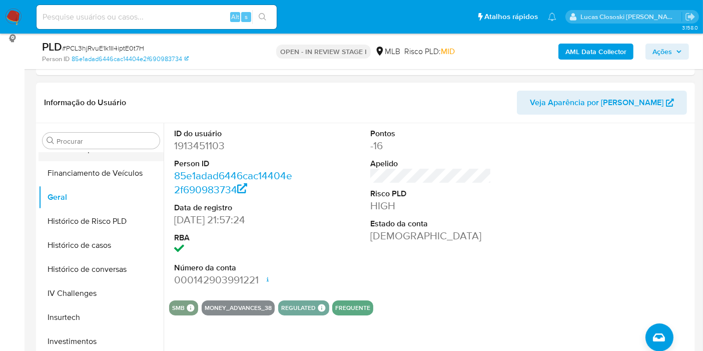
scroll to position [193, 0]
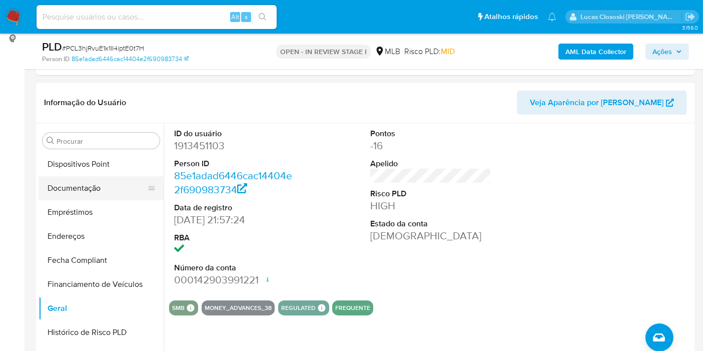
click at [79, 186] on button "Documentação" at bounding box center [97, 188] width 117 height 24
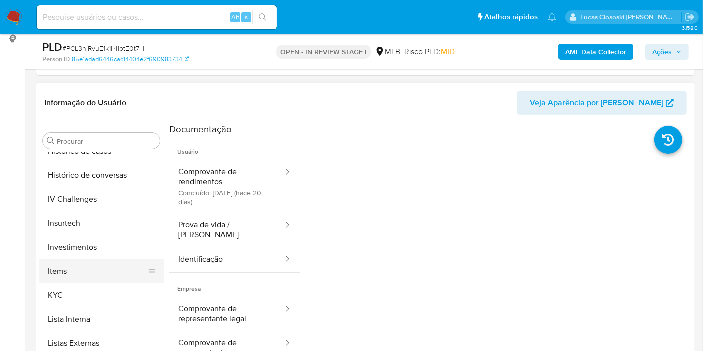
scroll to position [415, 0]
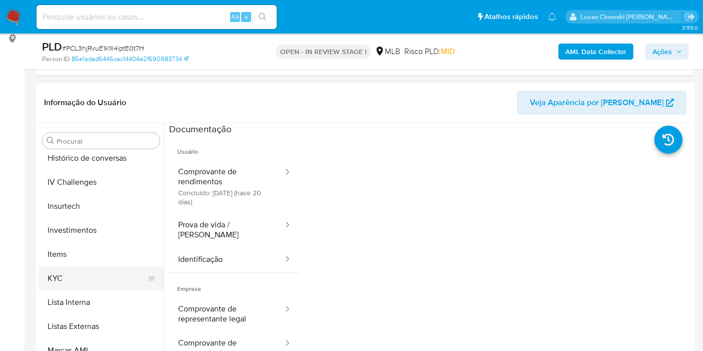
click at [102, 268] on button "KYC" at bounding box center [97, 278] width 117 height 24
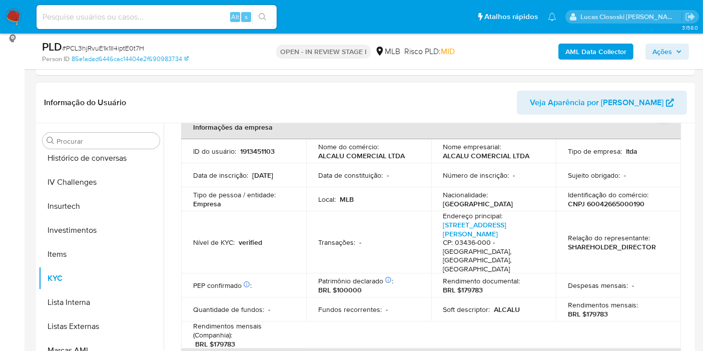
scroll to position [56, 0]
drag, startPoint x: 485, startPoint y: 269, endPoint x: 461, endPoint y: 269, distance: 24.5
click at [461, 276] on div "Rendimento documental : BRL $179783" at bounding box center [494, 285] width 101 height 18
copy p "179783"
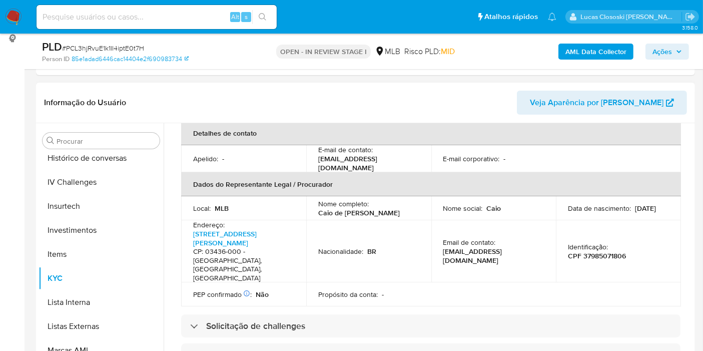
scroll to position [222, 0]
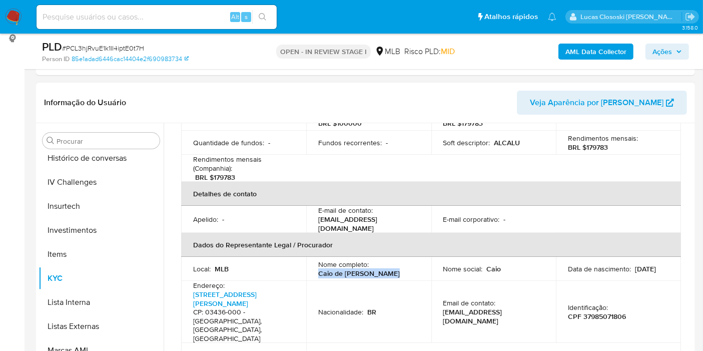
drag, startPoint x: 318, startPoint y: 256, endPoint x: 396, endPoint y: 253, distance: 77.6
click at [396, 260] on div "Nome completo : Caio de Lima Ansanelo" at bounding box center [368, 269] width 101 height 18
click at [596, 312] on p "CPF 37985071806" at bounding box center [597, 316] width 58 height 9
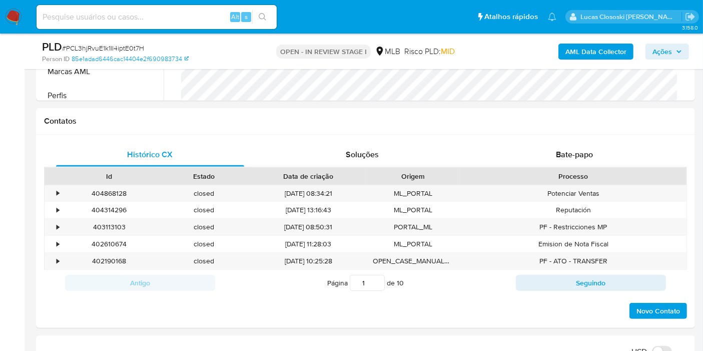
scroll to position [582, 0]
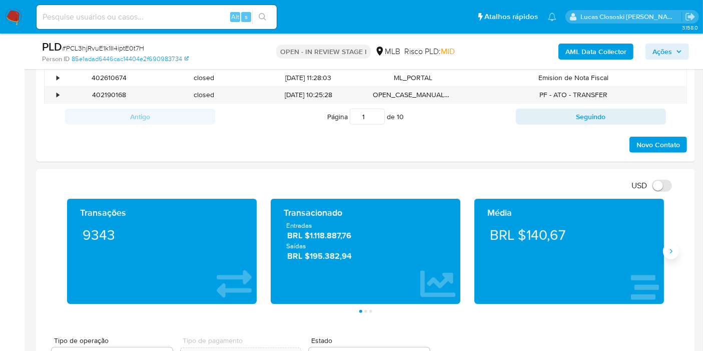
click at [674, 248] on icon "Siguiente" at bounding box center [671, 251] width 8 height 8
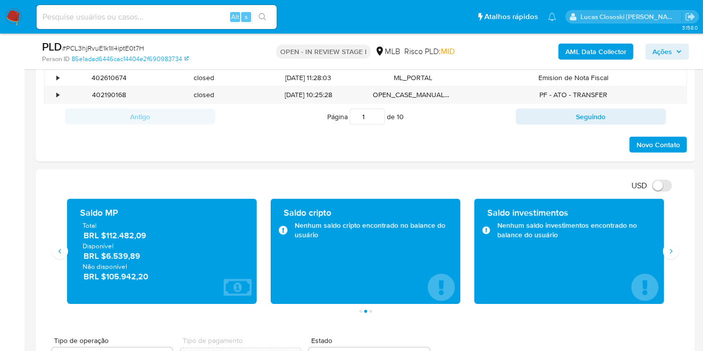
drag, startPoint x: 166, startPoint y: 239, endPoint x: 106, endPoint y: 236, distance: 60.2
click at [106, 236] on div "Total BRL $112.482,09 Disponível BRL $6.539,89 Não disponível BRL $105.942,20" at bounding box center [162, 251] width 174 height 61
click at [111, 235] on span "BRL $112.482,09" at bounding box center [163, 236] width 158 height 12
drag, startPoint x: 106, startPoint y: 236, endPoint x: 147, endPoint y: 235, distance: 40.6
click at [147, 235] on span "BRL $112.482,09" at bounding box center [163, 236] width 158 height 12
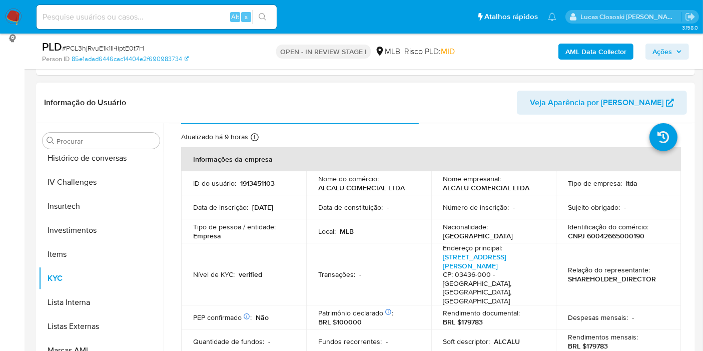
scroll to position [0, 0]
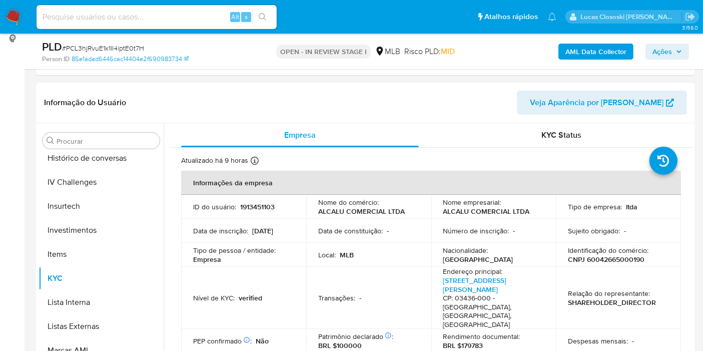
click at [247, 204] on p "1913451103" at bounding box center [257, 206] width 35 height 9
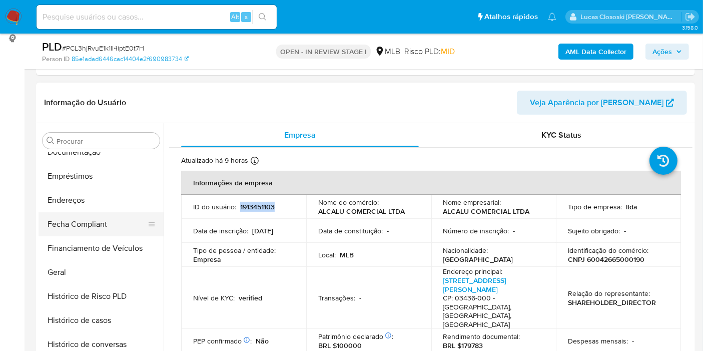
scroll to position [193, 0]
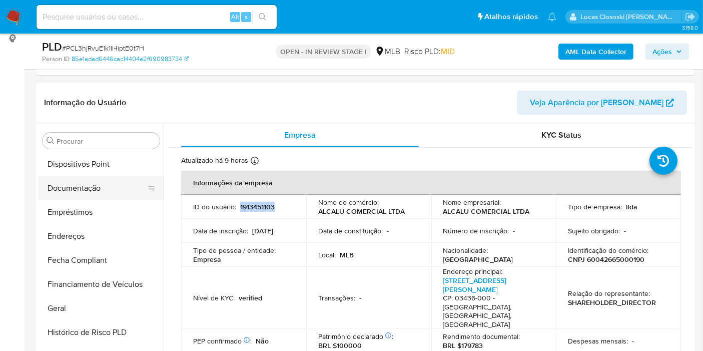
click at [108, 192] on button "Documentação" at bounding box center [97, 188] width 117 height 24
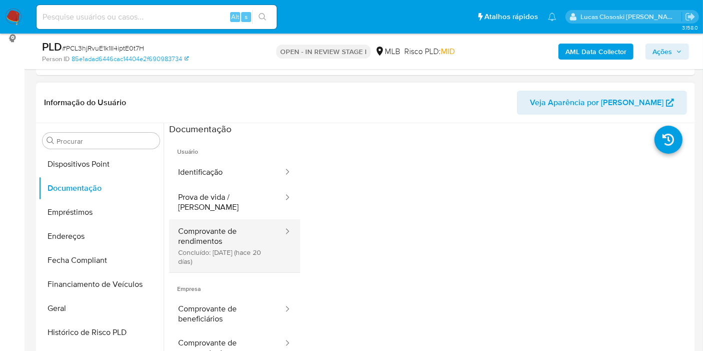
click at [260, 219] on button "Comprovante de rendimentos Concluído: 26/08/2025 (hace 20 días)" at bounding box center [226, 245] width 115 height 53
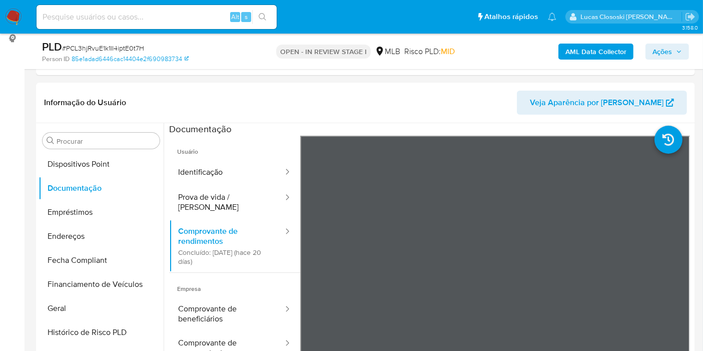
click at [665, 53] on span "Ações" at bounding box center [663, 52] width 20 height 16
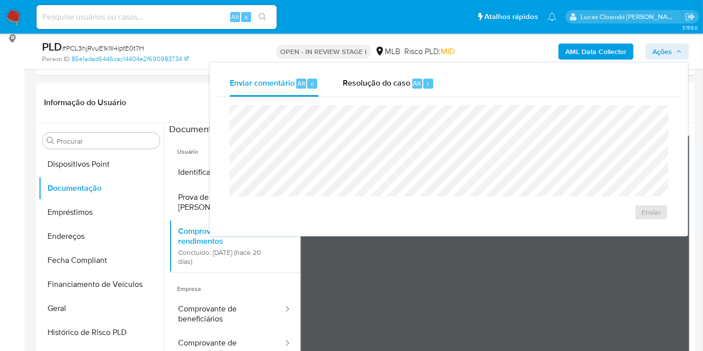
drag, startPoint x: 361, startPoint y: 88, endPoint x: 361, endPoint y: 102, distance: 14.0
click at [361, 89] on div "Resolução do caso Alt r" at bounding box center [389, 84] width 92 height 26
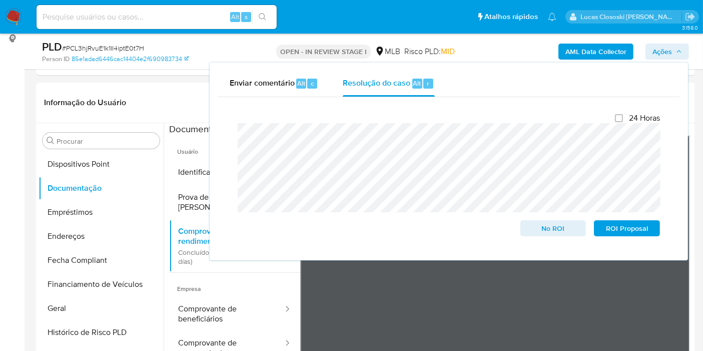
click at [645, 54] on div "AML Data Collector Ações Enviar comentário Alt c Resolução do caso Alt r Fecham…" at bounding box center [582, 52] width 213 height 24
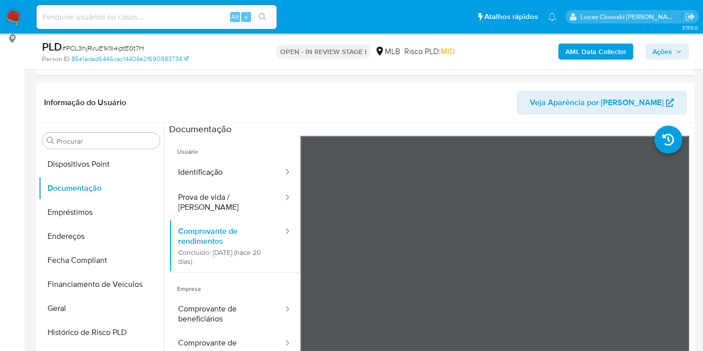
click at [693, 60] on div "PLD # PCL3hjRvuE1k1II4iptE0t7H Person ID 85e1adad6446cac14404e2f690983734 OPEN …" at bounding box center [365, 52] width 659 height 36
click at [656, 53] on span "Ações" at bounding box center [663, 52] width 20 height 16
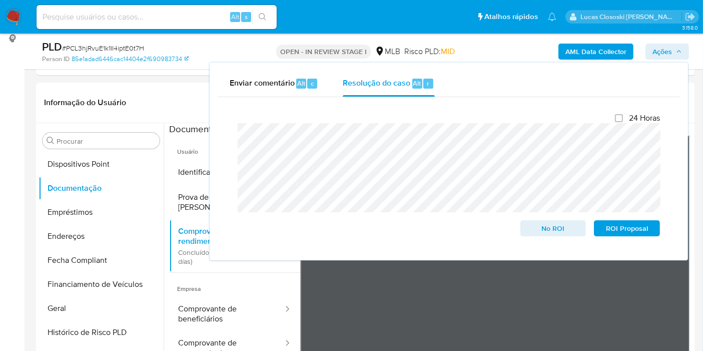
click at [656, 53] on span "Ações" at bounding box center [663, 52] width 20 height 16
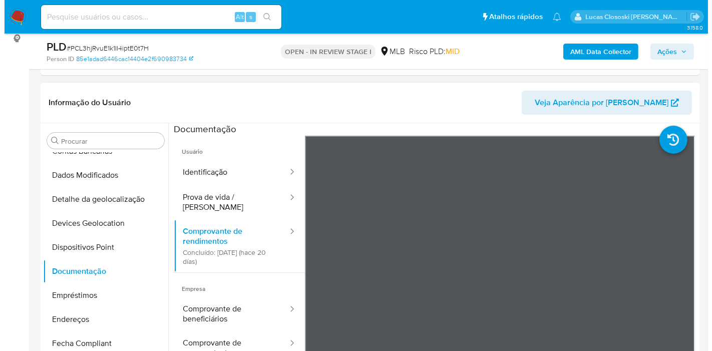
scroll to position [26, 0]
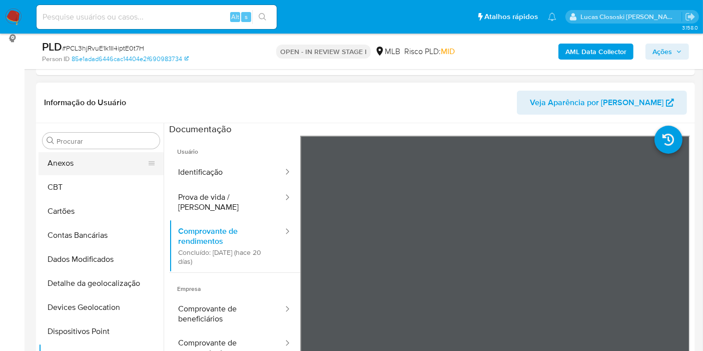
click at [87, 161] on button "Anexos" at bounding box center [97, 163] width 117 height 24
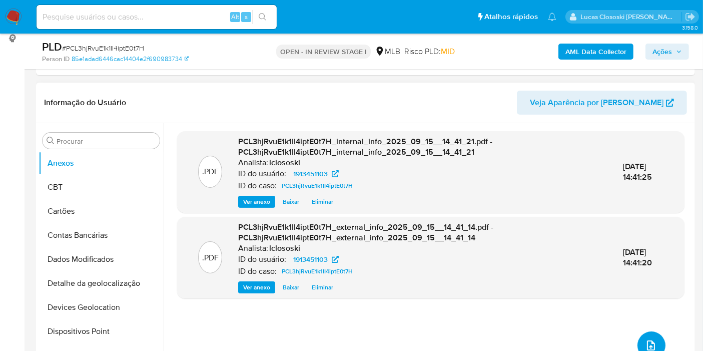
click at [652, 339] on span "upload-file" at bounding box center [651, 345] width 12 height 12
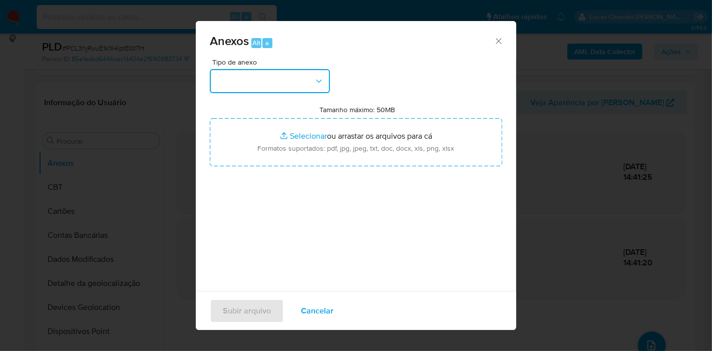
click at [267, 83] on button "button" at bounding box center [270, 81] width 120 height 24
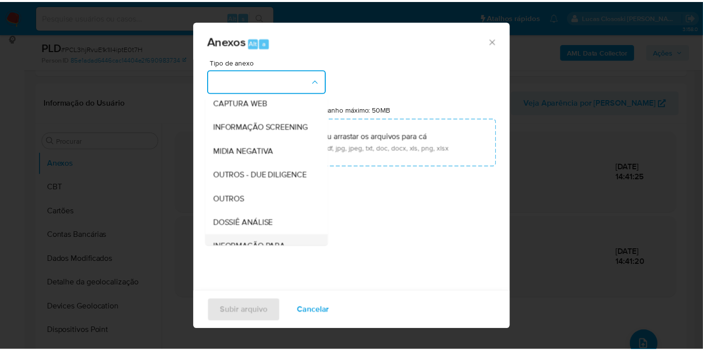
scroll to position [154, 0]
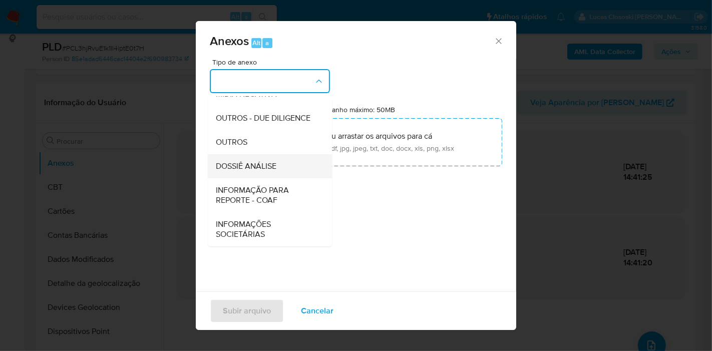
click at [259, 161] on span "DOSSIÊ ANÁLISE" at bounding box center [246, 166] width 61 height 10
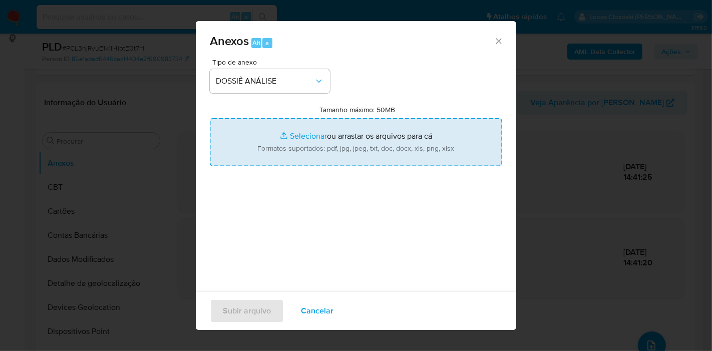
click at [266, 145] on input "Tamanho máximo: 50MB Selecionar arquivos" at bounding box center [356, 142] width 292 height 48
type input "C:\fakepath\Mulan 1913451103_2025_09_15_11_05_39.xlsx"
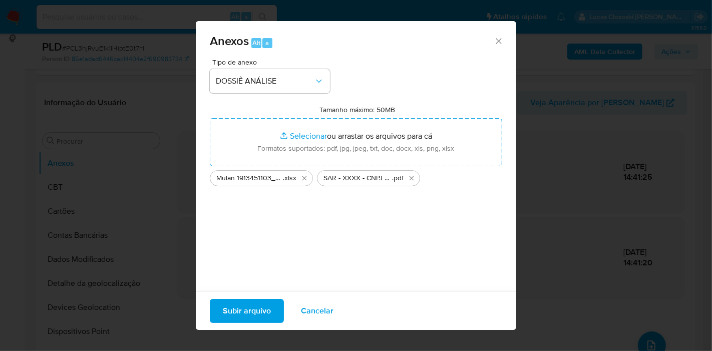
click at [253, 296] on div "Subir arquivo Cancelar" at bounding box center [356, 310] width 320 height 39
click at [253, 301] on span "Subir arquivo" at bounding box center [247, 311] width 48 height 22
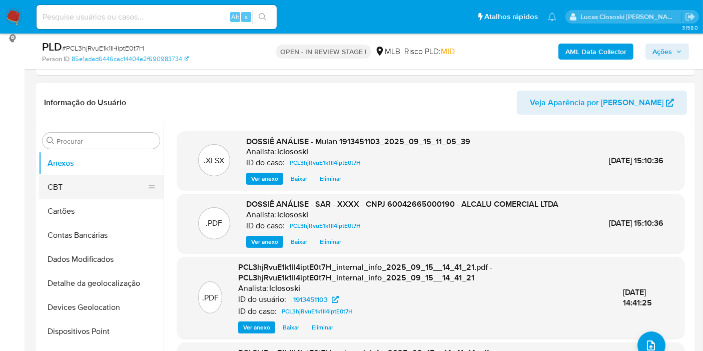
click at [75, 175] on button "CBT" at bounding box center [97, 187] width 117 height 24
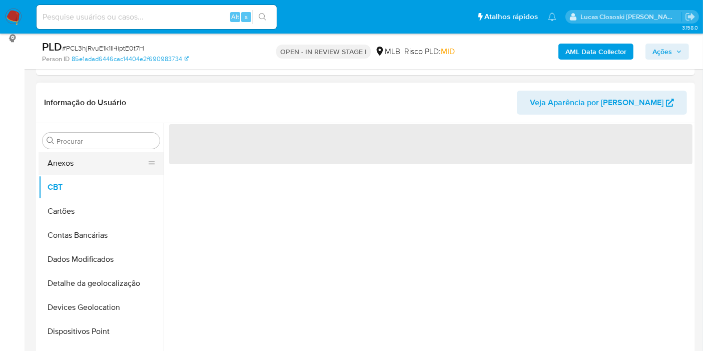
click at [68, 167] on button "Anexos" at bounding box center [97, 163] width 117 height 24
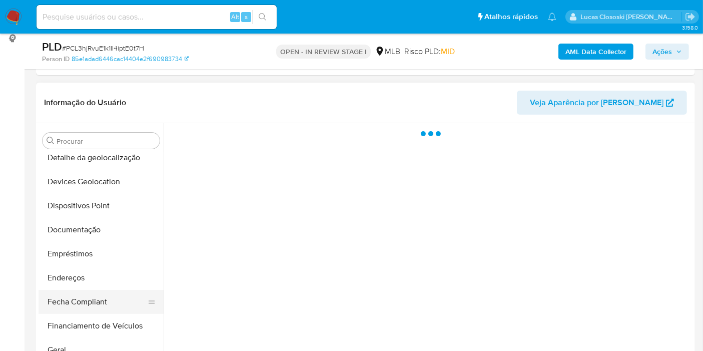
scroll to position [248, 0]
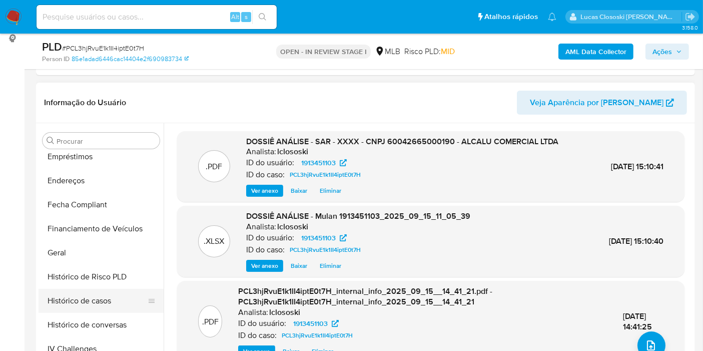
click at [92, 299] on button "Histórico de casos" at bounding box center [97, 301] width 117 height 24
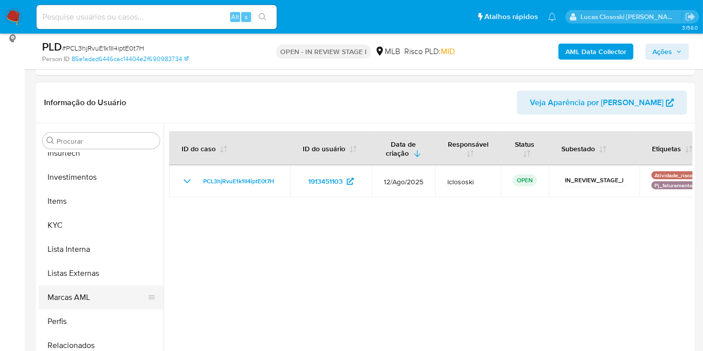
scroll to position [471, 0]
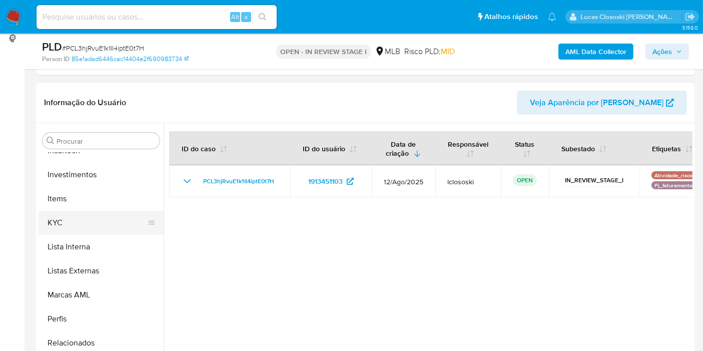
click at [57, 214] on button "KYC" at bounding box center [97, 223] width 117 height 24
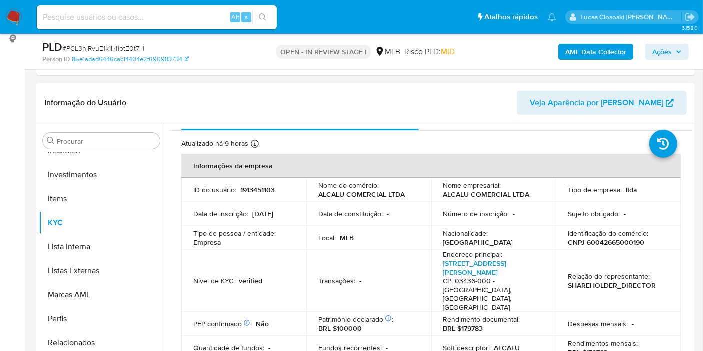
scroll to position [0, 0]
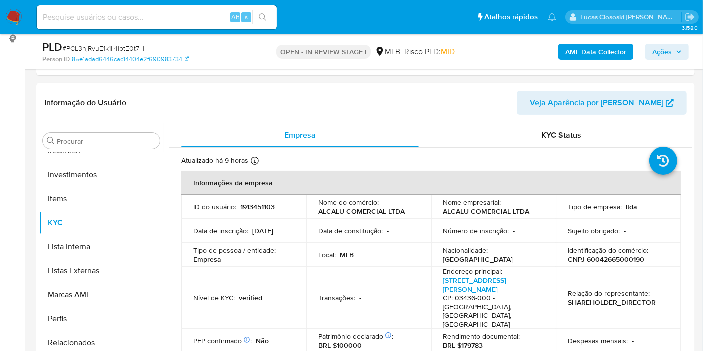
click at [647, 51] on button "Ações" at bounding box center [668, 52] width 44 height 16
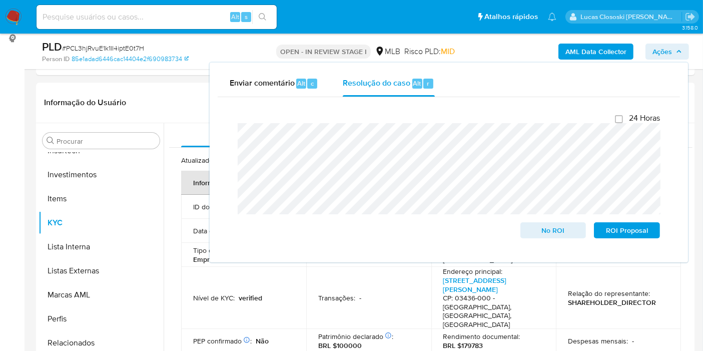
click at [647, 51] on button "Ações" at bounding box center [668, 52] width 44 height 16
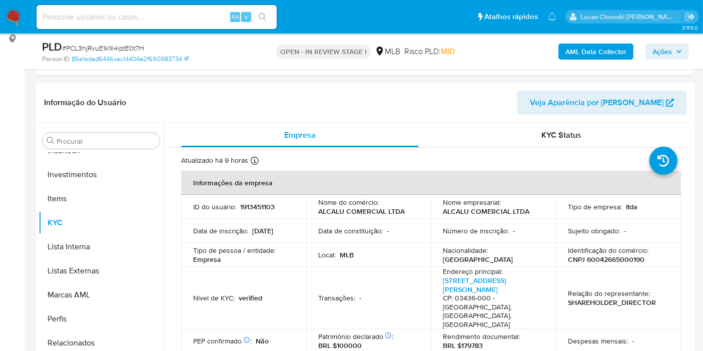
click at [680, 48] on span "Ações" at bounding box center [668, 52] width 30 height 14
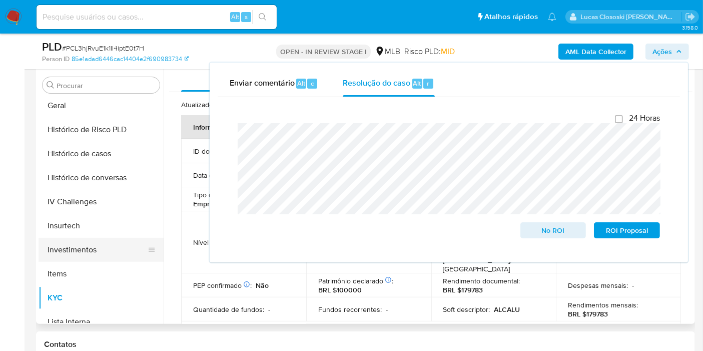
scroll to position [304, 0]
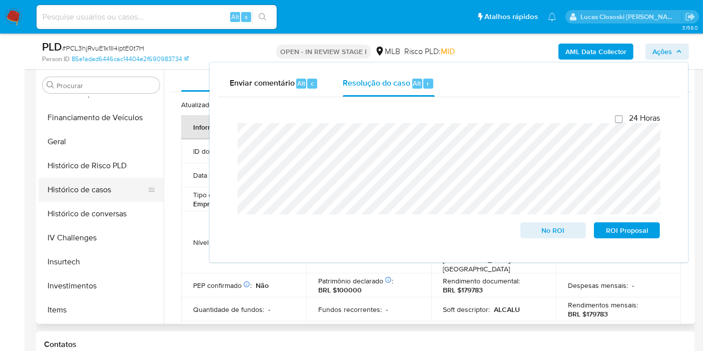
click at [72, 195] on button "Histórico de casos" at bounding box center [97, 190] width 117 height 24
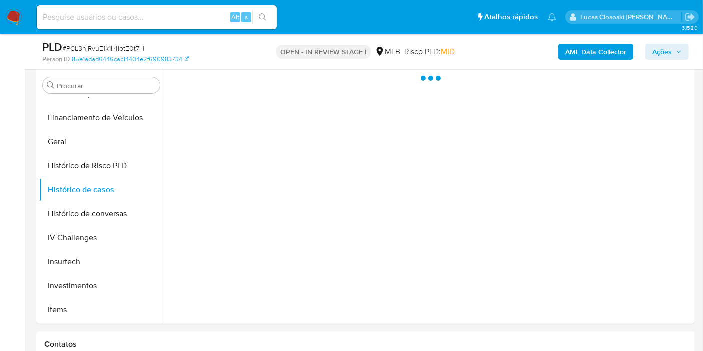
click at [687, 50] on button "Ações" at bounding box center [668, 52] width 44 height 16
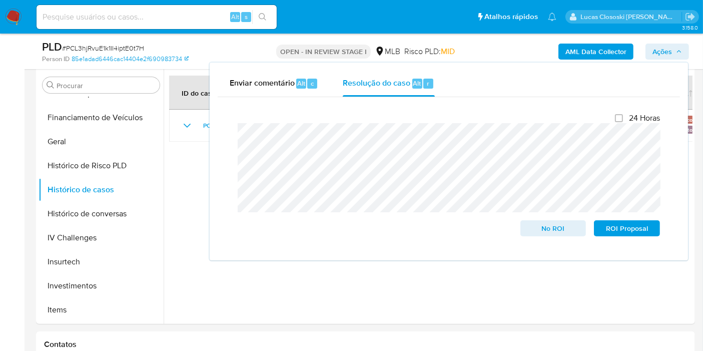
click at [686, 50] on button "Ações" at bounding box center [668, 52] width 44 height 16
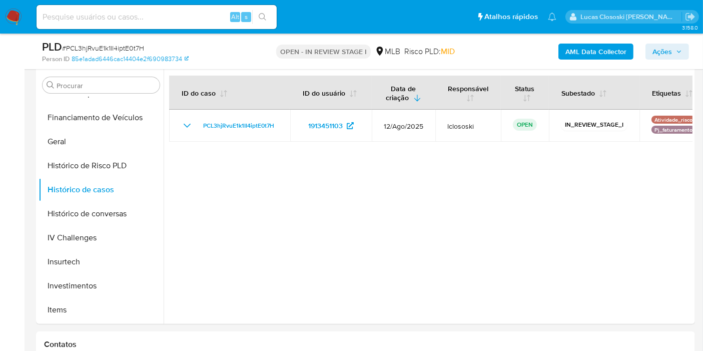
click at [686, 50] on button "Ações" at bounding box center [668, 52] width 44 height 16
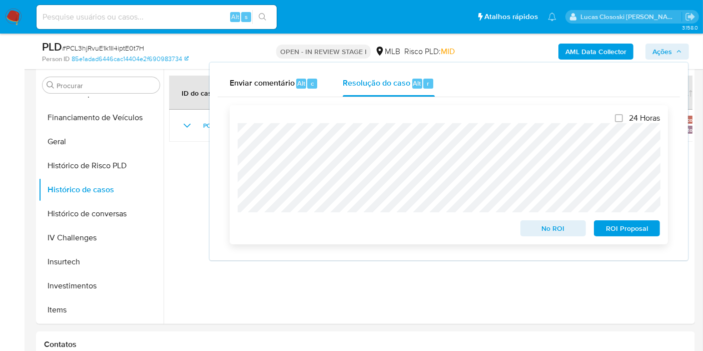
click at [624, 235] on span "ROI Proposal" at bounding box center [627, 228] width 52 height 14
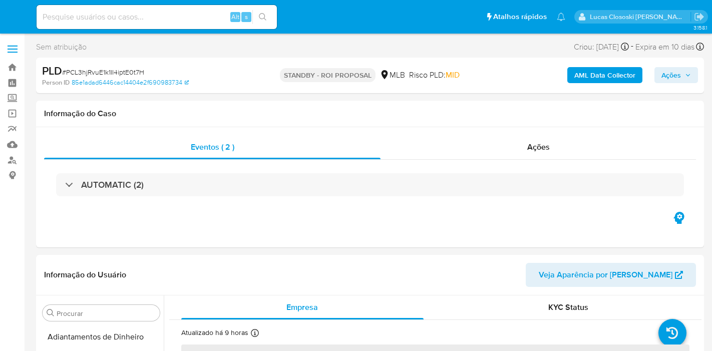
select select "10"
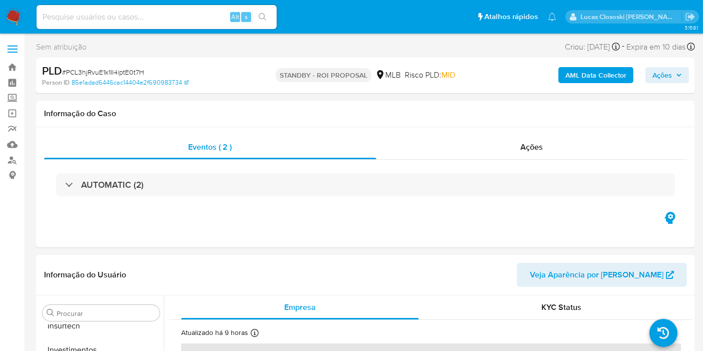
scroll to position [471, 0]
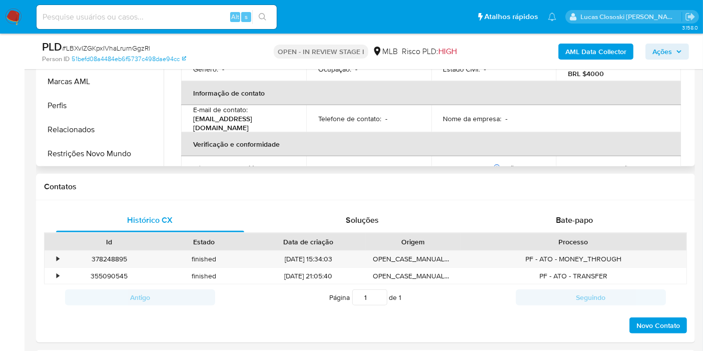
scroll to position [445, 0]
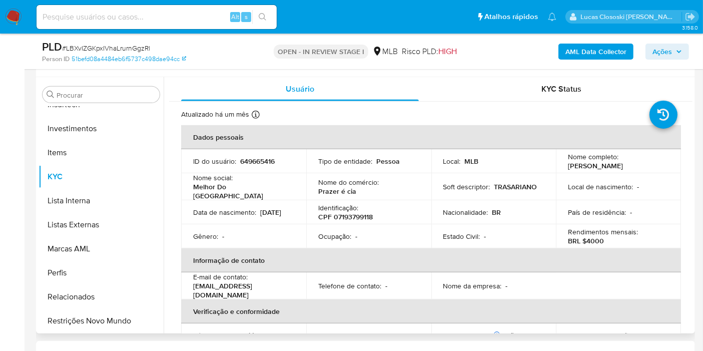
click at [366, 212] on p "CPF 07193799118" at bounding box center [345, 216] width 55 height 9
copy p "07193799118"
click at [586, 51] on b "AML Data Collector" at bounding box center [596, 52] width 61 height 16
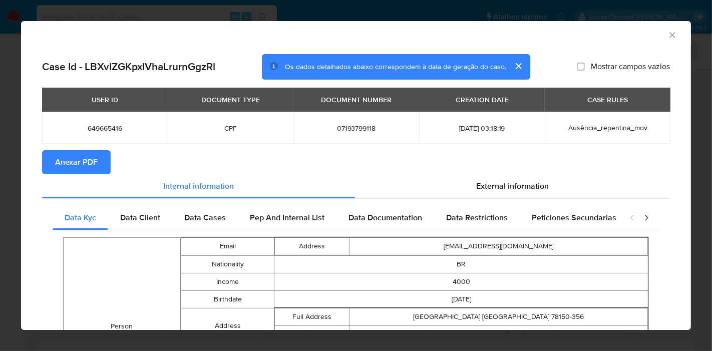
click at [68, 156] on span "Anexar PDF" at bounding box center [76, 162] width 43 height 22
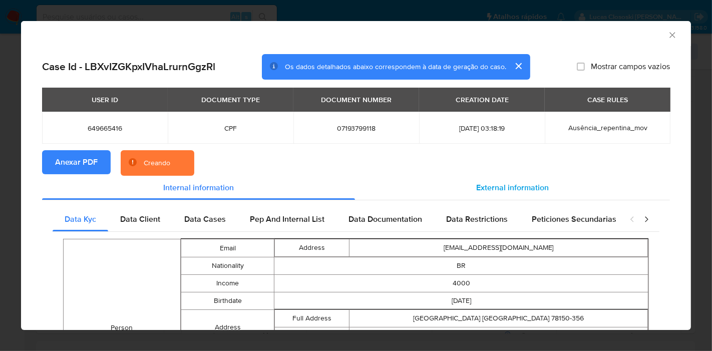
click at [496, 186] on span "External information" at bounding box center [512, 188] width 73 height 12
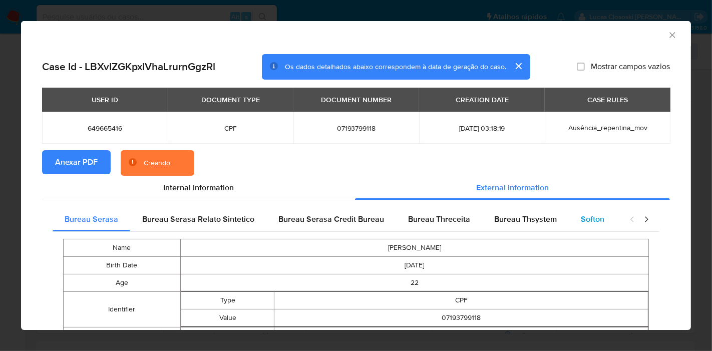
click at [589, 224] on span "Softon" at bounding box center [593, 219] width 24 height 12
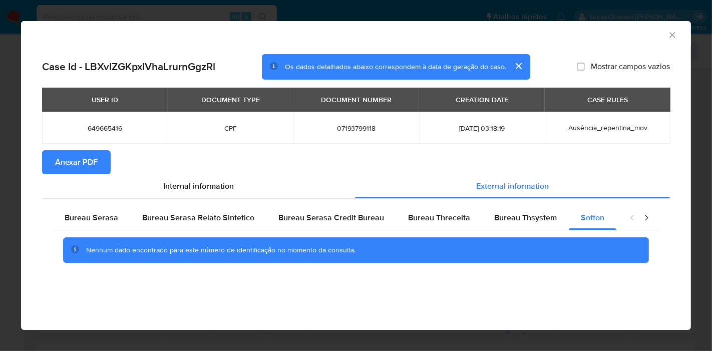
click at [671, 33] on icon "Fechar a janela" at bounding box center [672, 35] width 10 height 10
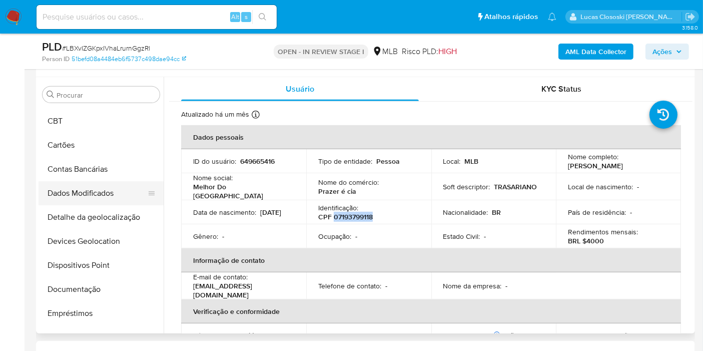
scroll to position [0, 0]
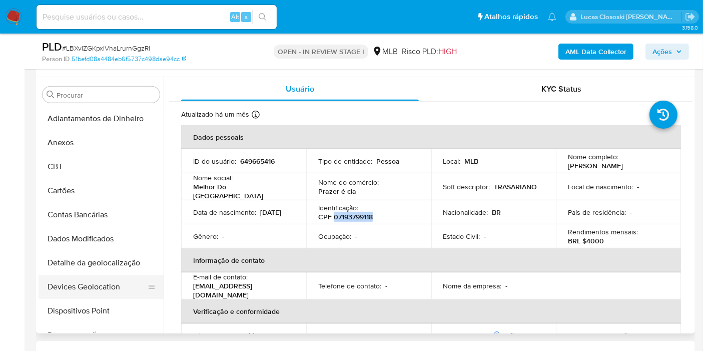
click at [90, 275] on button "Devices Geolocation" at bounding box center [97, 287] width 117 height 24
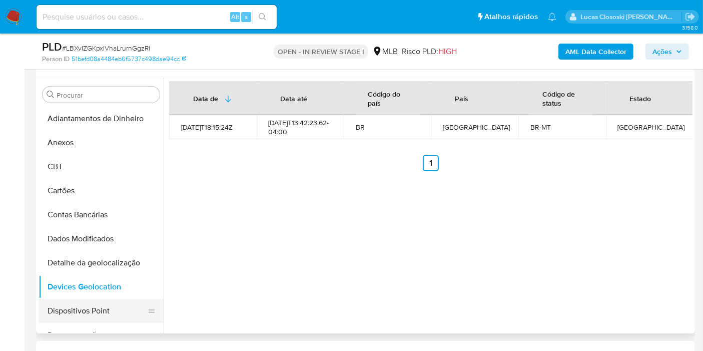
click at [82, 305] on button "Dispositivos Point" at bounding box center [97, 311] width 117 height 24
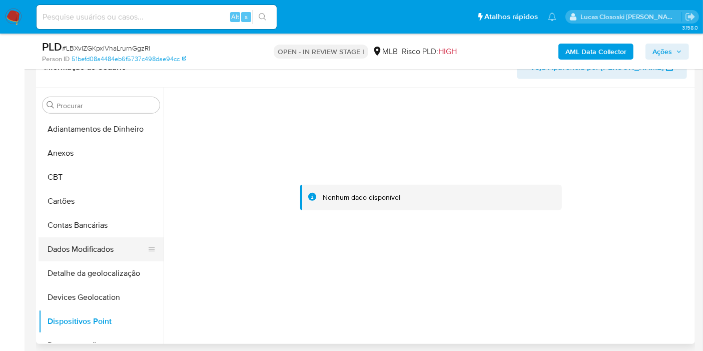
scroll to position [56, 0]
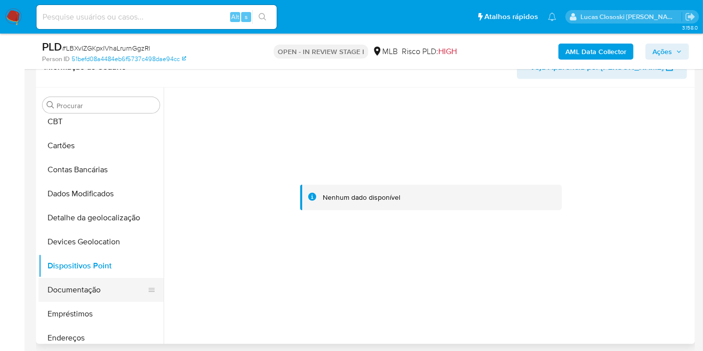
click at [92, 280] on button "Documentação" at bounding box center [97, 290] width 117 height 24
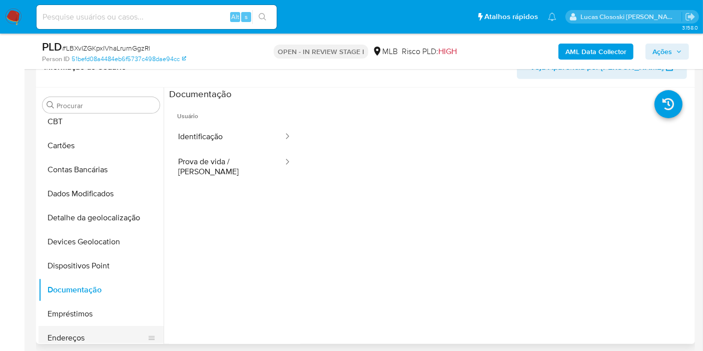
click at [84, 329] on button "Endereços" at bounding box center [97, 338] width 117 height 24
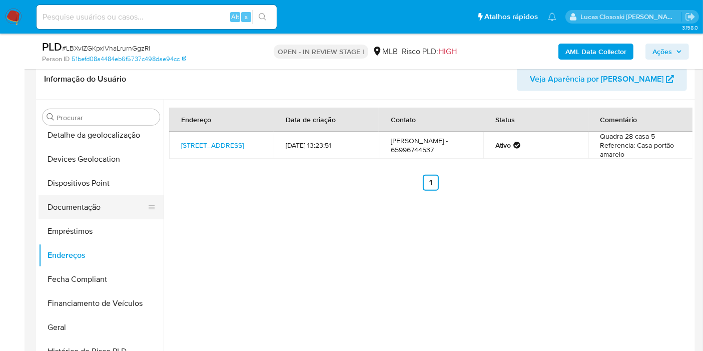
scroll to position [167, 0]
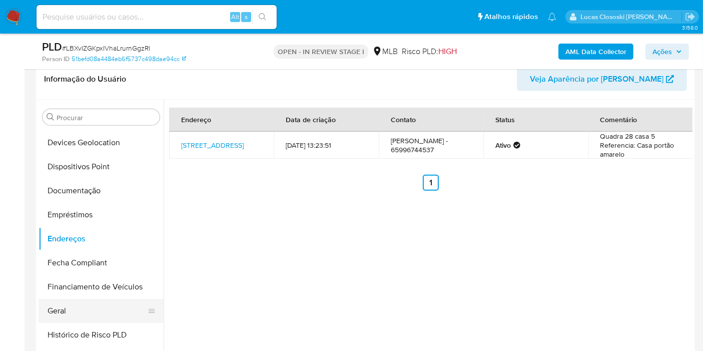
click at [90, 302] on button "Geral" at bounding box center [97, 311] width 117 height 24
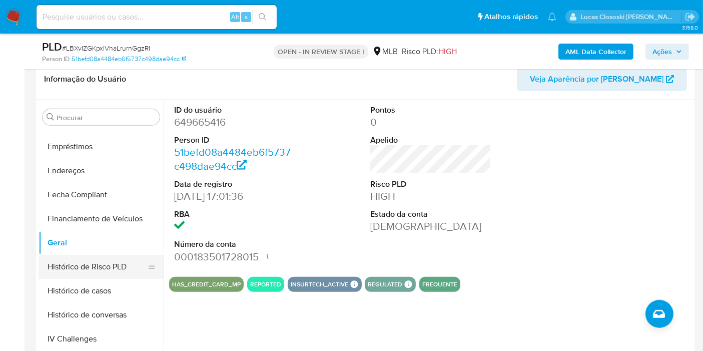
scroll to position [278, 0]
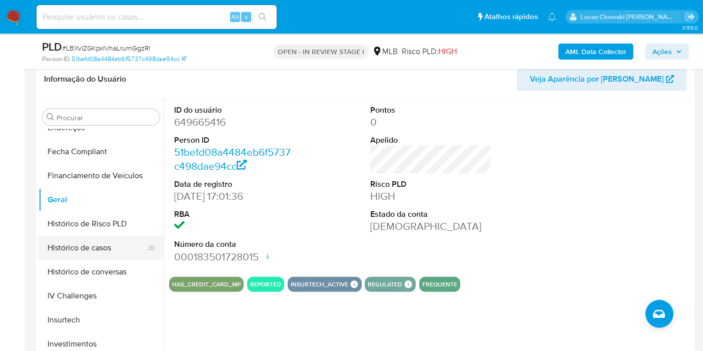
click at [81, 240] on button "Histórico de casos" at bounding box center [97, 248] width 117 height 24
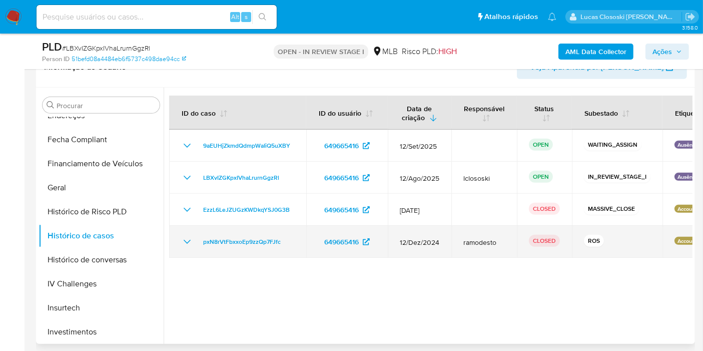
drag, startPoint x: 285, startPoint y: 241, endPoint x: 198, endPoint y: 244, distance: 87.2
click at [198, 244] on div "pxN8rVtFbxxoEp9zzQp7FJfc" at bounding box center [237, 242] width 113 height 12
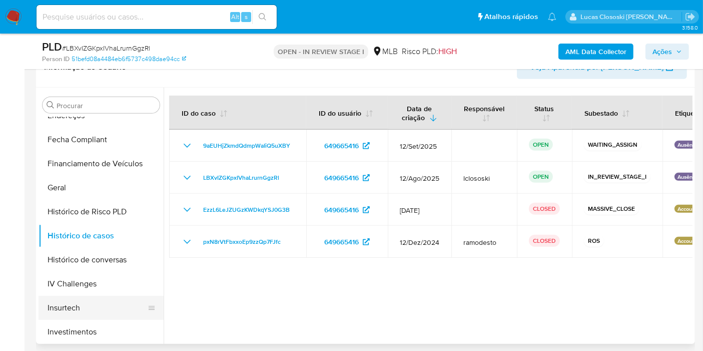
scroll to position [333, 0]
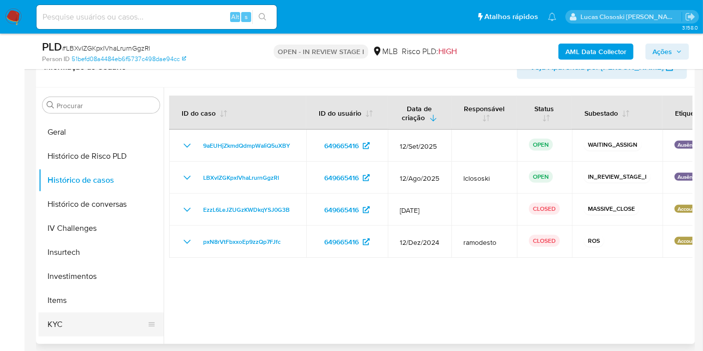
click at [82, 319] on button "KYC" at bounding box center [97, 324] width 117 height 24
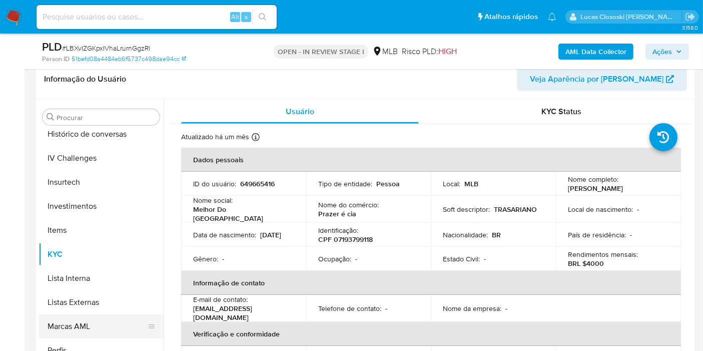
scroll to position [471, 0]
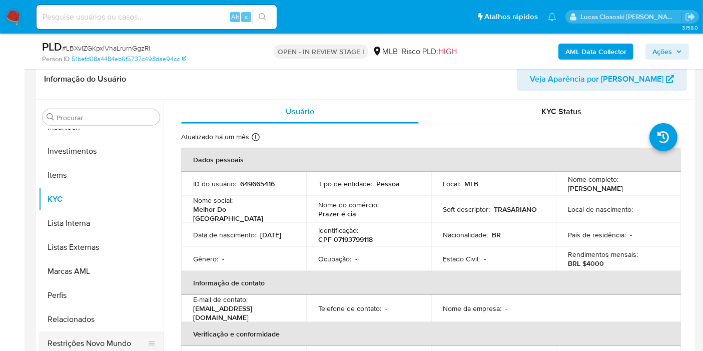
click at [123, 337] on button "Restrições Novo Mundo" at bounding box center [97, 343] width 117 height 24
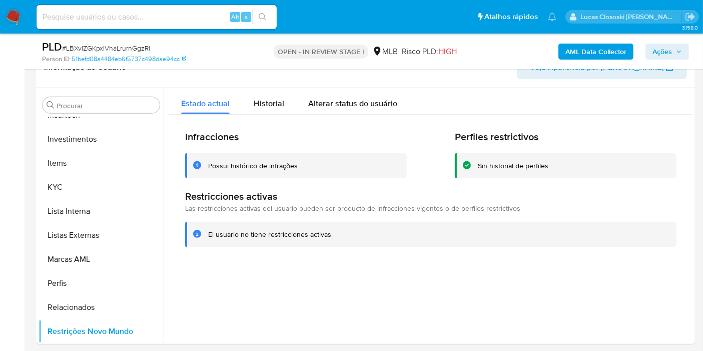
click at [113, 47] on span "# LBXvIZGKpxIVhaLrurnGgzRl" at bounding box center [106, 48] width 88 height 10
copy span "LBXvIZGKpxIVhaLrurnGgzRl"
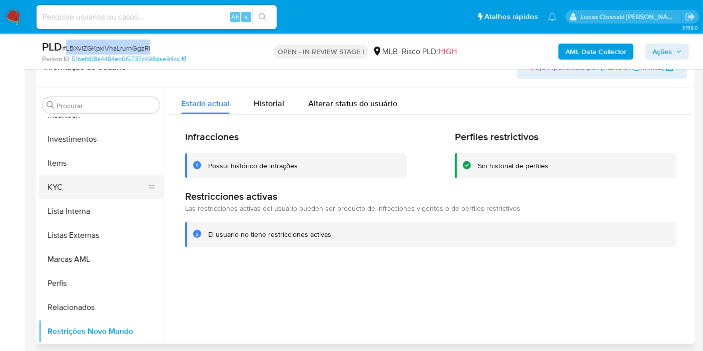
click at [74, 187] on button "KYC" at bounding box center [97, 187] width 117 height 24
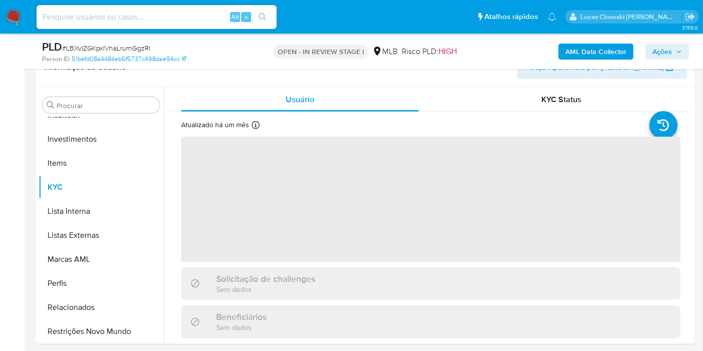
drag, startPoint x: 213, startPoint y: 34, endPoint x: 223, endPoint y: 60, distance: 28.2
click at [213, 34] on nav "Pausado Ver notificaciones Alt s Atalhos rápidos Presiona las siguientes teclas…" at bounding box center [351, 17] width 703 height 34
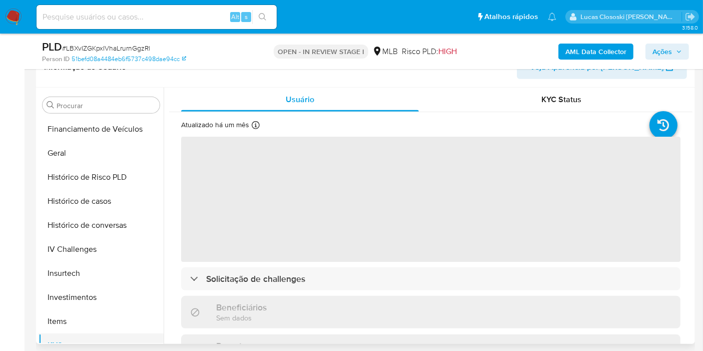
scroll to position [248, 0]
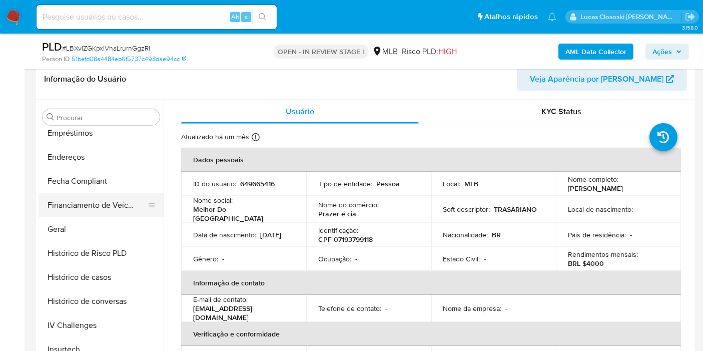
click at [69, 203] on button "Financiamento de Veículos" at bounding box center [97, 205] width 117 height 24
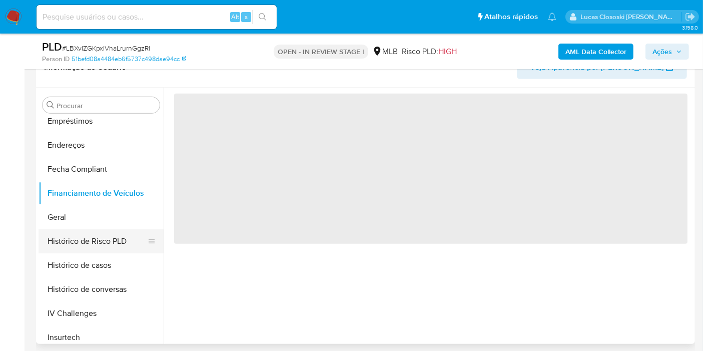
click at [53, 234] on button "Histórico de Risco PLD" at bounding box center [97, 241] width 117 height 24
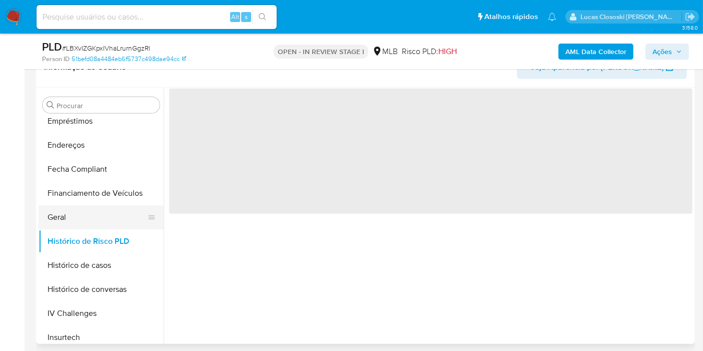
click at [60, 216] on button "Geral" at bounding box center [97, 217] width 117 height 24
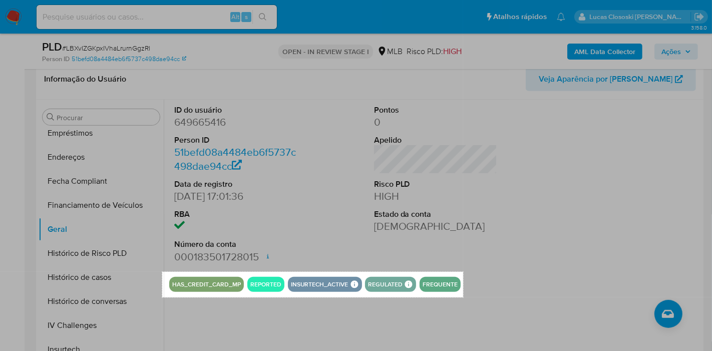
drag, startPoint x: 163, startPoint y: 271, endPoint x: 463, endPoint y: 297, distance: 301.5
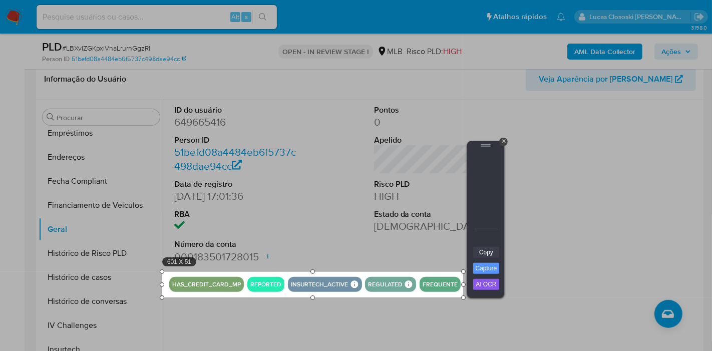
click at [475, 251] on link "Copy" at bounding box center [486, 252] width 26 height 11
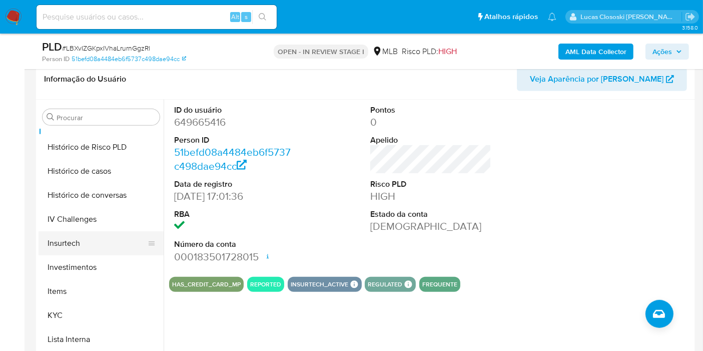
scroll to position [359, 0]
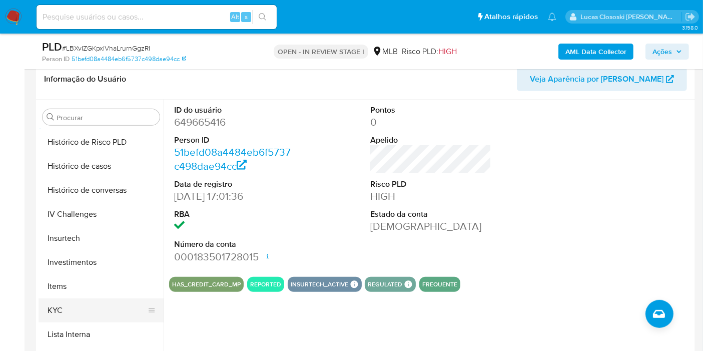
click at [90, 305] on button "KYC" at bounding box center [97, 310] width 117 height 24
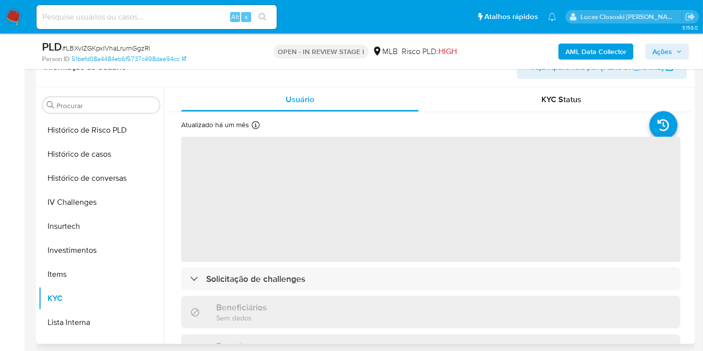
click at [328, 75] on header "Informação do Usuário Veja Aparência por Pessoa" at bounding box center [365, 67] width 643 height 24
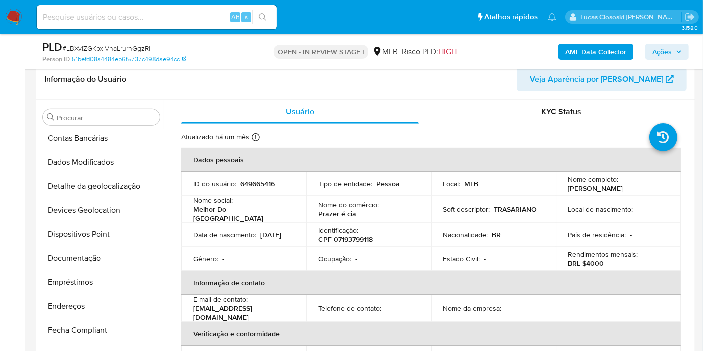
scroll to position [26, 0]
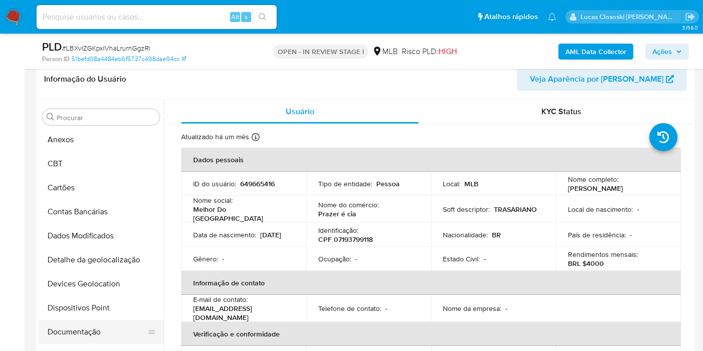
click at [94, 323] on button "Documentação" at bounding box center [97, 332] width 117 height 24
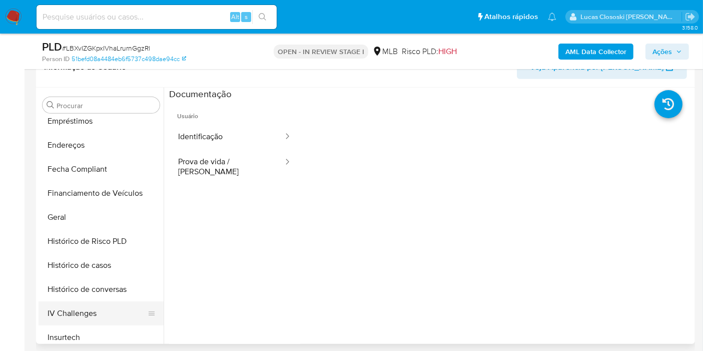
scroll to position [359, 0]
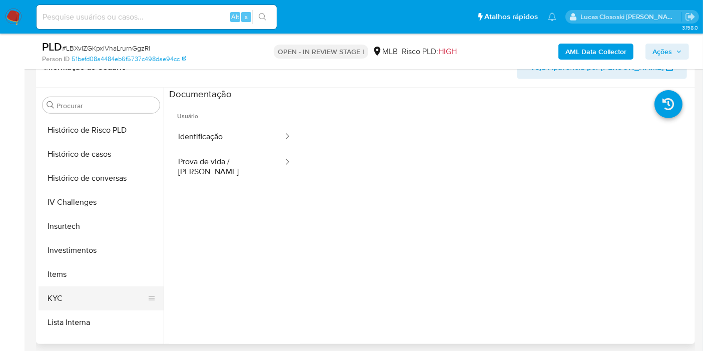
click at [85, 297] on button "KYC" at bounding box center [97, 298] width 117 height 24
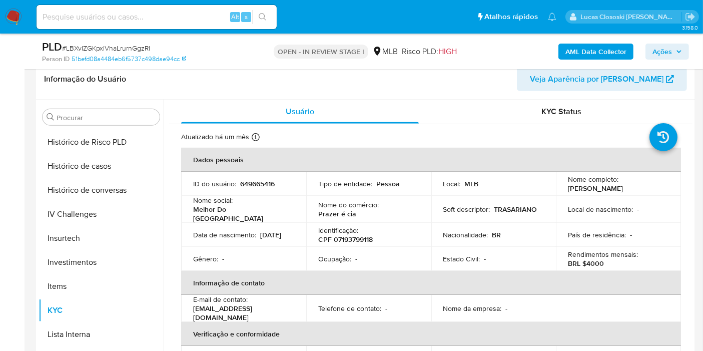
drag, startPoint x: 666, startPoint y: 48, endPoint x: 660, endPoint y: 52, distance: 7.6
click at [666, 47] on span "Ações" at bounding box center [663, 52] width 20 height 16
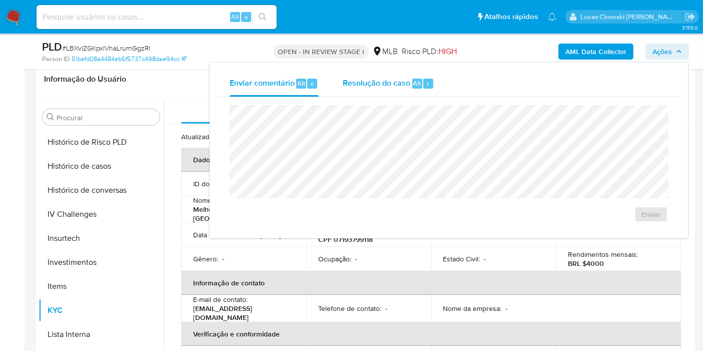
drag, startPoint x: 422, startPoint y: 79, endPoint x: 409, endPoint y: 94, distance: 19.9
click at [424, 79] on div "r" at bounding box center [429, 84] width 10 height 10
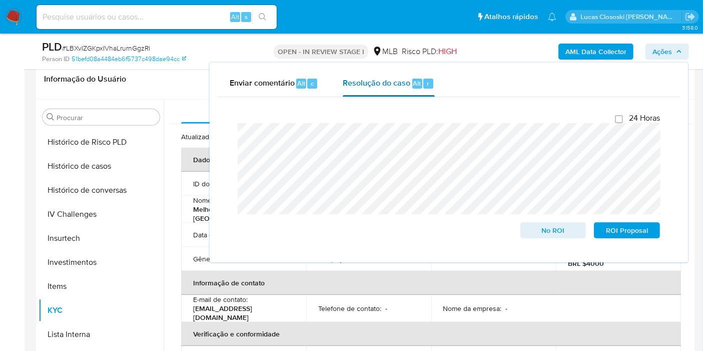
scroll to position [478, 0]
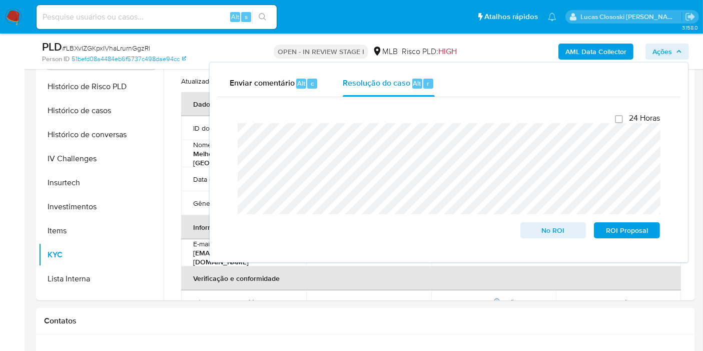
click at [652, 47] on button "Ações" at bounding box center [668, 52] width 44 height 16
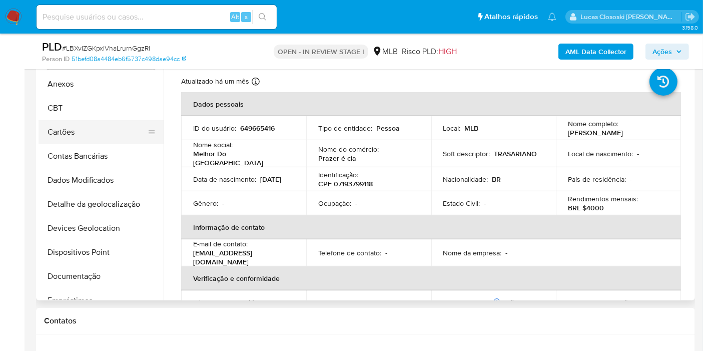
scroll to position [0, 0]
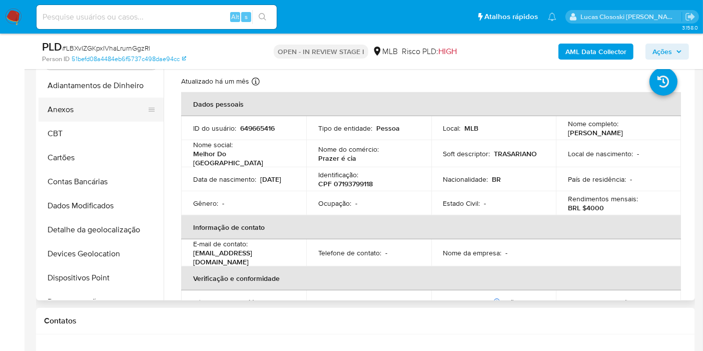
click at [79, 105] on button "Anexos" at bounding box center [97, 110] width 117 height 24
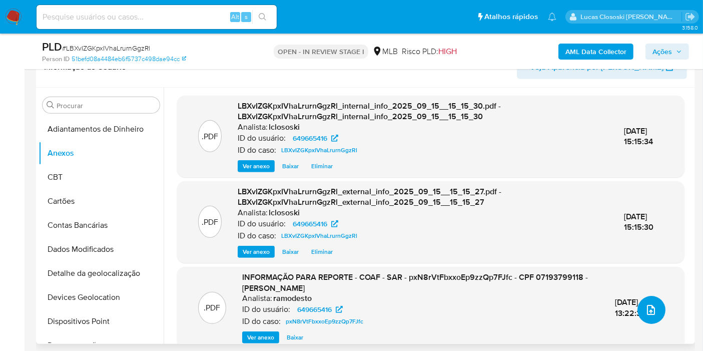
click at [650, 301] on button "upload-file" at bounding box center [652, 310] width 28 height 28
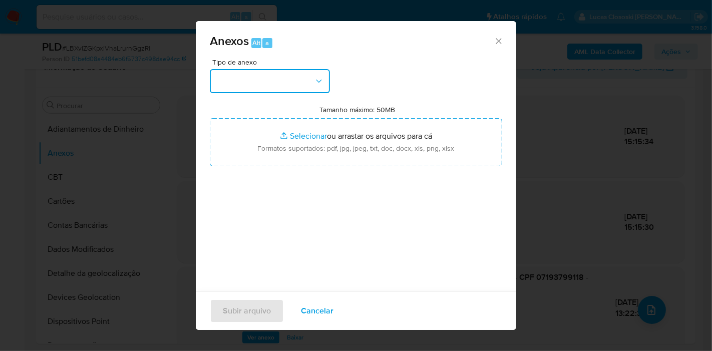
click at [281, 80] on button "button" at bounding box center [270, 81] width 120 height 24
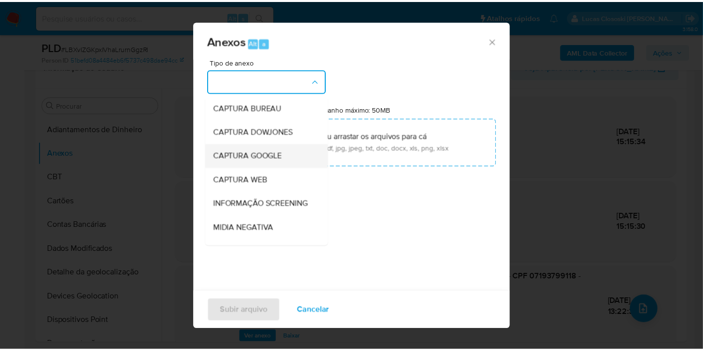
scroll to position [154, 0]
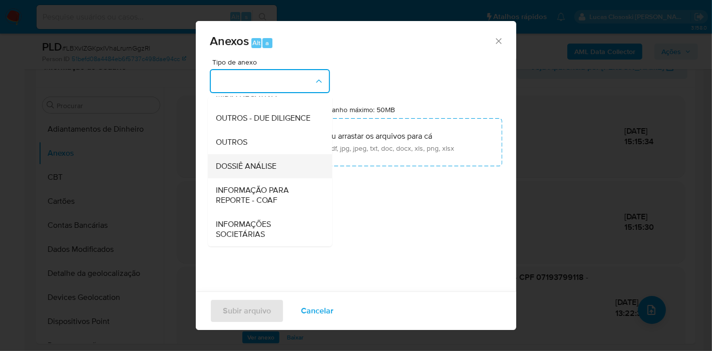
click at [287, 166] on div "DOSSIÊ ANÁLISE" at bounding box center [267, 166] width 102 height 24
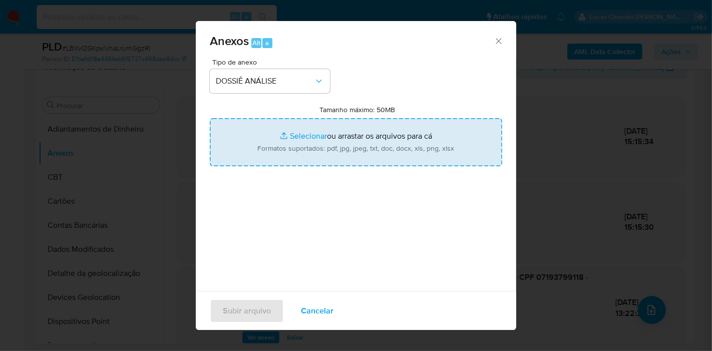
click at [297, 138] on input "Tamanho máximo: 50MB Selecionar arquivos" at bounding box center [356, 142] width 292 height 48
type input "C:\fakepath\2º SAR - XXXX - CPF 07193799118 - KAROLINNY OLIVEIRA MACEDO.pdf"
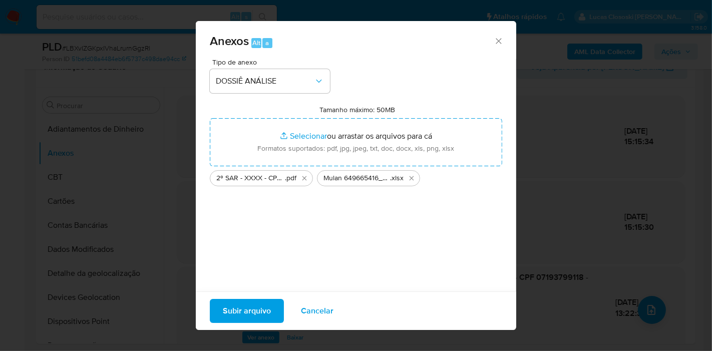
click at [250, 318] on span "Subir arquivo" at bounding box center [247, 311] width 48 height 22
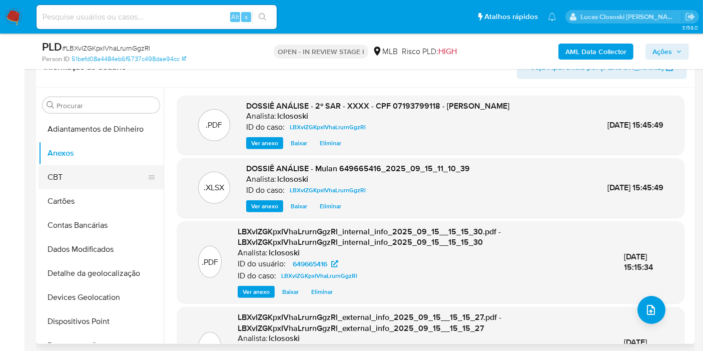
click at [75, 178] on button "CBT" at bounding box center [97, 177] width 117 height 24
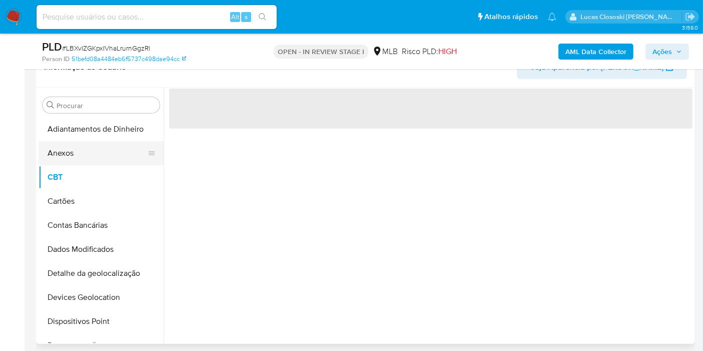
click at [74, 153] on button "Anexos" at bounding box center [97, 153] width 117 height 24
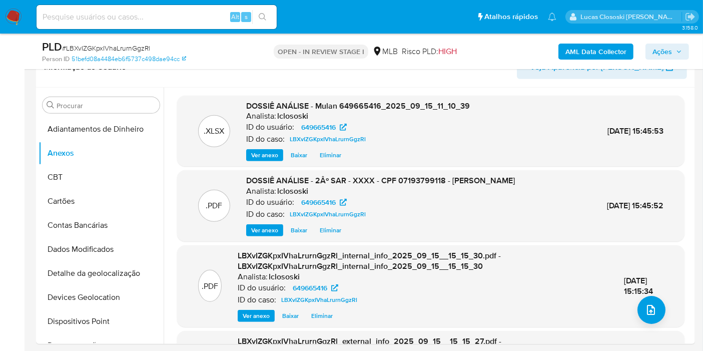
click at [672, 45] on span "Ações" at bounding box center [663, 52] width 20 height 16
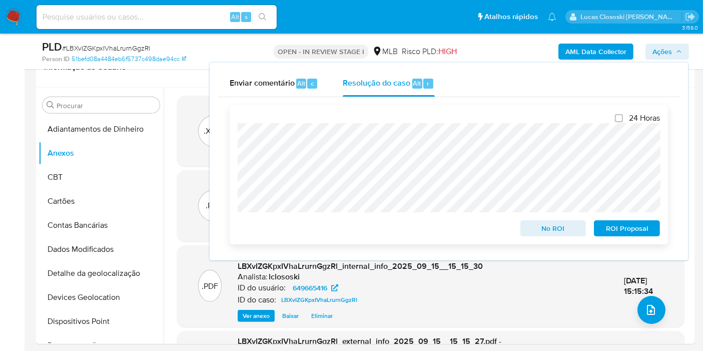
scroll to position [533, 0]
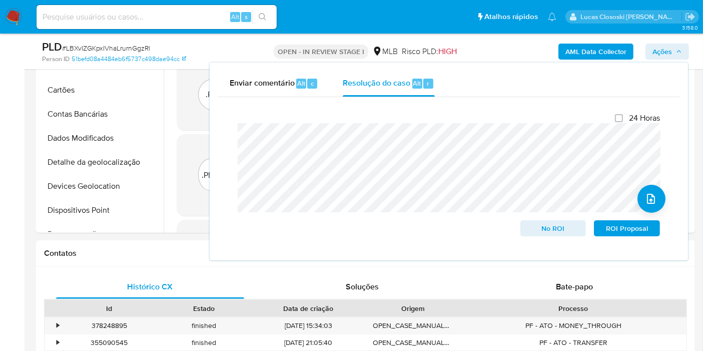
click at [658, 44] on span "Ações" at bounding box center [663, 52] width 20 height 16
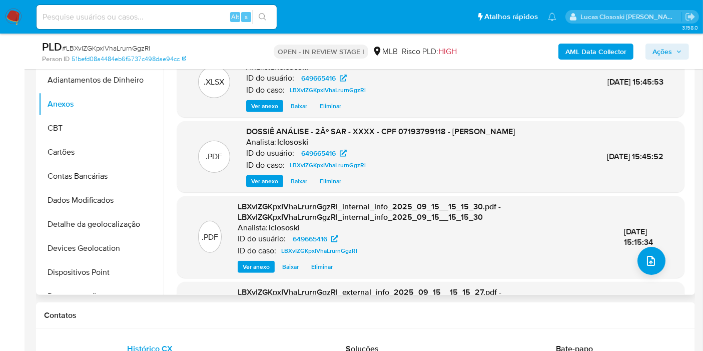
scroll to position [422, 0]
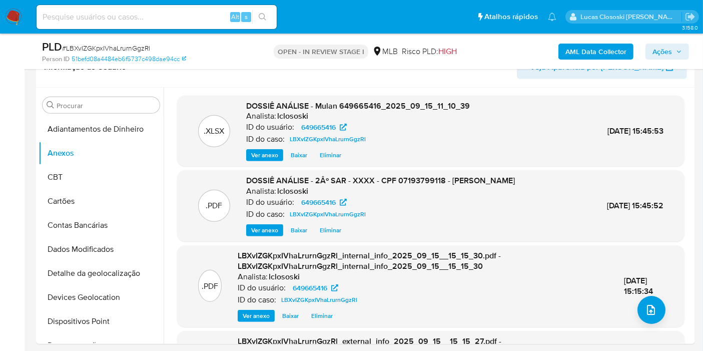
click at [683, 53] on button "Ações" at bounding box center [668, 52] width 44 height 16
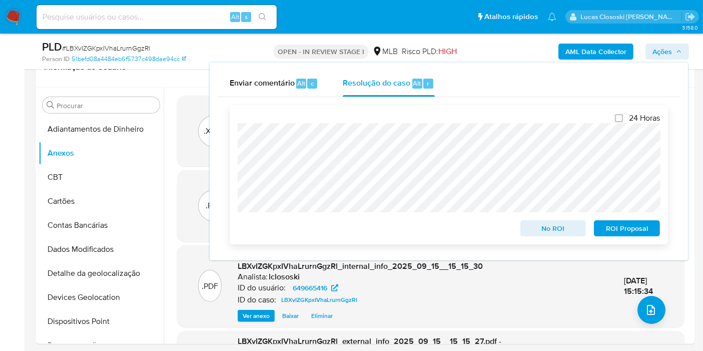
click at [628, 231] on span "ROI Proposal" at bounding box center [627, 228] width 52 height 14
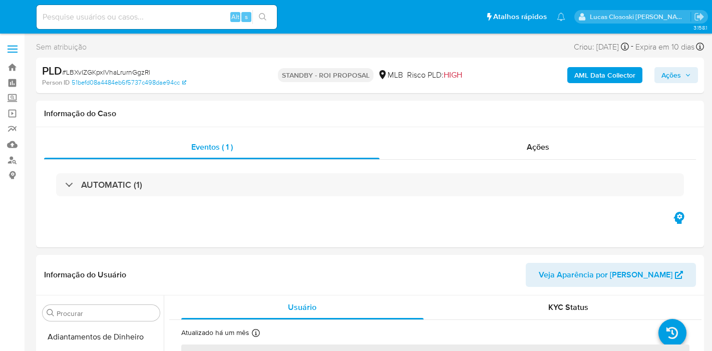
select select "10"
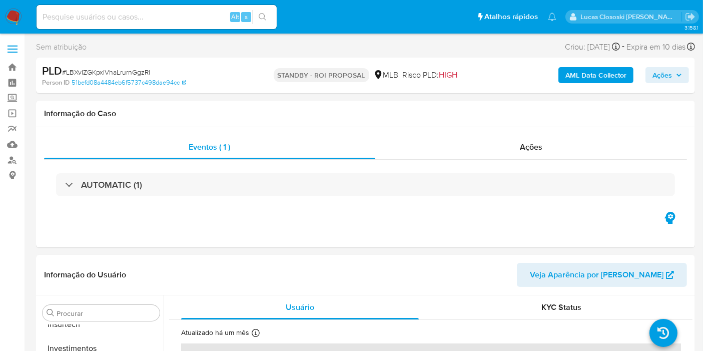
scroll to position [471, 0]
click at [4, 15] on nav "Pausado Ver notificaciones Alt s Atalhos rápidos Presiona las siguientes teclas…" at bounding box center [351, 17] width 703 height 34
click at [24, 16] on nav "Pausado Ver notificaciones Alt s Atalhos rápidos Presiona las siguientes teclas…" at bounding box center [351, 17] width 703 height 34
click at [17, 16] on img at bounding box center [13, 17] width 17 height 17
